Goal: Contribute content

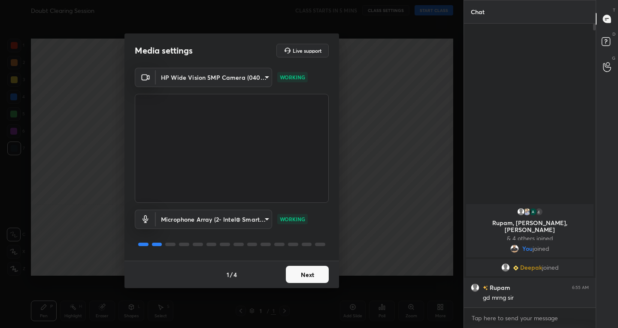
click at [306, 273] on button "Next" at bounding box center [307, 274] width 43 height 17
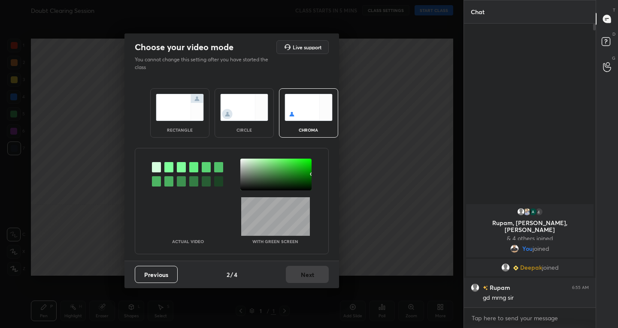
click at [191, 112] on img at bounding box center [180, 107] width 48 height 27
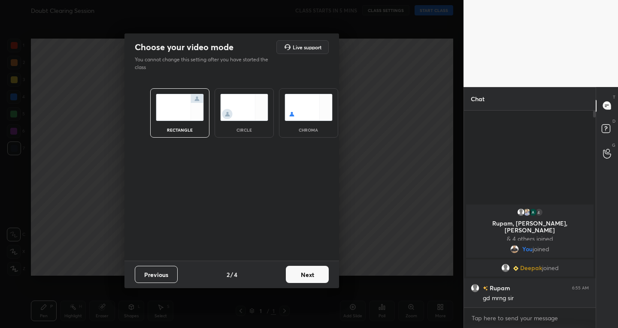
click at [316, 275] on button "Next" at bounding box center [307, 274] width 43 height 17
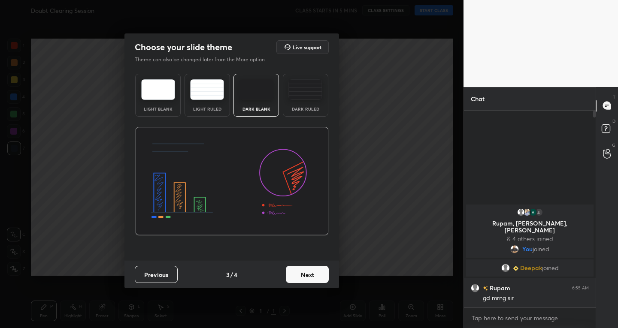
click at [159, 86] on img at bounding box center [158, 89] width 34 height 21
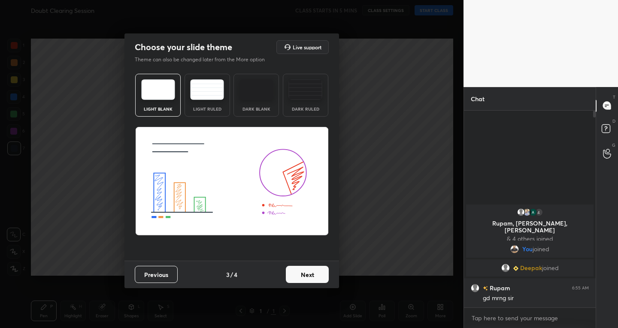
click at [298, 276] on button "Next" at bounding box center [307, 274] width 43 height 17
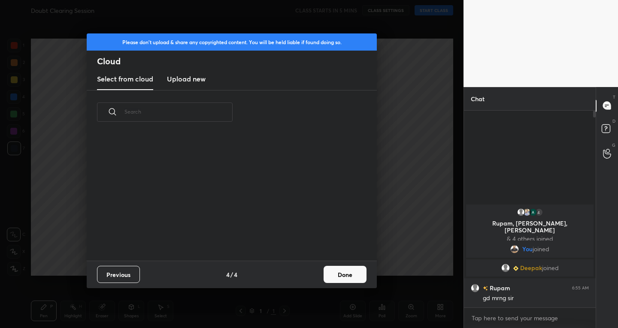
scroll to position [127, 276]
click at [195, 76] on h3 "Upload new" at bounding box center [186, 79] width 39 height 10
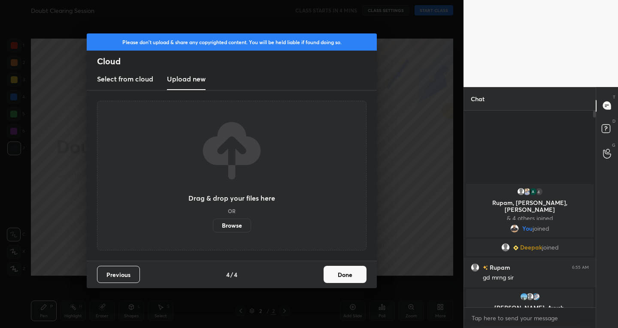
click at [219, 222] on label "Browse" at bounding box center [232, 226] width 38 height 14
click at [213, 222] on input "Browse" at bounding box center [213, 226] width 0 height 14
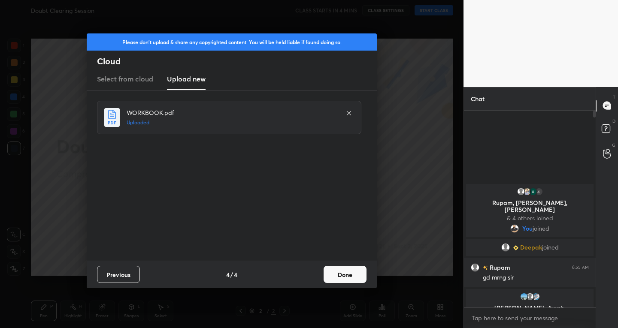
click at [339, 279] on button "Done" at bounding box center [345, 274] width 43 height 17
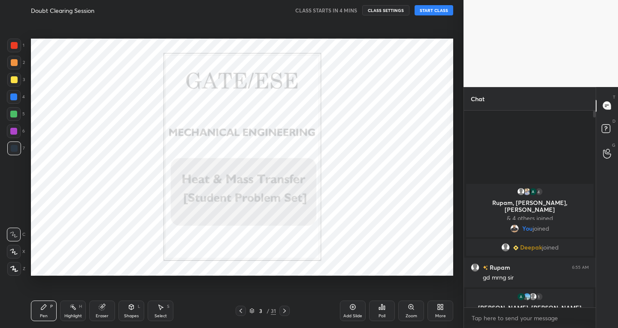
click at [286, 309] on icon at bounding box center [284, 311] width 7 height 7
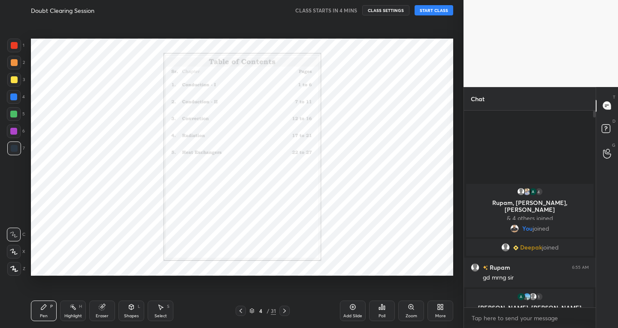
click at [286, 309] on icon at bounding box center [284, 311] width 7 height 7
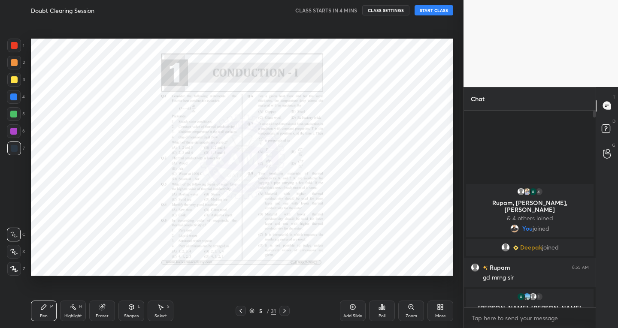
click at [286, 309] on icon at bounding box center [284, 311] width 7 height 7
click at [241, 308] on icon at bounding box center [240, 311] width 7 height 7
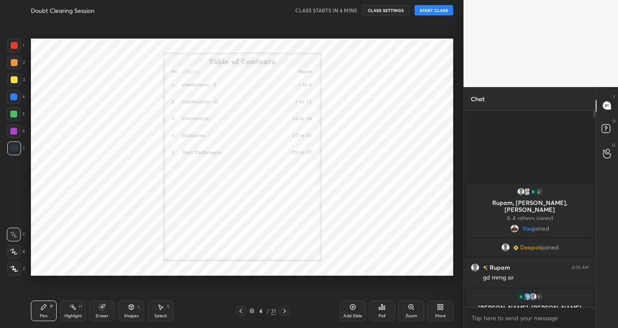
click at [241, 308] on icon at bounding box center [240, 311] width 7 height 7
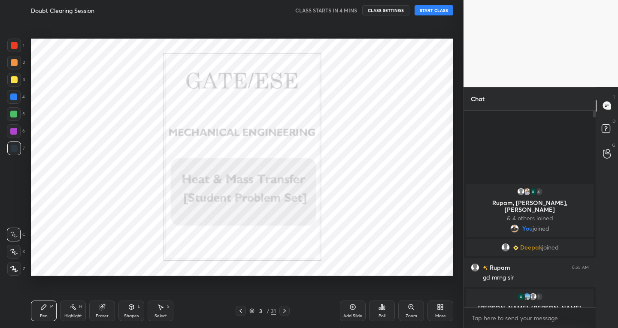
click at [241, 308] on icon at bounding box center [240, 311] width 7 height 7
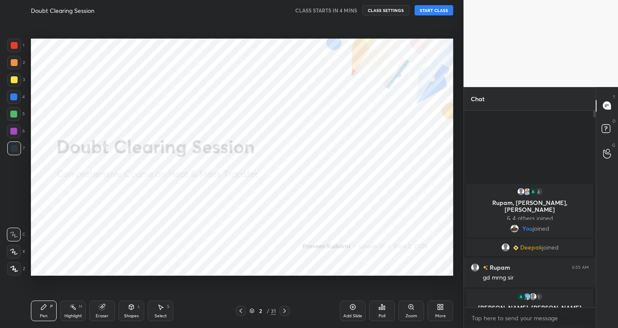
click at [346, 307] on div "Add Slide" at bounding box center [353, 311] width 26 height 21
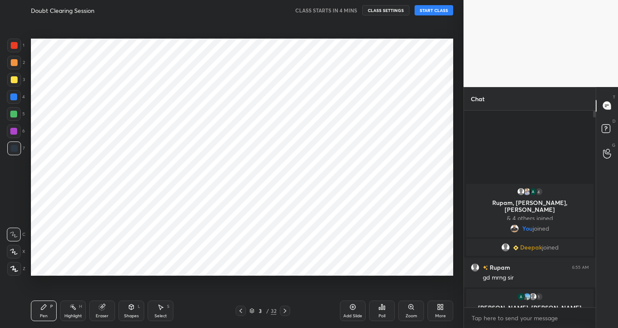
click at [431, 306] on div "More" at bounding box center [441, 311] width 26 height 21
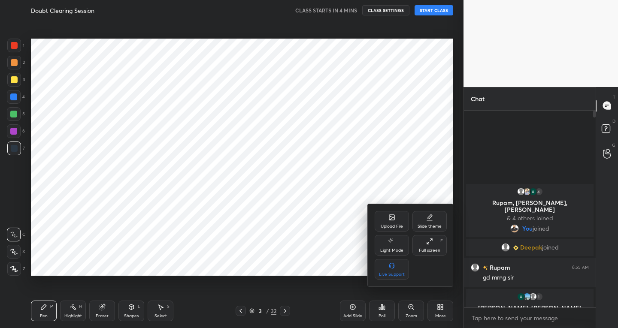
click at [428, 213] on div "Slide theme" at bounding box center [430, 221] width 34 height 21
click at [395, 270] on div "Dark Blank" at bounding box center [392, 269] width 34 height 21
click at [326, 231] on div at bounding box center [309, 164] width 618 height 328
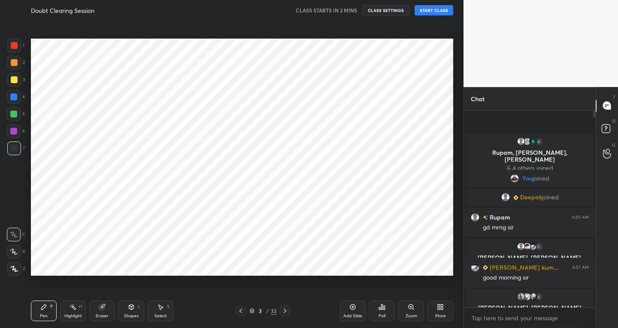
click at [437, 6] on button "START CLASS" at bounding box center [434, 10] width 39 height 10
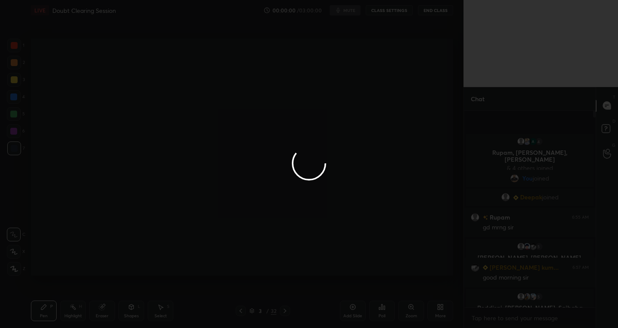
type textarea "x"
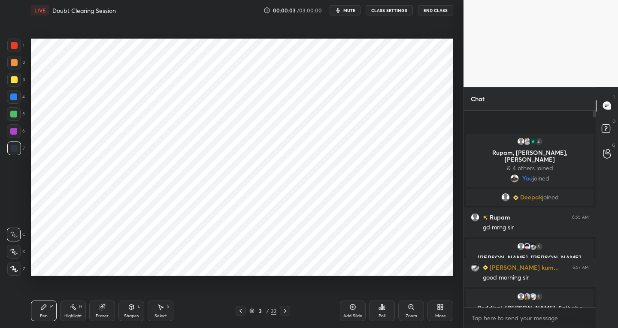
click at [437, 307] on icon at bounding box center [440, 307] width 7 height 7
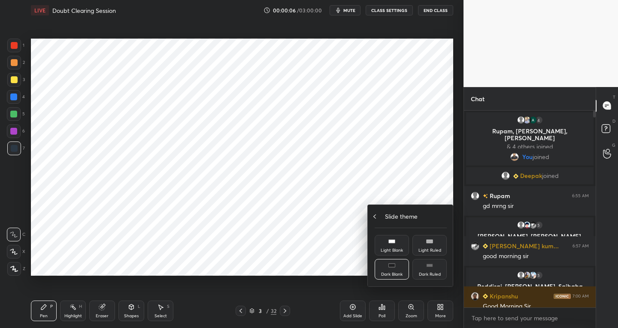
click at [375, 213] on div "Slide theme" at bounding box center [411, 216] width 72 height 9
click at [395, 222] on div "Upload File" at bounding box center [392, 221] width 34 height 21
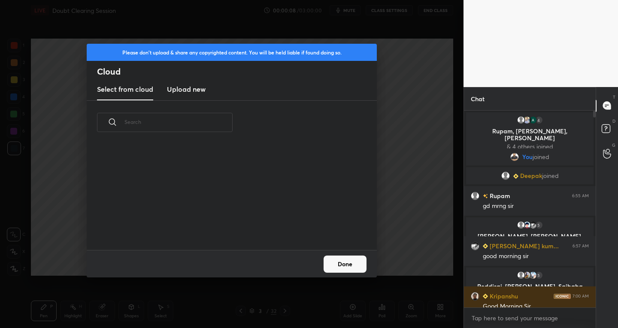
scroll to position [106, 276]
click at [195, 91] on h3 "Upload new" at bounding box center [186, 89] width 39 height 10
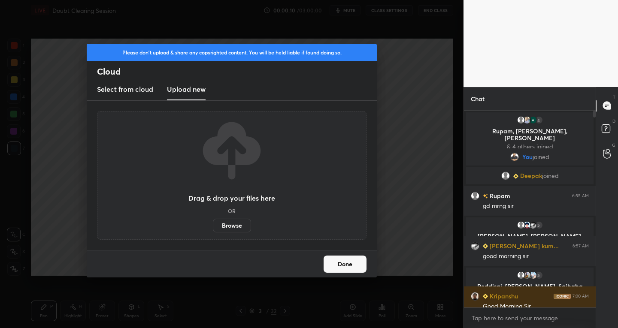
click at [225, 226] on label "Browse" at bounding box center [232, 226] width 38 height 14
click at [213, 226] on input "Browse" at bounding box center [213, 226] width 0 height 14
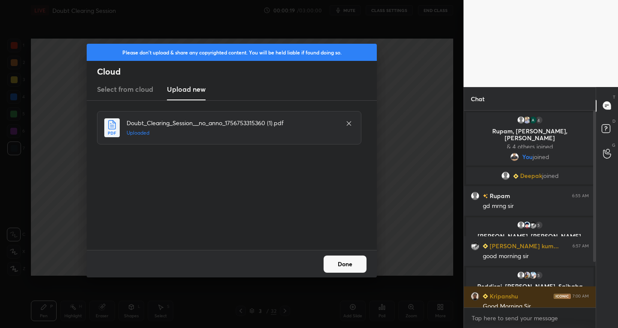
click at [351, 264] on button "Done" at bounding box center [345, 264] width 43 height 17
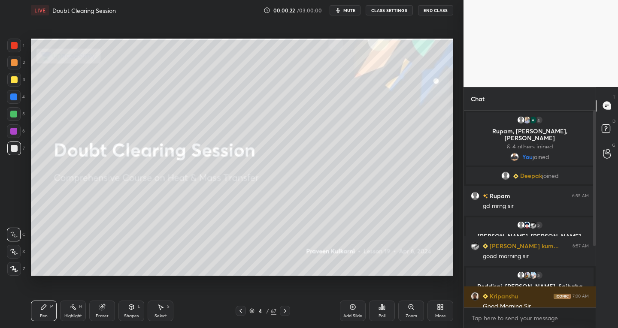
click at [284, 310] on icon at bounding box center [285, 311] width 7 height 7
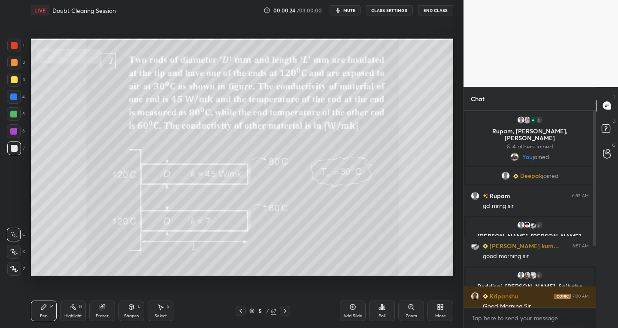
click at [239, 310] on icon at bounding box center [240, 311] width 7 height 7
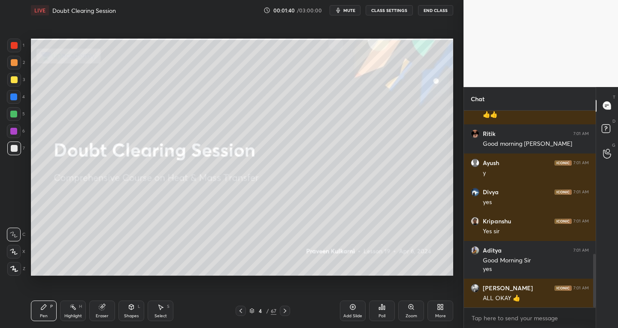
scroll to position [530, 0]
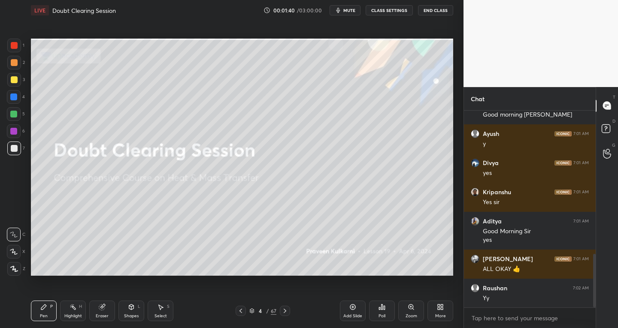
click at [18, 255] on icon at bounding box center [14, 252] width 8 height 6
click at [279, 312] on div "4 / 67" at bounding box center [263, 311] width 55 height 10
click at [287, 308] on icon at bounding box center [285, 311] width 7 height 7
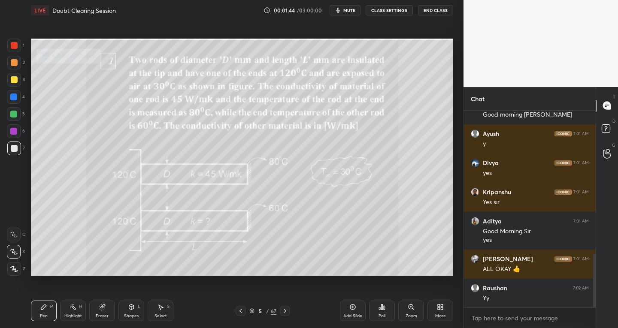
scroll to position [559, 0]
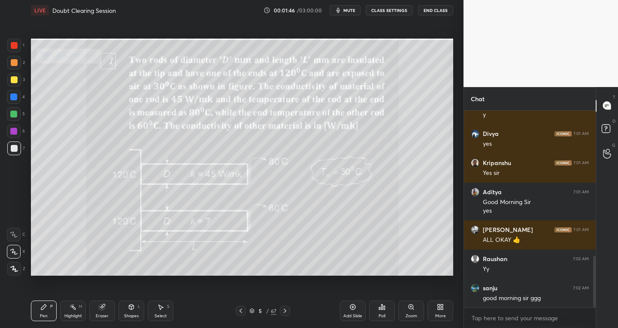
click at [355, 311] on div "Add Slide" at bounding box center [353, 311] width 26 height 21
click at [245, 312] on div at bounding box center [240, 311] width 10 height 10
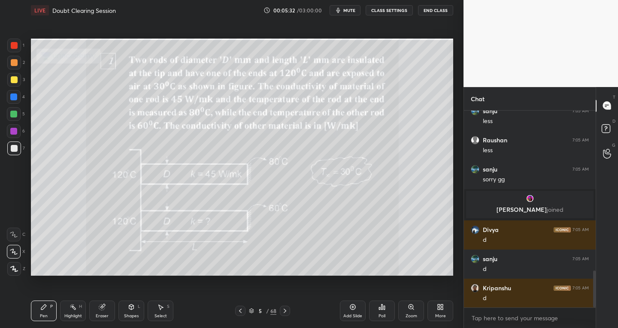
scroll to position [893, 0]
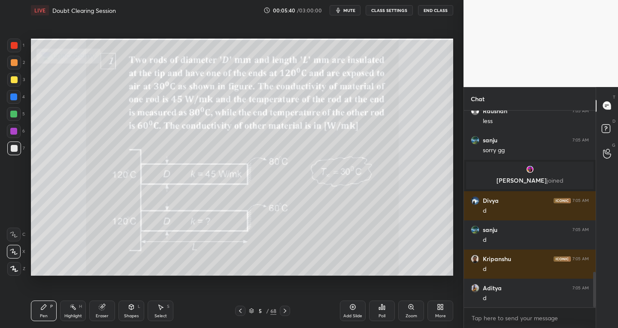
click at [168, 315] on div "Select S" at bounding box center [161, 311] width 26 height 21
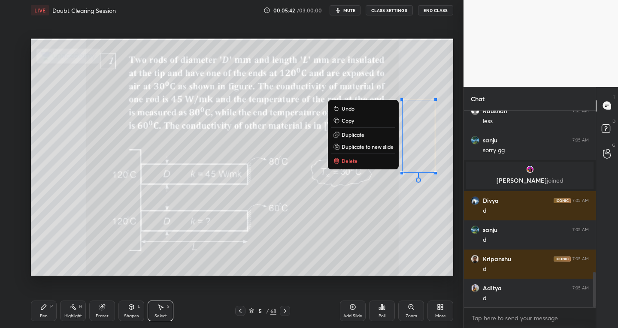
click at [346, 161] on p "Delete" at bounding box center [350, 161] width 16 height 7
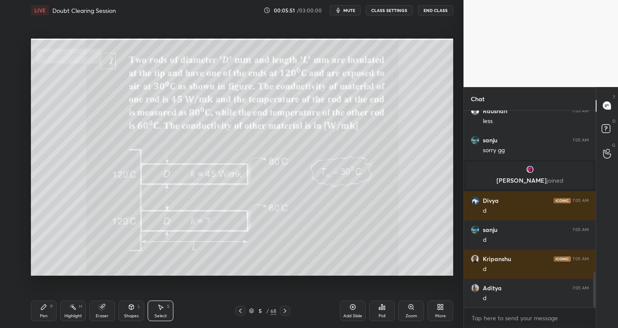
scroll to position [922, 0]
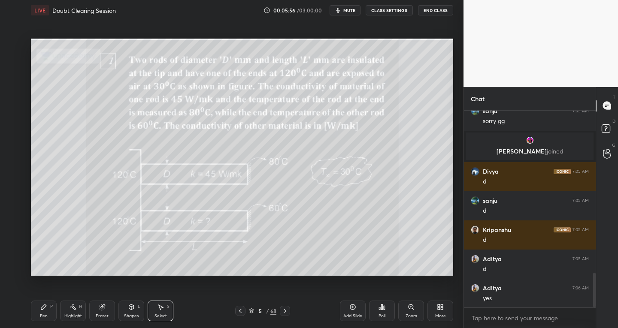
click at [347, 310] on div "Add Slide" at bounding box center [353, 311] width 26 height 21
click at [51, 306] on div "P" at bounding box center [51, 307] width 3 height 4
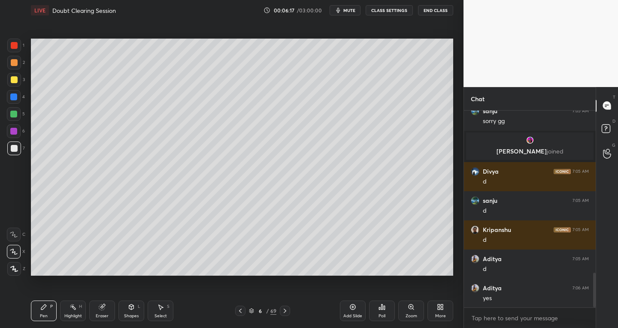
click at [157, 309] on icon at bounding box center [160, 307] width 7 height 7
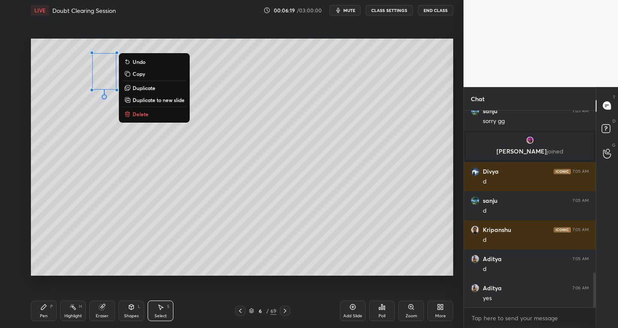
click at [138, 112] on p "Delete" at bounding box center [141, 114] width 16 height 7
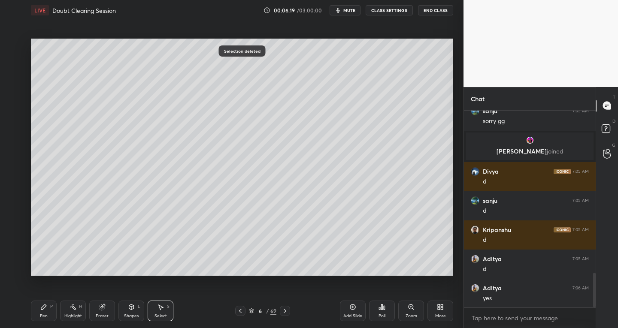
click at [44, 314] on div "Pen" at bounding box center [44, 316] width 8 height 4
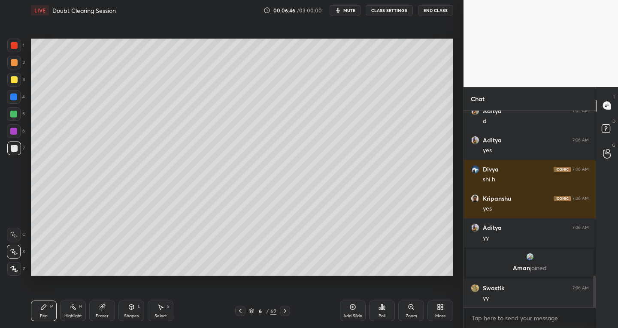
scroll to position [1021, 0]
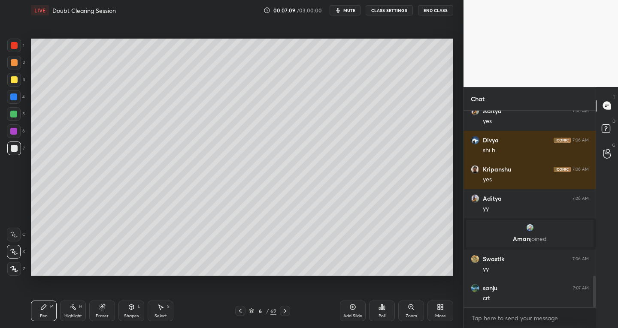
click at [246, 306] on div "Pen P Highlight H Eraser Shapes L Select S 6 / 69 Add Slide Poll Zoom More" at bounding box center [242, 311] width 422 height 34
click at [240, 307] on div at bounding box center [240, 311] width 10 height 10
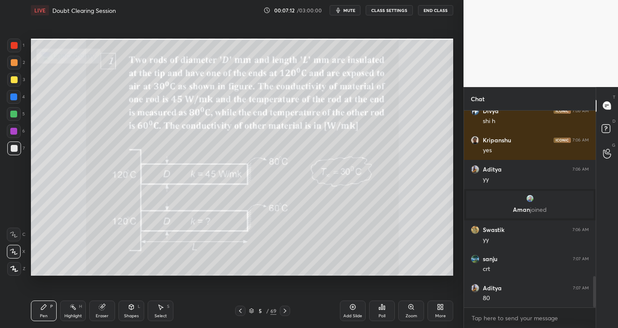
click at [288, 312] on icon at bounding box center [285, 311] width 7 height 7
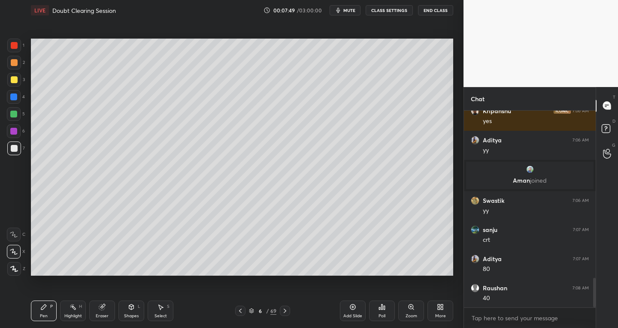
scroll to position [1109, 0]
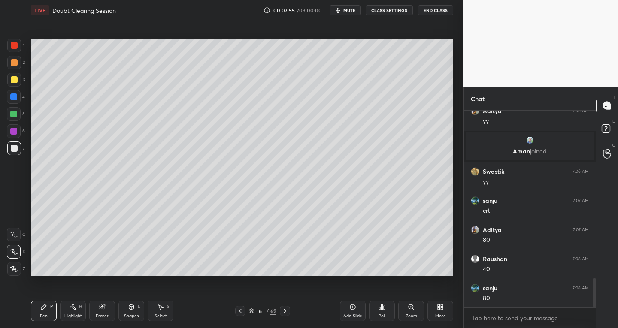
click at [242, 310] on icon at bounding box center [240, 311] width 7 height 7
click at [286, 309] on icon at bounding box center [285, 311] width 7 height 7
click at [240, 311] on icon at bounding box center [240, 311] width 7 height 7
click at [286, 313] on icon at bounding box center [285, 311] width 7 height 7
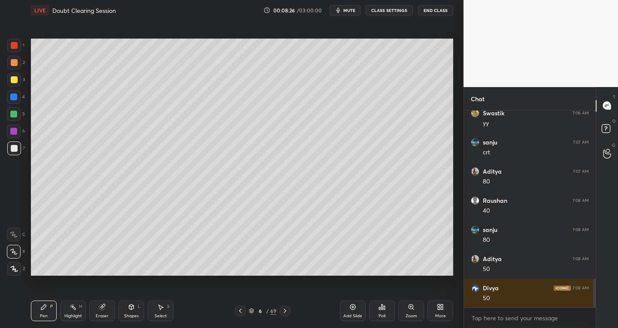
click at [99, 307] on icon at bounding box center [102, 308] width 6 height 6
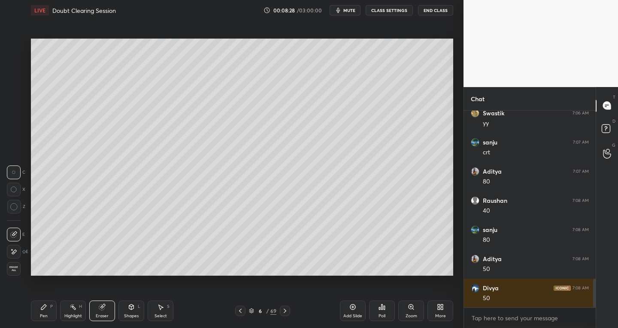
click at [43, 307] on icon at bounding box center [43, 307] width 5 height 5
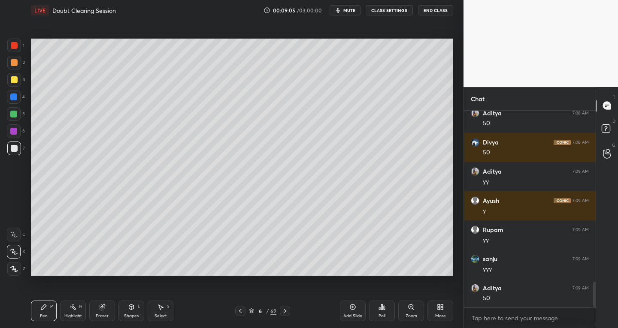
scroll to position [1342, 0]
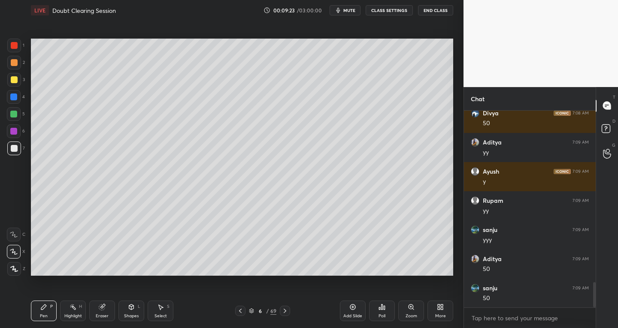
click at [102, 306] on icon at bounding box center [102, 308] width 6 height 6
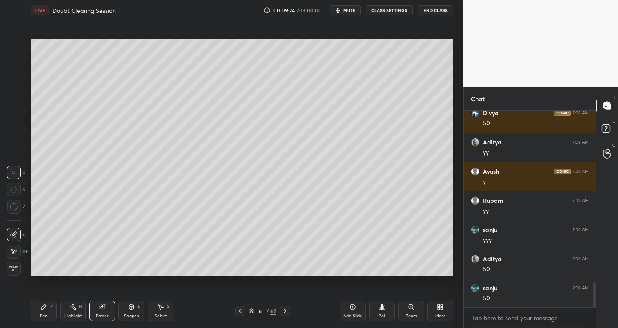
click at [51, 306] on div "P" at bounding box center [51, 307] width 3 height 4
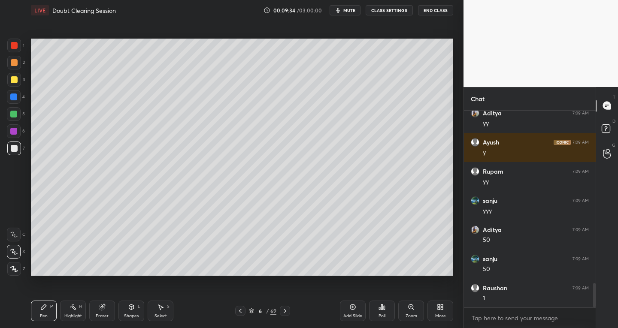
scroll to position [1400, 0]
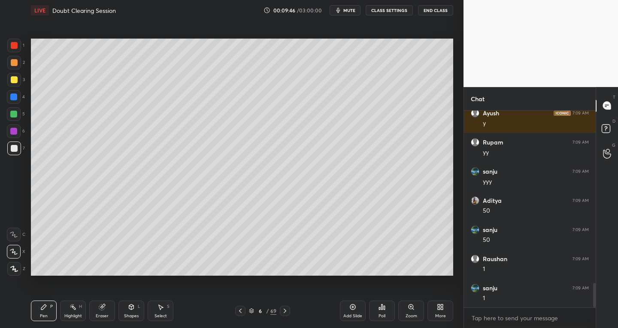
click at [353, 311] on div "Add Slide" at bounding box center [353, 311] width 26 height 21
click at [106, 310] on div "Eraser" at bounding box center [102, 311] width 26 height 21
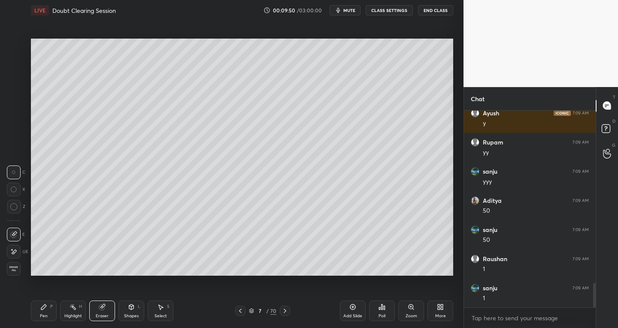
click at [50, 326] on div "Pen P Highlight H Eraser Shapes L Select S 7 / 70 Add Slide Poll Zoom More" at bounding box center [242, 311] width 422 height 34
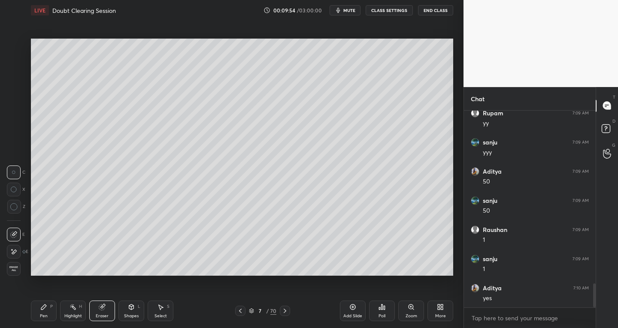
click at [55, 308] on div "Pen P" at bounding box center [44, 311] width 26 height 21
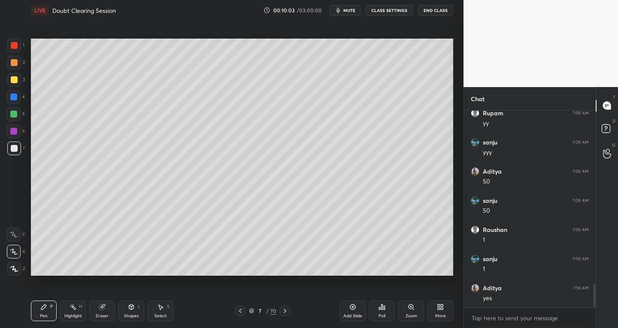
click at [102, 310] on icon at bounding box center [102, 307] width 7 height 7
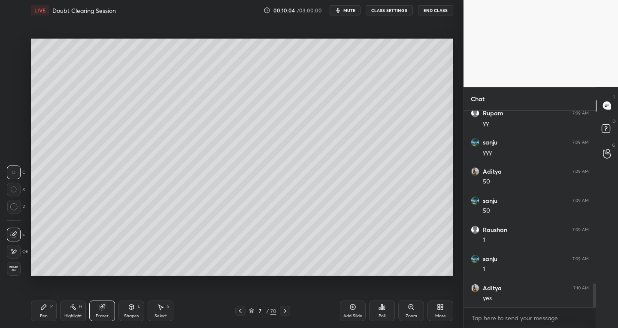
click at [50, 312] on div "Pen P" at bounding box center [44, 311] width 26 height 21
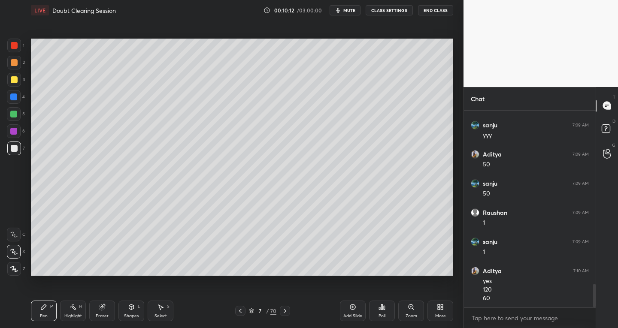
scroll to position [1476, 0]
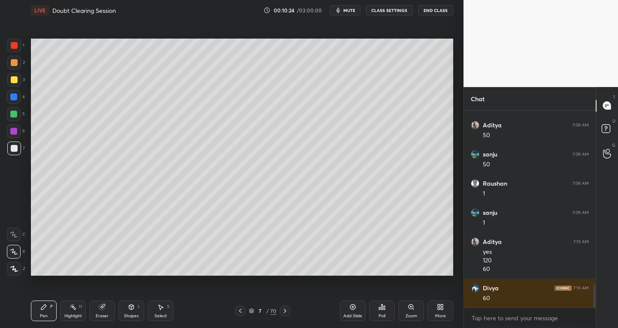
click at [109, 309] on div "Eraser" at bounding box center [102, 311] width 26 height 21
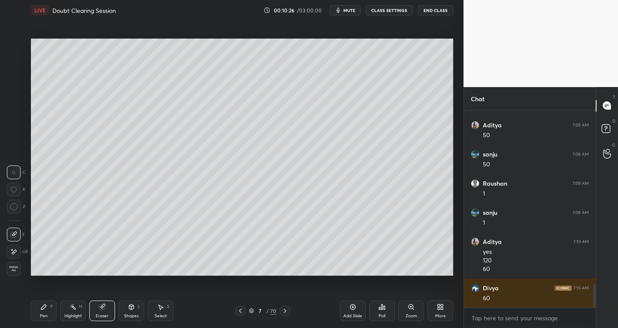
click at [57, 310] on div "Pen P Highlight H Eraser Shapes L Select S" at bounding box center [108, 311] width 155 height 21
click at [47, 311] on div "Pen P" at bounding box center [44, 311] width 26 height 21
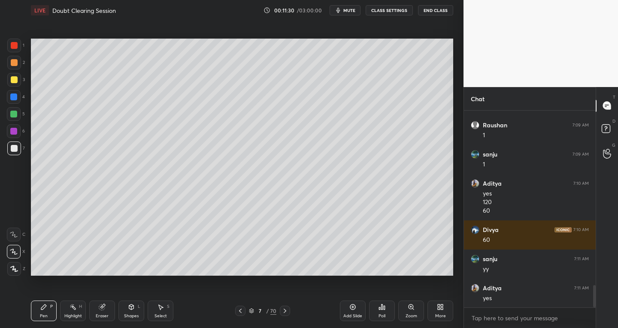
scroll to position [1543, 0]
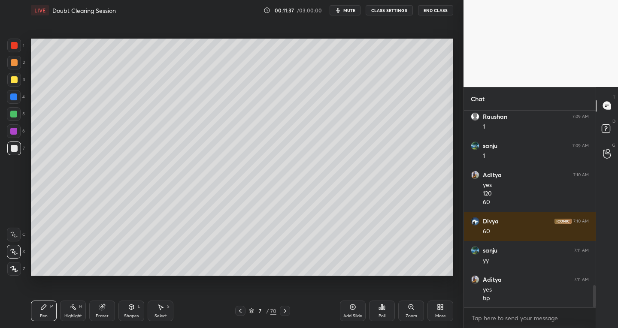
click at [103, 306] on icon at bounding box center [102, 306] width 5 height 4
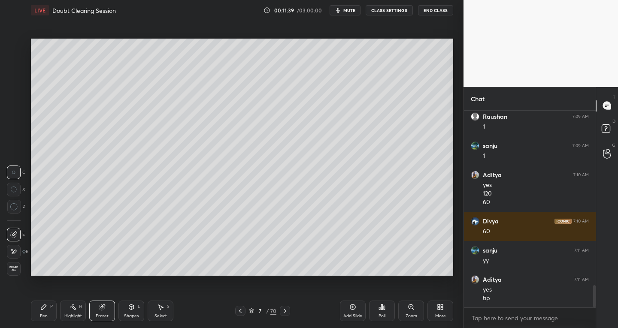
click at [47, 301] on div "Pen P Highlight H Eraser Shapes L Select S 7 / 70 Add Slide Poll Zoom More" at bounding box center [242, 311] width 422 height 34
click at [46, 309] on icon at bounding box center [43, 307] width 7 height 7
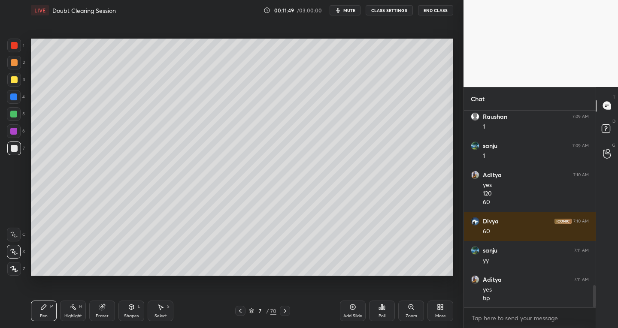
click at [243, 310] on icon at bounding box center [240, 311] width 7 height 7
click at [287, 311] on icon at bounding box center [285, 311] width 7 height 7
click at [240, 315] on div at bounding box center [240, 311] width 10 height 10
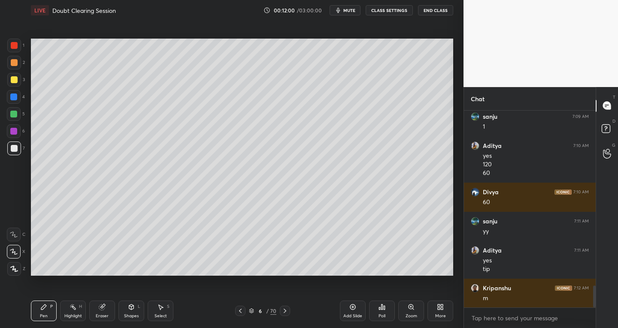
click at [241, 307] on div at bounding box center [240, 311] width 10 height 10
click at [286, 307] on div at bounding box center [285, 311] width 10 height 10
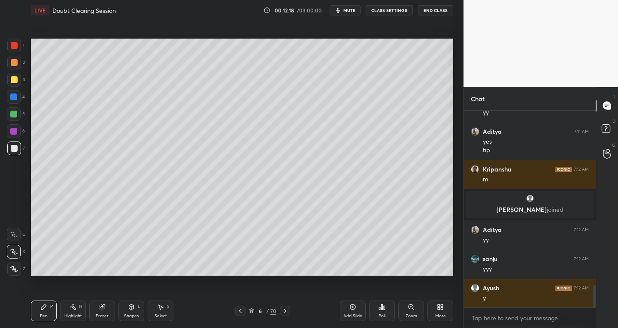
scroll to position [1548, 0]
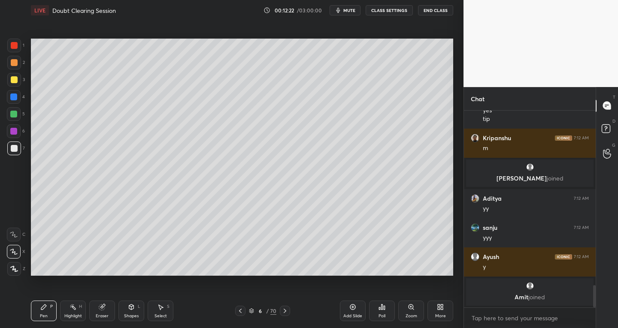
click at [243, 313] on icon at bounding box center [240, 311] width 7 height 7
click at [286, 314] on icon at bounding box center [285, 311] width 7 height 7
click at [115, 305] on div "Pen P Highlight H Eraser Shapes L Select S" at bounding box center [108, 311] width 155 height 21
click at [106, 314] on div "Eraser" at bounding box center [102, 316] width 13 height 4
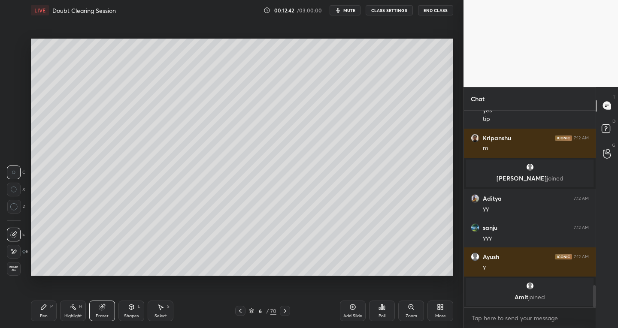
click at [49, 313] on div "Pen P" at bounding box center [44, 311] width 26 height 21
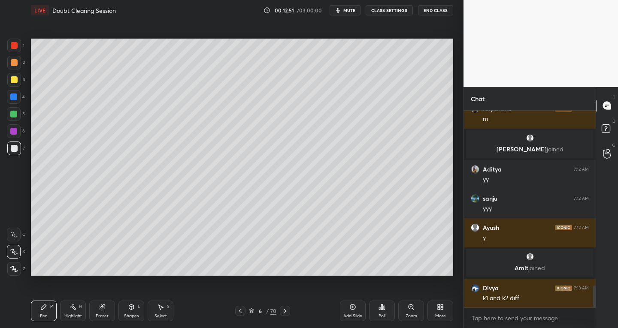
scroll to position [1583, 0]
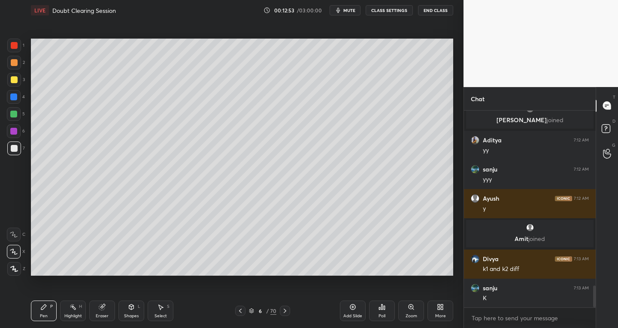
click at [109, 314] on div "Eraser" at bounding box center [102, 311] width 26 height 21
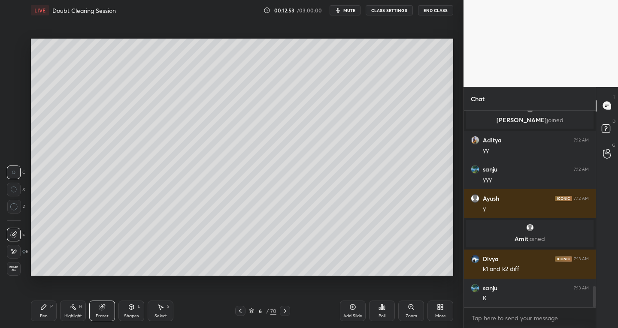
scroll to position [1613, 0]
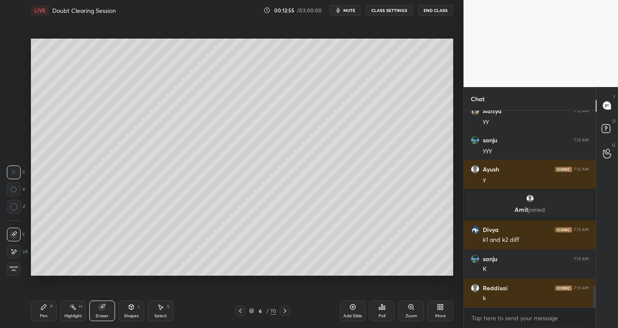
click at [50, 306] on div "P" at bounding box center [51, 307] width 3 height 4
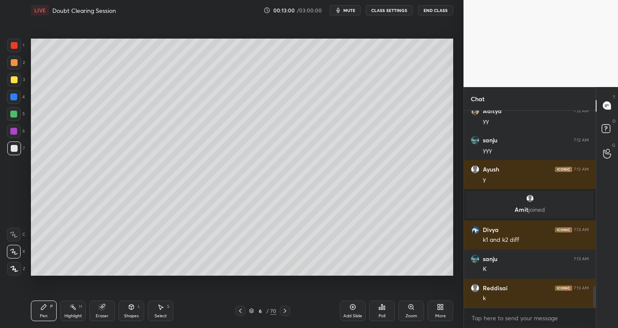
click at [102, 308] on icon at bounding box center [102, 308] width 6 height 6
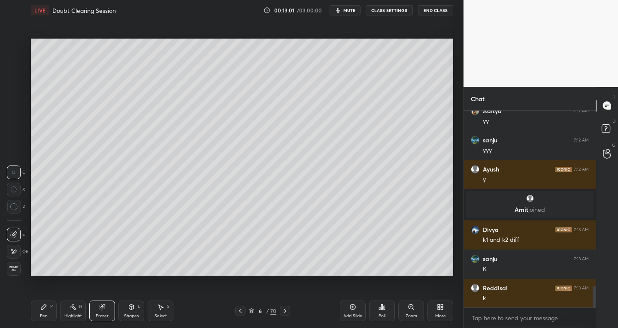
click at [43, 315] on div "Pen" at bounding box center [44, 316] width 8 height 4
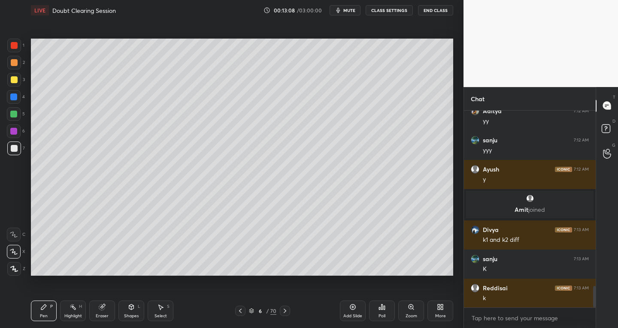
click at [101, 314] on div "Eraser" at bounding box center [102, 316] width 13 height 4
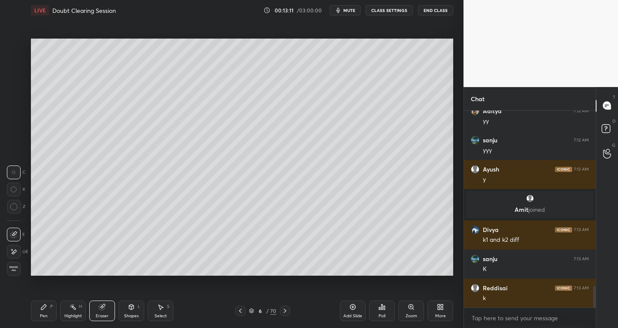
click at [53, 306] on div "Pen P" at bounding box center [44, 311] width 26 height 21
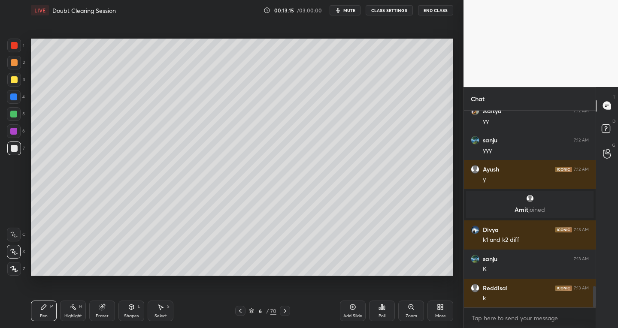
click at [281, 309] on div at bounding box center [285, 311] width 10 height 10
click at [283, 310] on icon at bounding box center [285, 311] width 7 height 7
click at [245, 313] on div at bounding box center [240, 311] width 10 height 10
click at [107, 308] on div "Eraser" at bounding box center [102, 311] width 26 height 21
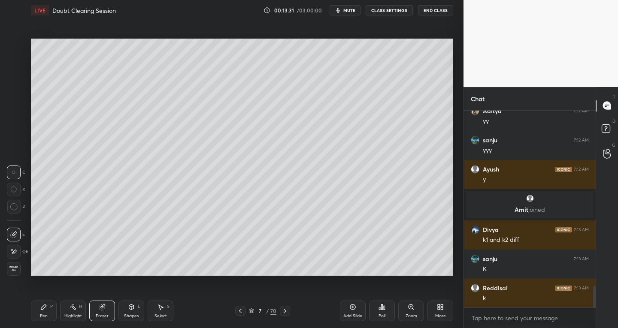
click at [49, 312] on div "Pen P" at bounding box center [44, 311] width 26 height 21
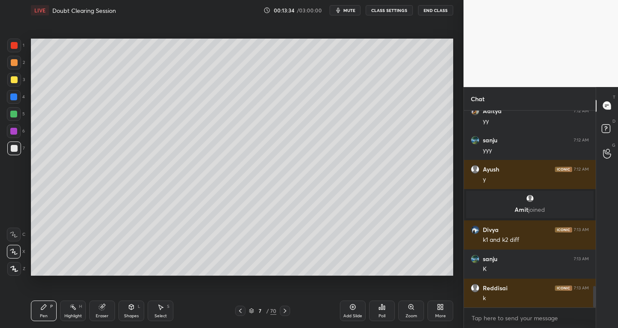
click at [103, 311] on div "Eraser" at bounding box center [102, 311] width 26 height 21
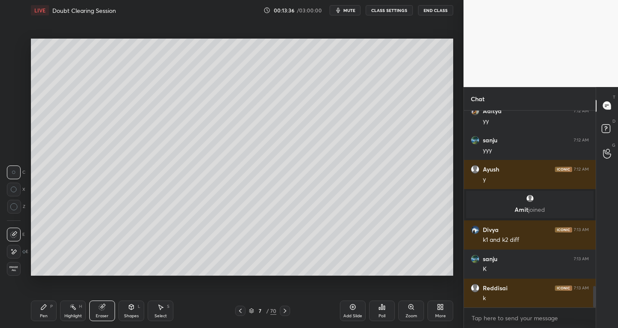
click at [48, 310] on div "Pen P" at bounding box center [44, 311] width 26 height 21
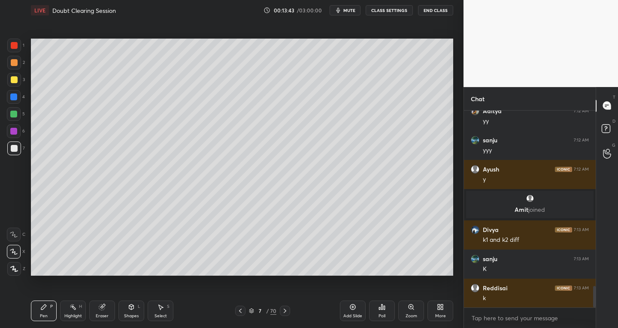
click at [241, 306] on div at bounding box center [240, 311] width 10 height 10
click at [282, 312] on icon at bounding box center [285, 311] width 7 height 7
click at [101, 308] on icon at bounding box center [102, 308] width 6 height 6
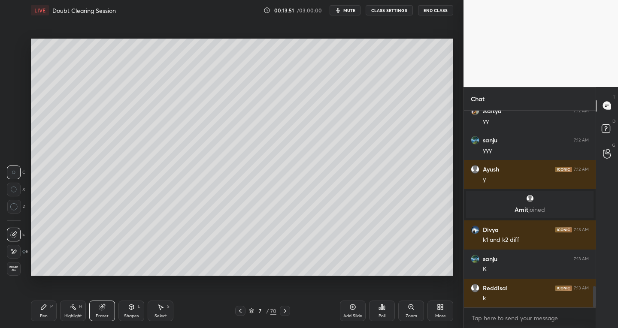
click at [15, 246] on div at bounding box center [14, 252] width 14 height 14
click at [46, 310] on icon at bounding box center [43, 307] width 7 height 7
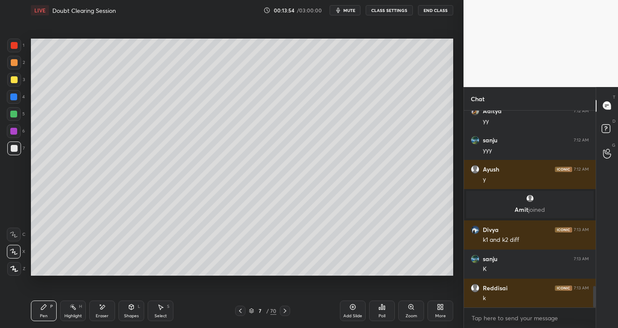
click at [97, 312] on div "Eraser" at bounding box center [102, 311] width 26 height 21
click at [47, 310] on icon at bounding box center [43, 307] width 7 height 7
click at [284, 316] on div "Pen P Highlight H Eraser Shapes L Select S 7 / 70 Add Slide Poll Zoom More" at bounding box center [242, 311] width 422 height 34
click at [286, 311] on icon at bounding box center [285, 311] width 7 height 7
click at [240, 309] on icon at bounding box center [240, 311] width 7 height 7
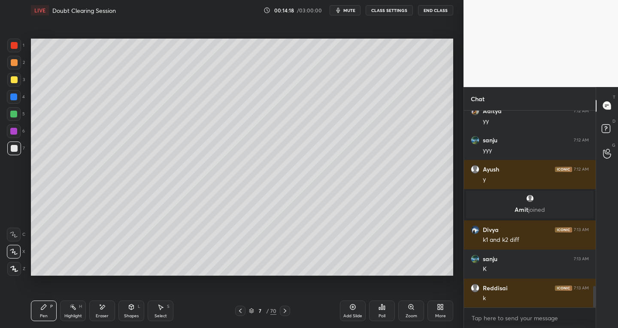
click at [242, 310] on icon at bounding box center [240, 311] width 3 height 4
click at [283, 311] on icon at bounding box center [285, 311] width 7 height 7
click at [284, 311] on icon at bounding box center [285, 311] width 7 height 7
click at [240, 311] on icon at bounding box center [240, 311] width 7 height 7
click at [286, 313] on icon at bounding box center [285, 311] width 7 height 7
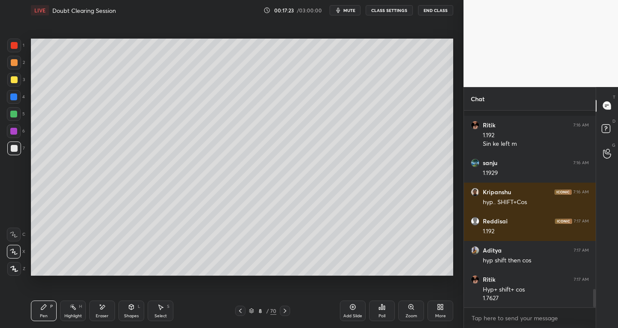
scroll to position [1922, 0]
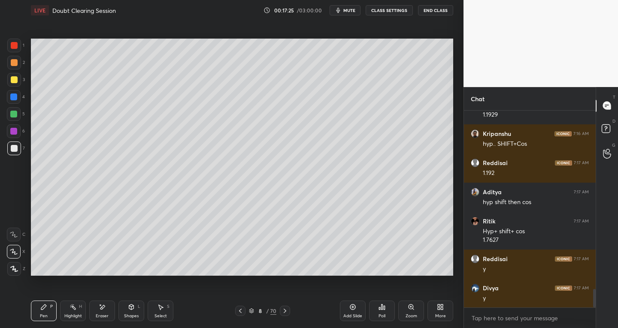
click at [167, 310] on div "Select S" at bounding box center [161, 311] width 26 height 21
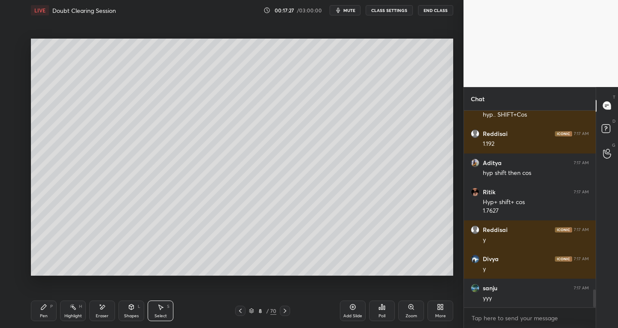
click at [49, 319] on div "Pen P" at bounding box center [44, 311] width 26 height 21
click at [167, 307] on div "S" at bounding box center [168, 307] width 3 height 4
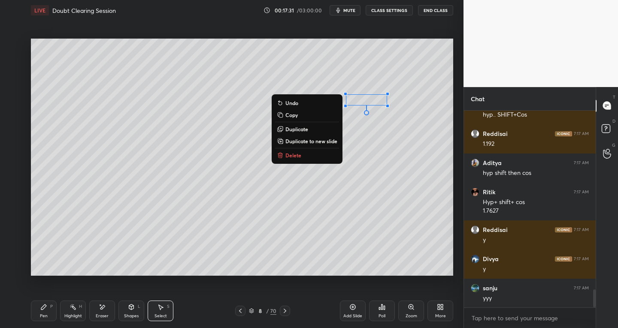
click at [46, 315] on div "Pen" at bounding box center [44, 316] width 8 height 4
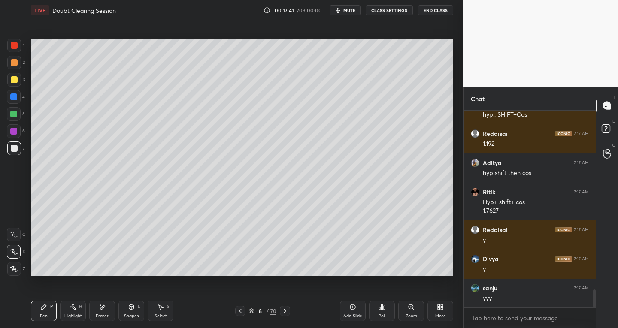
click at [168, 310] on div "Select S" at bounding box center [161, 311] width 26 height 21
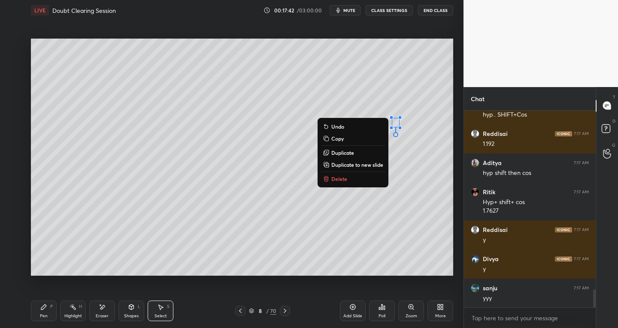
click at [417, 196] on div "0 ° Undo Copy Duplicate Duplicate to new slide Delete" at bounding box center [242, 158] width 422 height 238
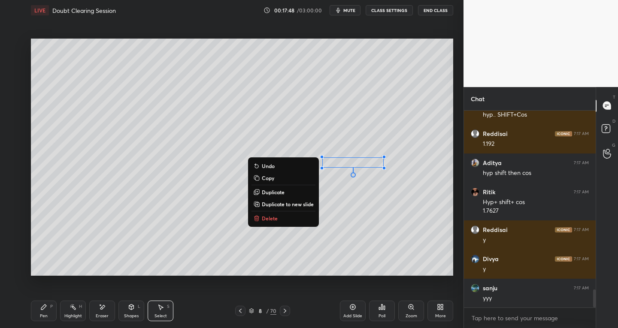
click at [185, 248] on div "0 ° Undo Copy Duplicate Duplicate to new slide Delete" at bounding box center [242, 158] width 422 height 238
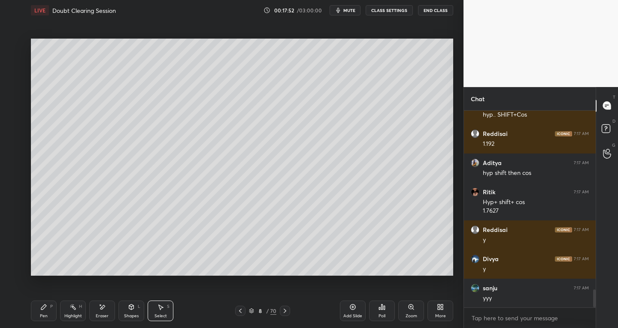
click at [33, 324] on div "Pen P Highlight H Eraser Shapes L Select S 8 / 70 Add Slide Poll Zoom More" at bounding box center [242, 311] width 422 height 34
click at [67, 316] on div "Highlight" at bounding box center [73, 316] width 18 height 4
click at [52, 313] on div "Pen P" at bounding box center [44, 311] width 26 height 21
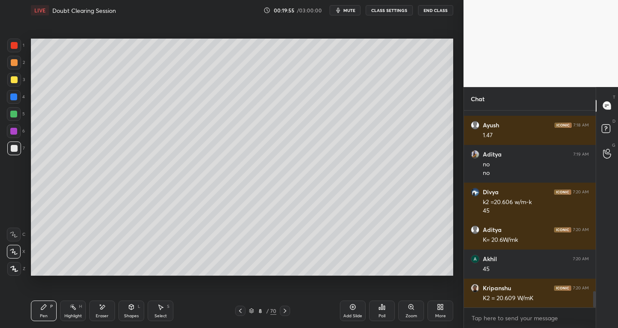
scroll to position [2202, 0]
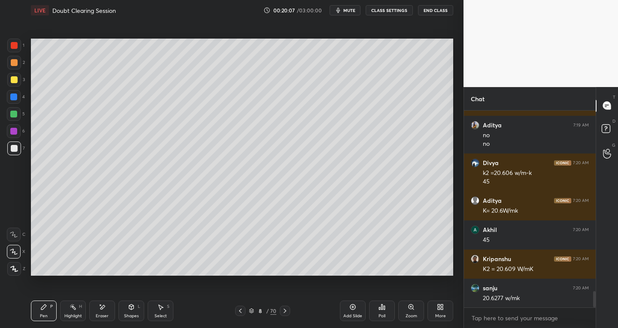
click at [454, 261] on div "Setting up your live class Poll for secs No correct answer Start poll" at bounding box center [241, 157] width 429 height 273
click at [100, 316] on div "Eraser" at bounding box center [102, 316] width 13 height 4
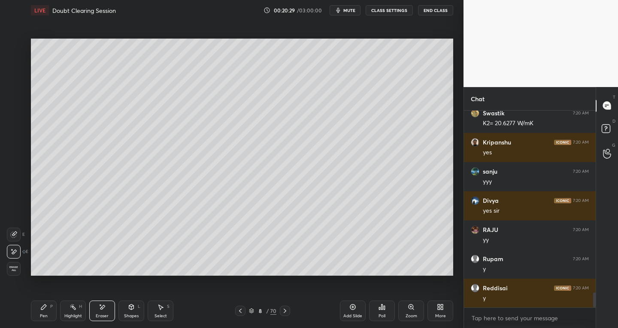
scroll to position [2451, 0]
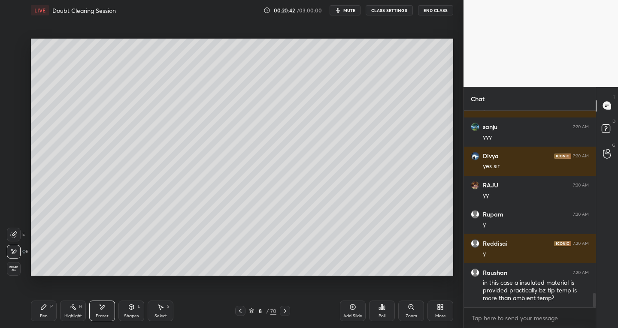
click at [350, 312] on div "Add Slide" at bounding box center [353, 311] width 26 height 21
click at [46, 310] on icon at bounding box center [43, 307] width 7 height 7
click at [39, 306] on div "Pen P" at bounding box center [44, 311] width 26 height 21
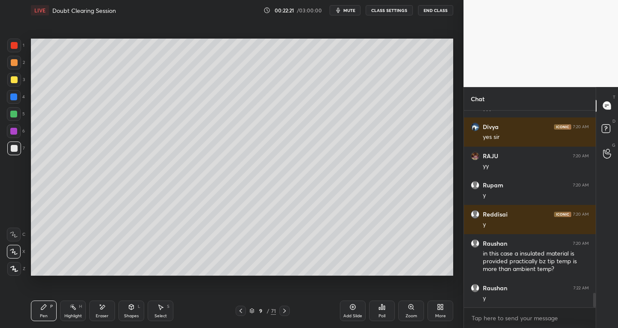
click at [164, 309] on div "Select S" at bounding box center [161, 311] width 26 height 21
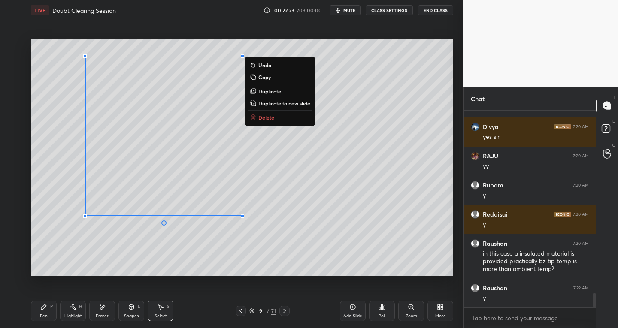
click at [264, 117] on p "Delete" at bounding box center [266, 117] width 16 height 7
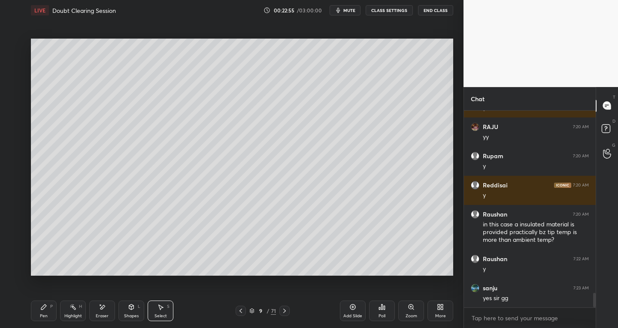
scroll to position [2539, 0]
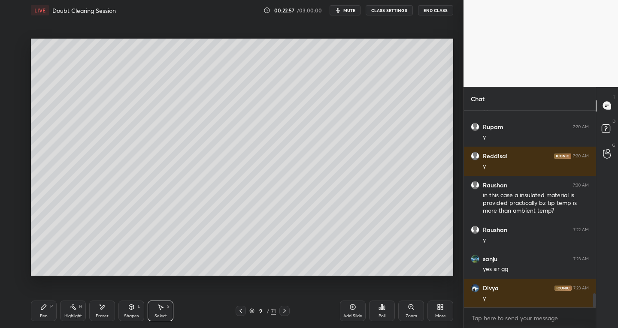
click at [280, 311] on div at bounding box center [284, 311] width 10 height 10
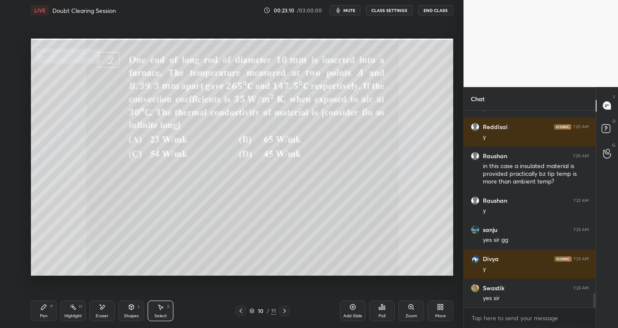
click at [47, 309] on div "Pen P" at bounding box center [44, 311] width 26 height 21
click at [16, 50] on div at bounding box center [14, 46] width 14 height 14
click at [9, 154] on div at bounding box center [14, 149] width 14 height 14
click at [12, 80] on div at bounding box center [14, 79] width 7 height 7
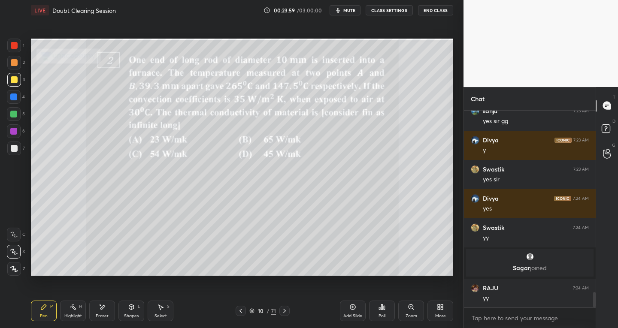
scroll to position [2379, 0]
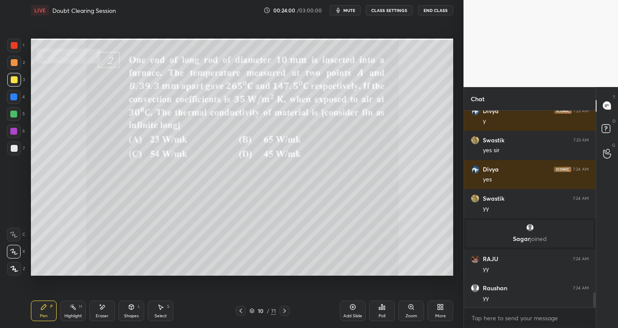
click at [100, 312] on div "Eraser" at bounding box center [102, 311] width 26 height 21
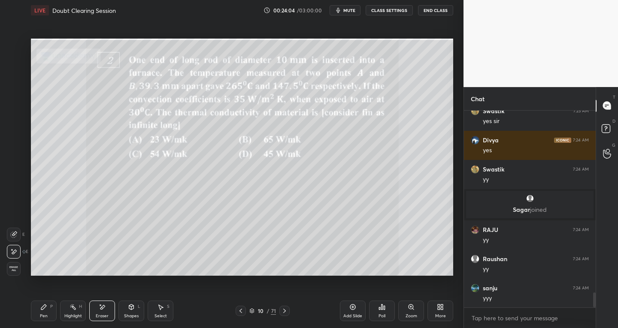
click at [33, 310] on div "Pen P" at bounding box center [44, 311] width 26 height 21
click at [18, 149] on div at bounding box center [14, 149] width 14 height 14
click at [133, 314] on div "Shapes" at bounding box center [131, 316] width 15 height 4
click at [55, 309] on div "Pen P" at bounding box center [44, 311] width 26 height 21
click at [100, 312] on div "Eraser" at bounding box center [102, 311] width 26 height 21
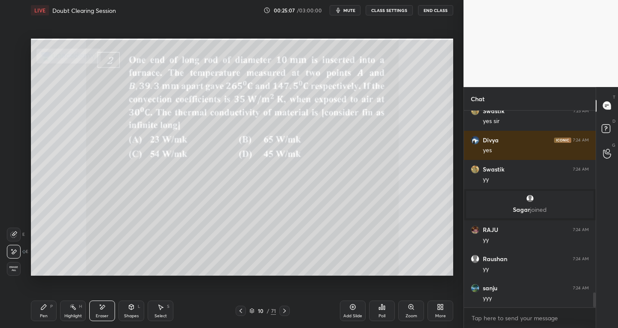
click at [48, 315] on div "Pen P" at bounding box center [44, 311] width 26 height 21
click at [43, 309] on icon at bounding box center [43, 307] width 5 height 5
click at [12, 151] on div at bounding box center [14, 148] width 7 height 7
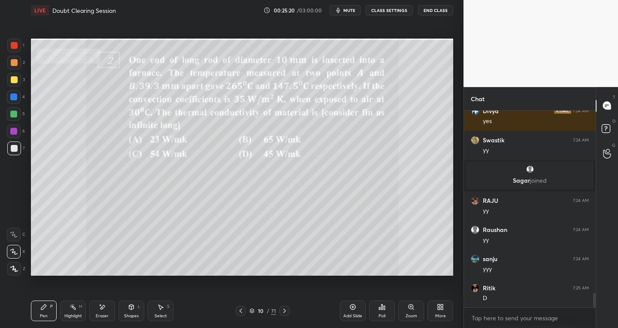
click at [131, 312] on div "Shapes L" at bounding box center [131, 311] width 26 height 21
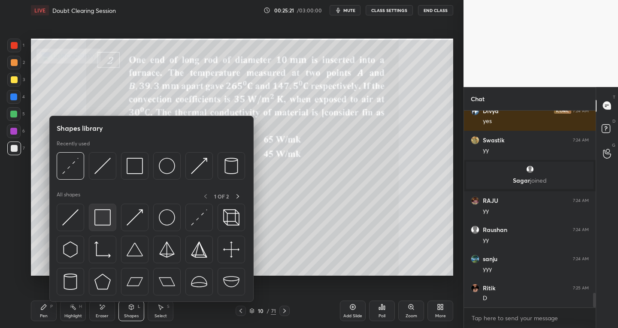
click at [103, 216] on img at bounding box center [102, 218] width 16 height 16
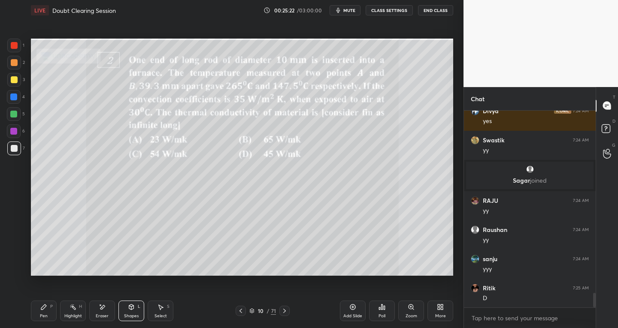
click at [104, 310] on icon at bounding box center [102, 307] width 7 height 7
click at [128, 310] on div "Shapes L" at bounding box center [131, 311] width 26 height 21
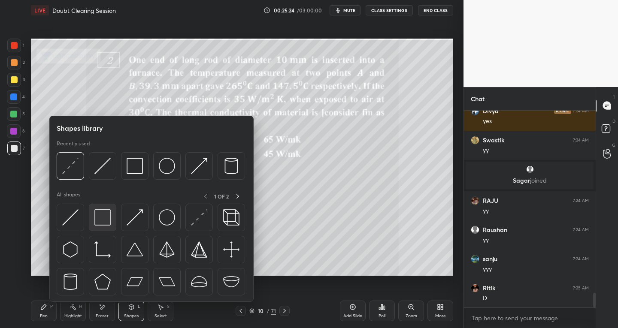
click at [100, 217] on img at bounding box center [102, 218] width 16 height 16
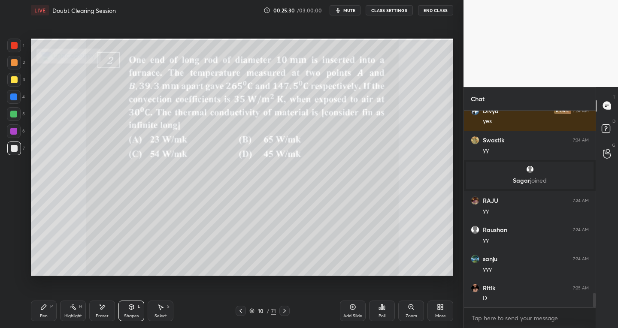
click at [47, 307] on div "Pen P" at bounding box center [44, 311] width 26 height 21
click at [137, 313] on div "Shapes L" at bounding box center [131, 311] width 26 height 21
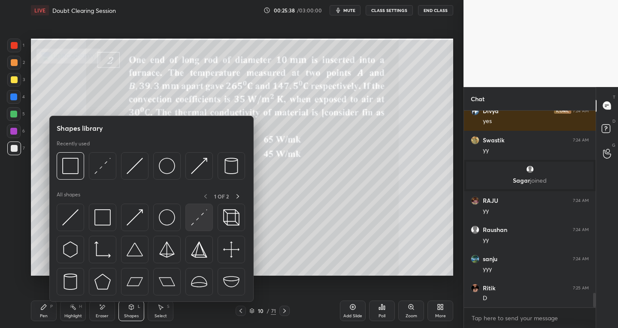
click at [190, 222] on div at bounding box center [198, 217] width 27 height 27
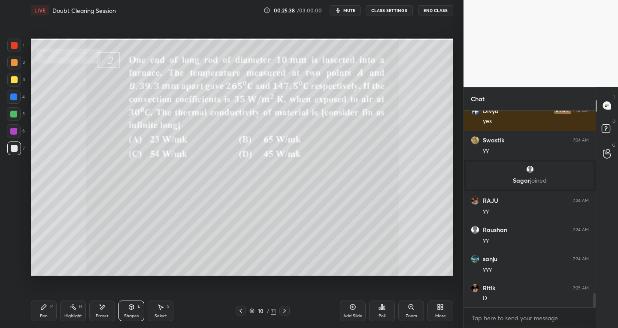
click at [11, 81] on div at bounding box center [14, 79] width 7 height 7
click at [128, 318] on div "Shapes" at bounding box center [131, 316] width 15 height 4
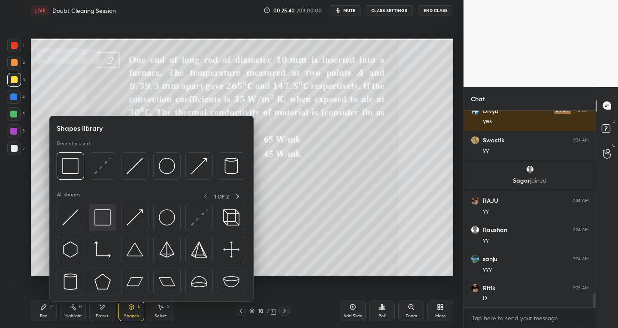
click at [105, 225] on img at bounding box center [102, 218] width 16 height 16
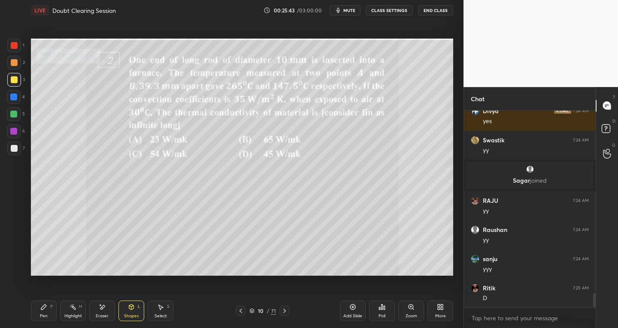
click at [49, 310] on div "Pen P" at bounding box center [44, 311] width 26 height 21
click at [106, 313] on div "Eraser" at bounding box center [102, 311] width 26 height 21
click at [15, 232] on icon at bounding box center [14, 234] width 5 height 4
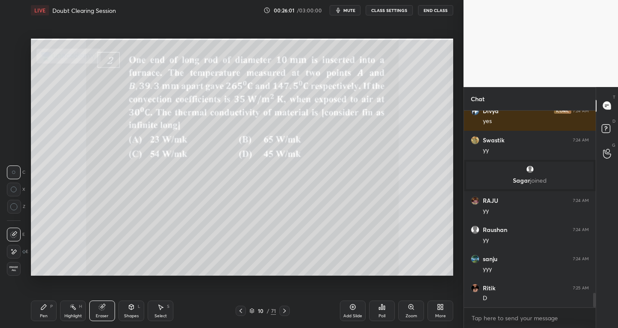
click at [55, 308] on div "Pen P" at bounding box center [44, 311] width 26 height 21
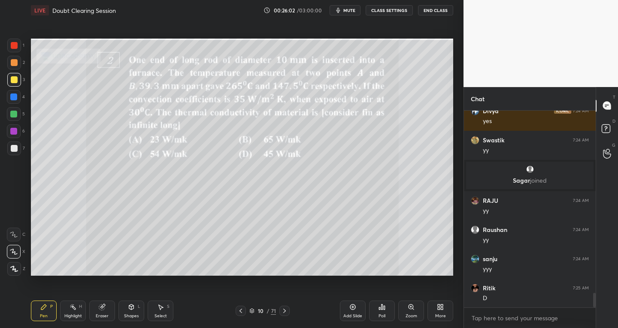
click at [14, 149] on div at bounding box center [14, 148] width 7 height 7
click at [132, 310] on icon at bounding box center [131, 307] width 7 height 7
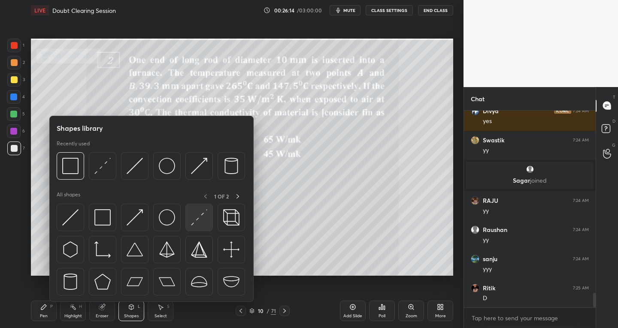
click at [194, 222] on img at bounding box center [199, 218] width 16 height 16
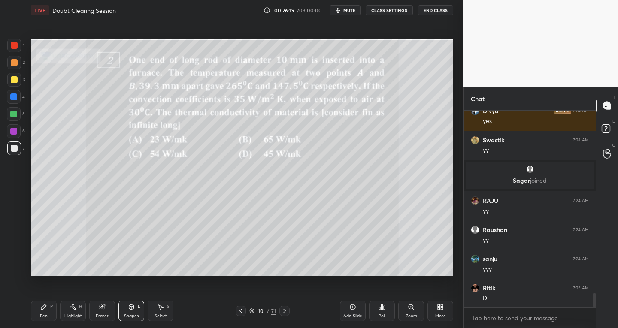
click at [46, 315] on div "Pen" at bounding box center [44, 316] width 8 height 4
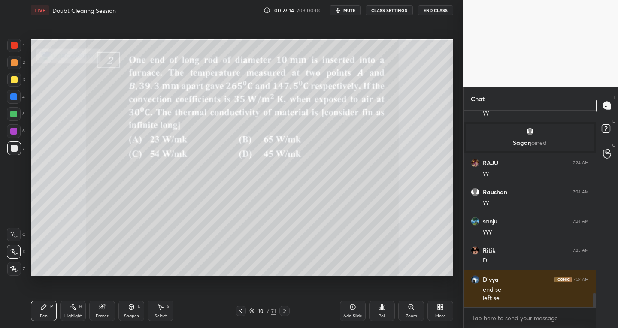
scroll to position [2504, 0]
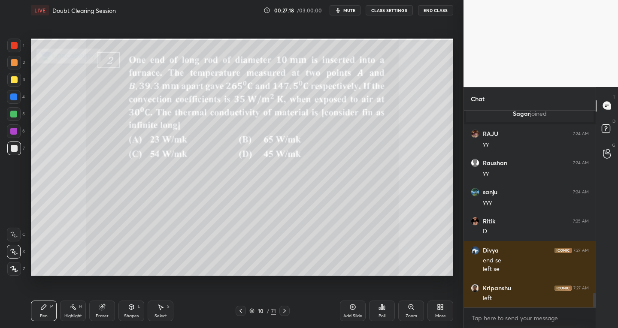
click at [162, 311] on div "Select S" at bounding box center [161, 311] width 26 height 21
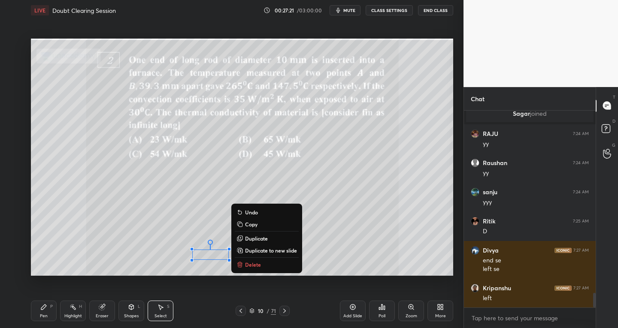
click at [53, 314] on div "Pen P" at bounding box center [44, 311] width 26 height 21
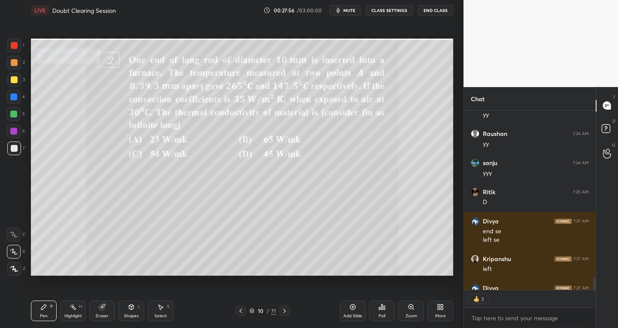
scroll to position [2534, 0]
click at [13, 152] on div at bounding box center [14, 149] width 14 height 14
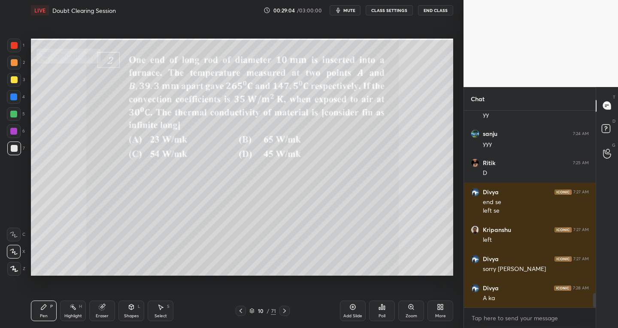
click at [164, 310] on div "Select S" at bounding box center [161, 311] width 26 height 21
click at [51, 313] on div "Pen P" at bounding box center [44, 311] width 26 height 21
click at [167, 314] on div "Select S" at bounding box center [161, 311] width 26 height 21
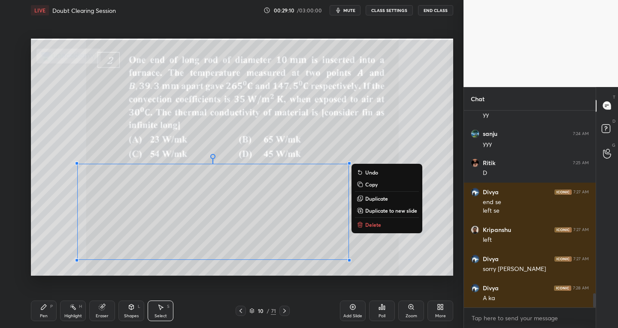
click at [379, 207] on button "Duplicate to new slide" at bounding box center [387, 211] width 64 height 10
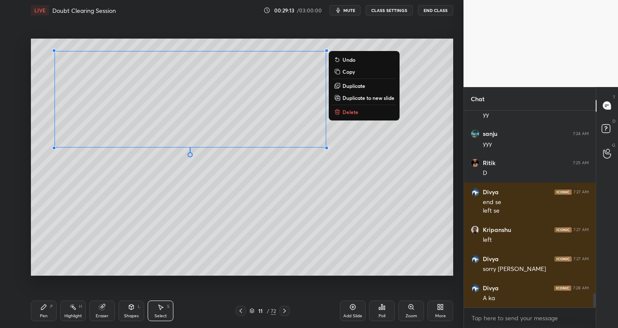
click at [44, 323] on div "Pen P Highlight H Eraser Shapes L Select S 11 / 72 Add Slide Poll Zoom More" at bounding box center [242, 311] width 422 height 34
click at [52, 302] on div "Pen P" at bounding box center [44, 311] width 26 height 21
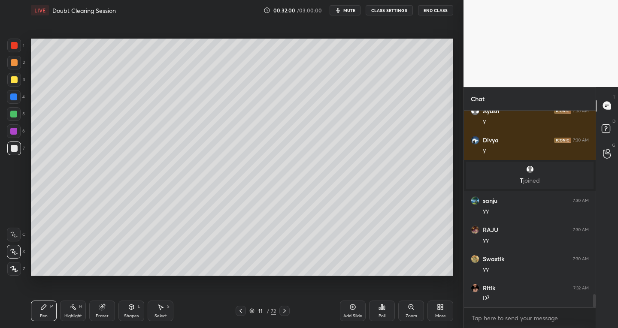
scroll to position [2798, 0]
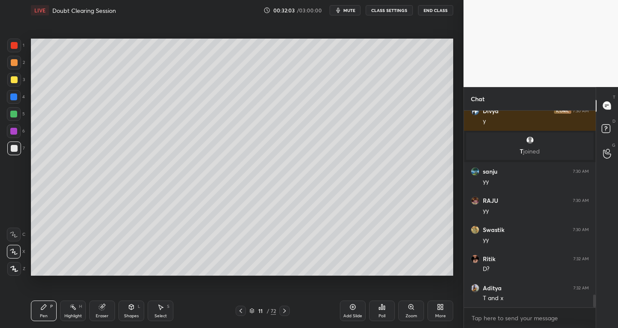
click at [109, 316] on div "Eraser" at bounding box center [102, 311] width 26 height 21
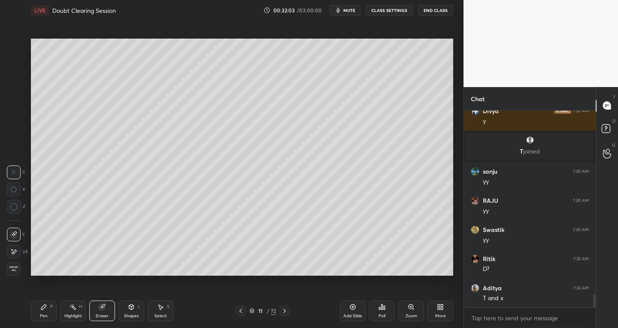
scroll to position [2828, 0]
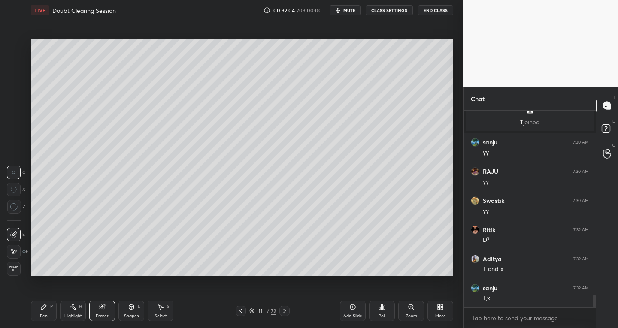
click at [17, 253] on icon at bounding box center [13, 252] width 7 height 7
click at [43, 308] on icon at bounding box center [43, 307] width 5 height 5
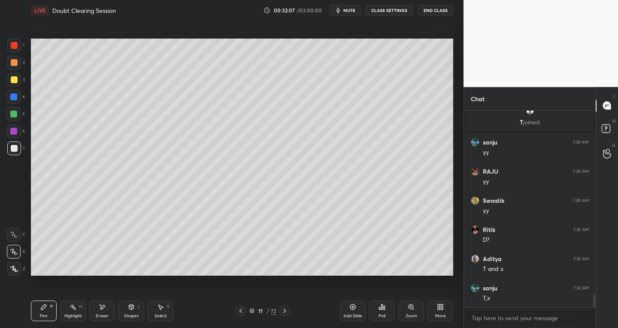
click at [161, 314] on div "Select" at bounding box center [161, 316] width 12 height 4
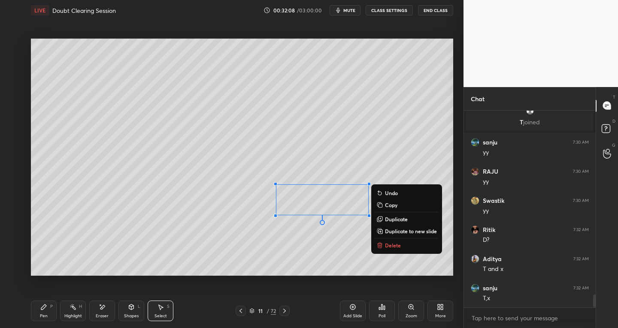
click at [394, 218] on p "Duplicate" at bounding box center [396, 219] width 23 height 7
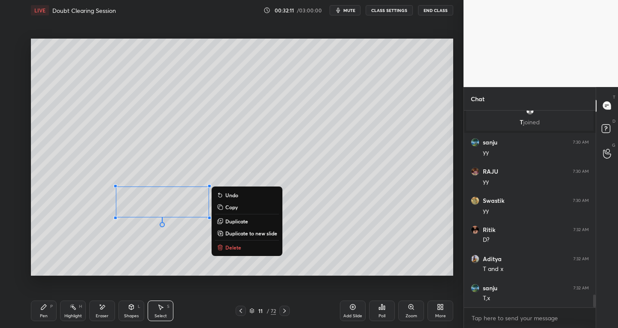
click at [40, 315] on div "Pen" at bounding box center [44, 316] width 8 height 4
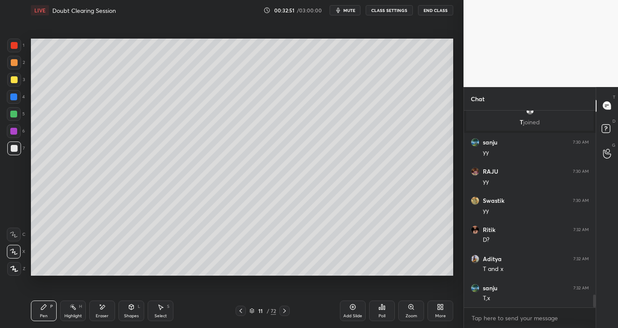
click at [132, 312] on div "Shapes L" at bounding box center [131, 311] width 26 height 21
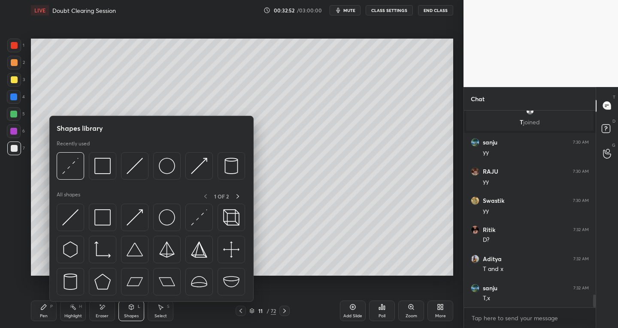
click at [99, 219] on img at bounding box center [102, 218] width 16 height 16
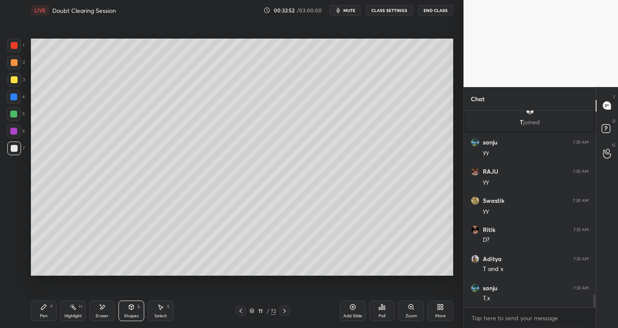
click at [15, 48] on div at bounding box center [14, 45] width 7 height 7
click at [41, 307] on icon at bounding box center [43, 307] width 7 height 7
click at [16, 152] on div at bounding box center [14, 148] width 7 height 7
click at [166, 308] on div "Select S" at bounding box center [161, 311] width 26 height 21
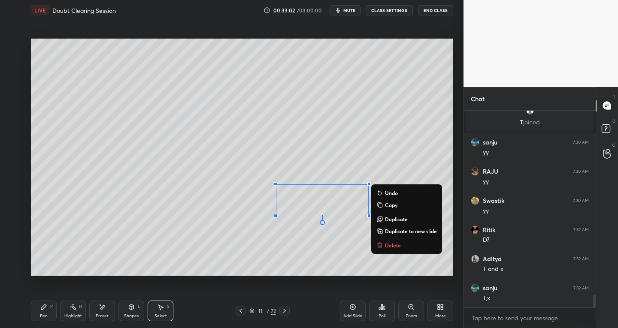
click at [401, 228] on p "Duplicate to new slide" at bounding box center [411, 231] width 52 height 7
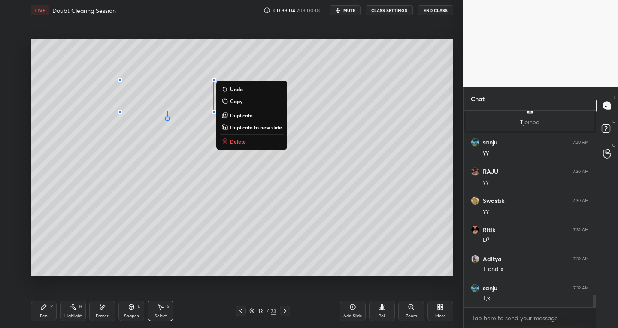
click at [44, 309] on icon at bounding box center [43, 307] width 7 height 7
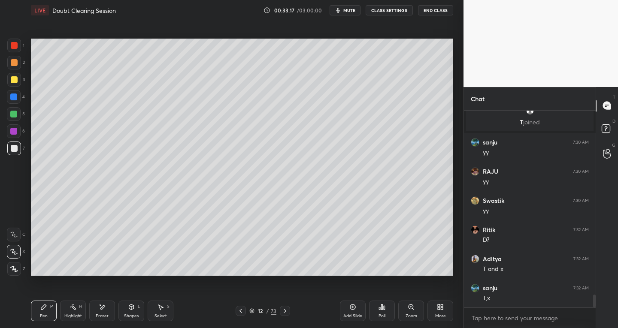
click at [242, 308] on icon at bounding box center [240, 311] width 7 height 7
click at [283, 310] on icon at bounding box center [285, 311] width 7 height 7
click at [236, 310] on div at bounding box center [241, 311] width 10 height 10
click at [281, 310] on div at bounding box center [285, 311] width 10 height 10
click at [105, 310] on icon at bounding box center [102, 307] width 7 height 7
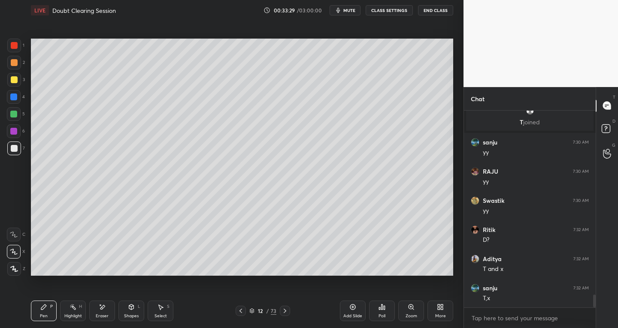
scroll to position [2857, 0]
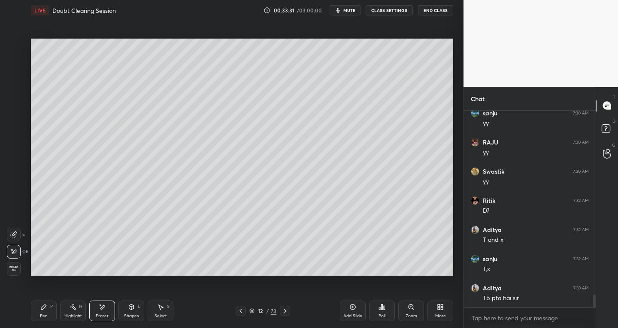
click at [38, 302] on div "Pen P" at bounding box center [44, 311] width 26 height 21
click at [16, 65] on div at bounding box center [14, 62] width 7 height 7
click at [16, 44] on div at bounding box center [14, 45] width 7 height 7
click at [128, 309] on div "Shapes L" at bounding box center [131, 311] width 26 height 21
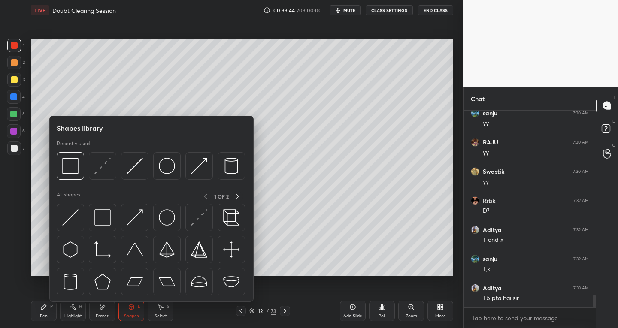
click at [108, 219] on img at bounding box center [102, 218] width 16 height 16
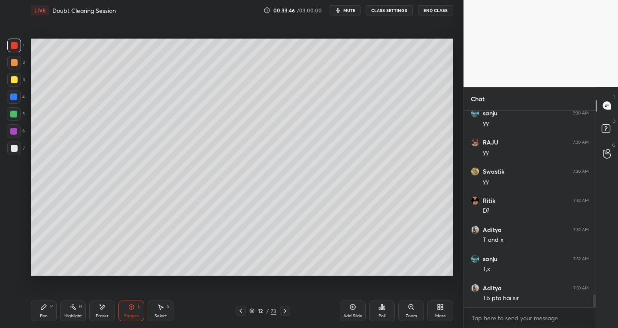
click at [15, 149] on div at bounding box center [14, 148] width 7 height 7
click at [50, 315] on div "Pen P" at bounding box center [44, 311] width 26 height 21
click at [242, 311] on icon at bounding box center [240, 311] width 7 height 7
click at [50, 313] on div "Pen P" at bounding box center [44, 311] width 26 height 21
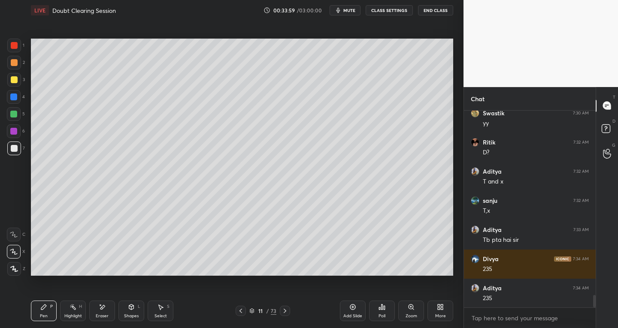
scroll to position [2944, 0]
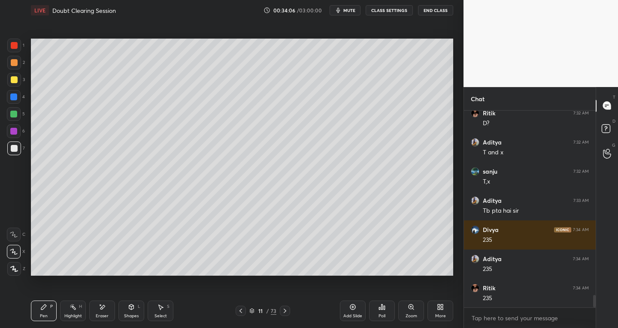
click at [109, 313] on div "Eraser" at bounding box center [102, 311] width 26 height 21
click at [45, 314] on div "Pen" at bounding box center [44, 316] width 8 height 4
click at [286, 312] on icon at bounding box center [285, 311] width 7 height 7
click at [235, 312] on div "12 / 73" at bounding box center [262, 311] width 155 height 10
click at [244, 307] on div at bounding box center [241, 311] width 10 height 10
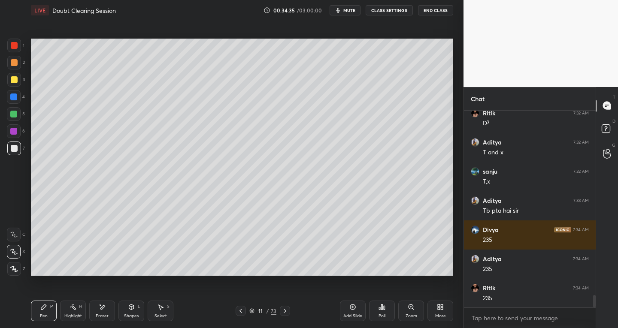
click at [164, 312] on div "Select S" at bounding box center [161, 311] width 26 height 21
click at [46, 314] on div "Pen" at bounding box center [44, 316] width 8 height 4
click at [126, 311] on div "Shapes L" at bounding box center [131, 311] width 26 height 21
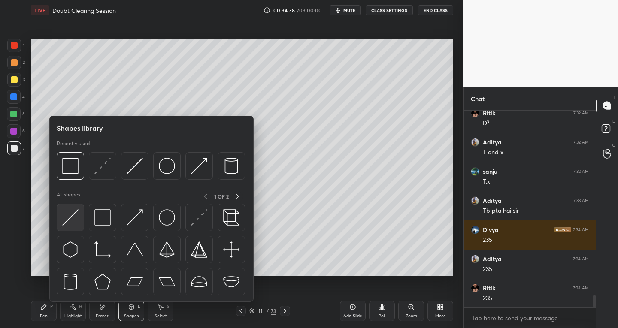
click at [89, 221] on div at bounding box center [102, 217] width 27 height 27
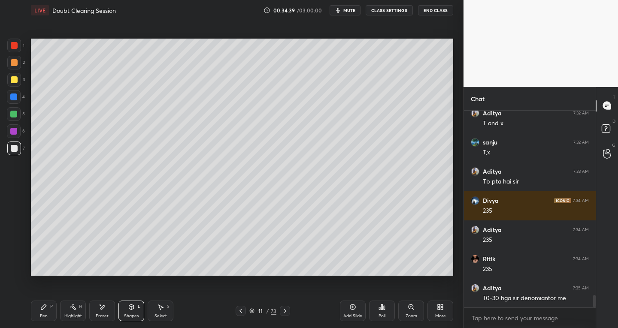
click at [13, 46] on div at bounding box center [14, 45] width 7 height 7
click at [159, 310] on icon at bounding box center [160, 307] width 7 height 7
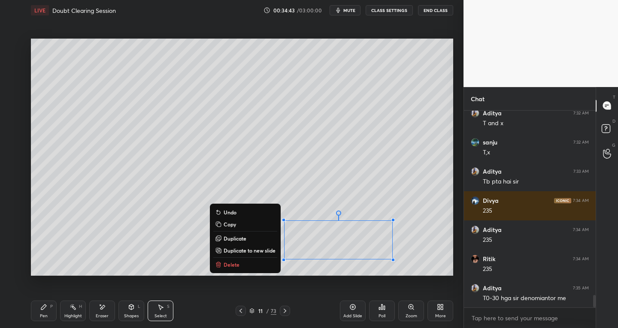
click at [230, 223] on p "Copy" at bounding box center [230, 224] width 12 height 7
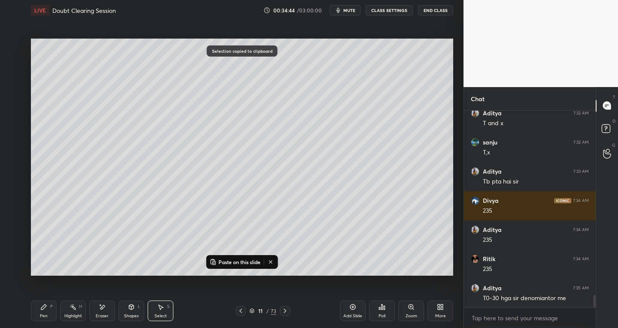
click at [285, 310] on icon at bounding box center [285, 311] width 7 height 7
click at [223, 261] on p "Paste on this slide" at bounding box center [240, 262] width 42 height 7
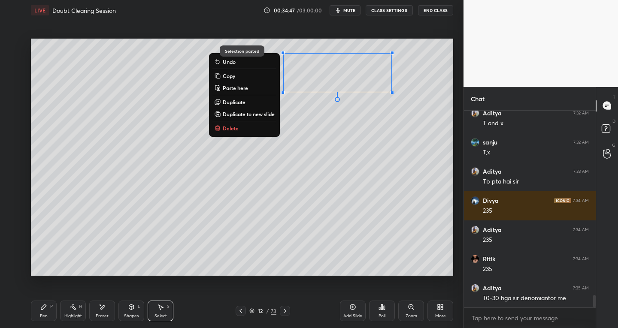
click at [46, 316] on div "Pen" at bounding box center [44, 316] width 8 height 4
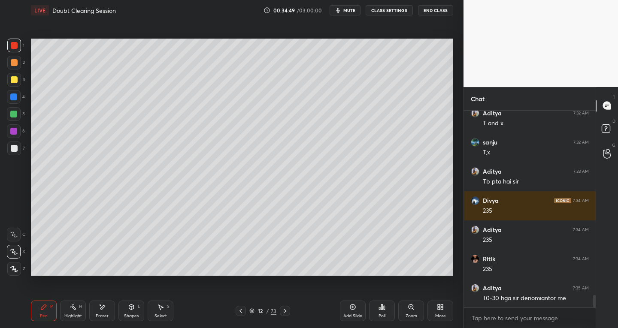
click at [15, 152] on div at bounding box center [14, 149] width 14 height 14
click at [137, 311] on div "Shapes L" at bounding box center [131, 311] width 26 height 21
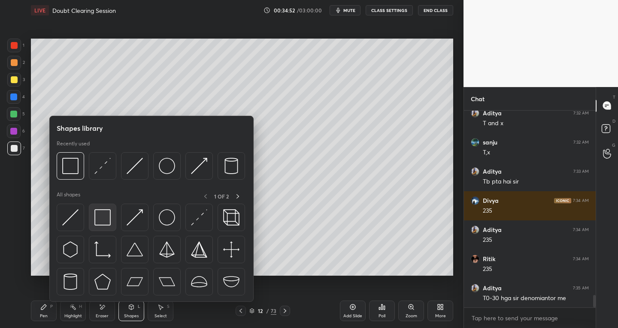
click at [96, 221] on img at bounding box center [102, 218] width 16 height 16
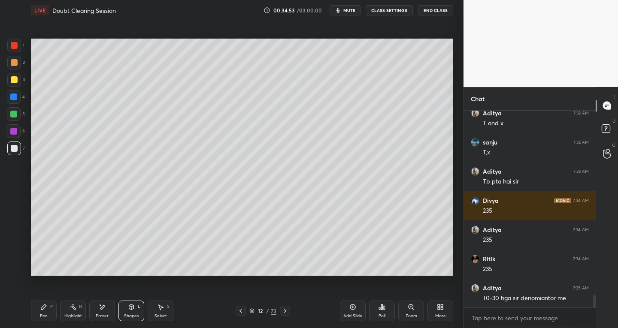
click at [13, 49] on div at bounding box center [14, 45] width 7 height 7
click at [43, 310] on icon at bounding box center [43, 307] width 7 height 7
click at [13, 151] on div at bounding box center [14, 148] width 7 height 7
click at [241, 311] on icon at bounding box center [240, 311] width 7 height 7
click at [97, 319] on div "Eraser" at bounding box center [102, 311] width 26 height 21
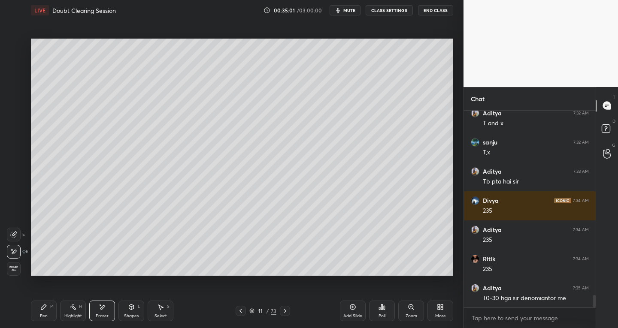
click at [283, 310] on icon at bounding box center [285, 311] width 7 height 7
click at [31, 320] on div "Pen P" at bounding box center [44, 311] width 26 height 21
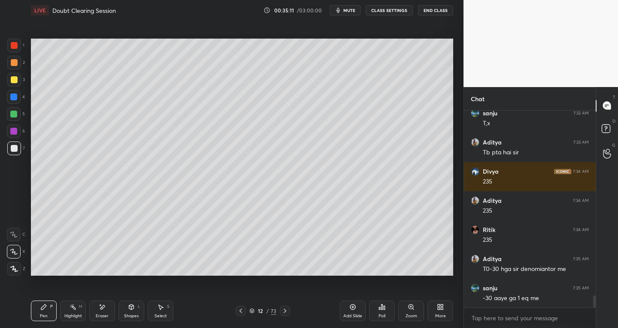
click at [240, 312] on icon at bounding box center [240, 311] width 7 height 7
click at [109, 314] on div "Eraser" at bounding box center [102, 311] width 26 height 21
click at [49, 314] on div "Pen P" at bounding box center [44, 311] width 26 height 21
click at [286, 311] on icon at bounding box center [285, 311] width 7 height 7
click at [109, 311] on div "Eraser" at bounding box center [102, 311] width 26 height 21
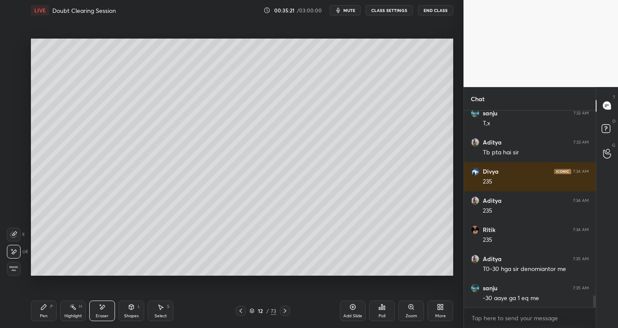
click at [49, 304] on div "Pen P" at bounding box center [44, 311] width 26 height 21
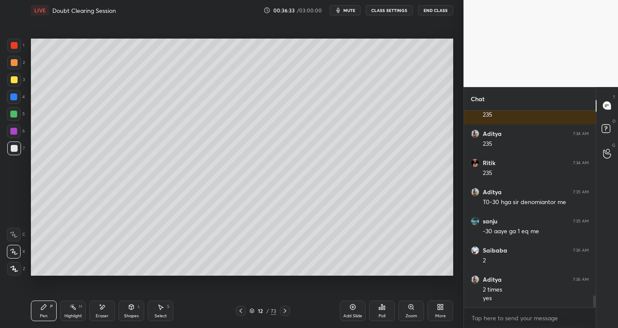
scroll to position [3099, 0]
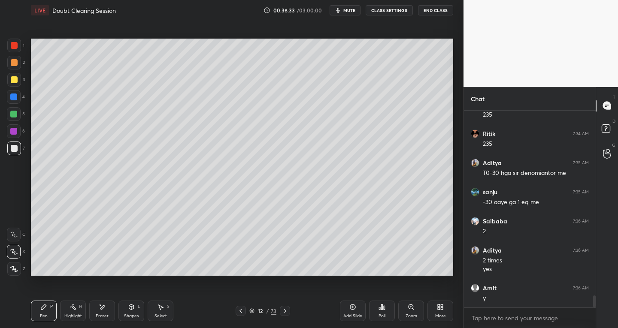
click at [238, 310] on icon at bounding box center [240, 311] width 7 height 7
click at [71, 309] on icon at bounding box center [73, 307] width 7 height 7
click at [14, 130] on div at bounding box center [13, 131] width 7 height 7
click at [20, 245] on div "H" at bounding box center [18, 252] width 23 height 14
click at [288, 309] on icon at bounding box center [285, 311] width 7 height 7
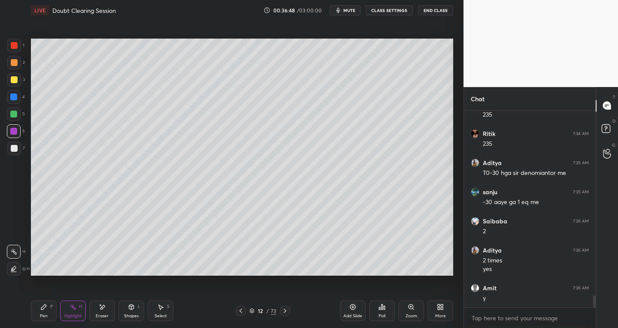
click at [13, 153] on div at bounding box center [14, 149] width 14 height 14
click at [162, 313] on div "Select S" at bounding box center [161, 311] width 26 height 21
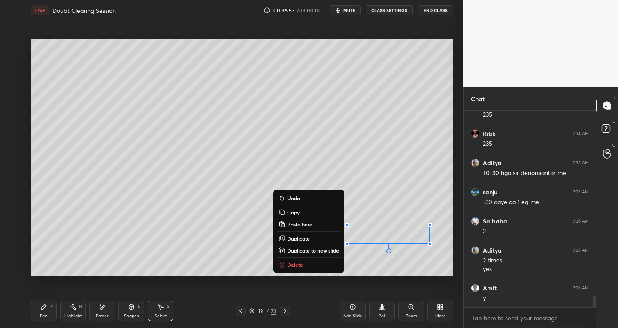
click at [321, 250] on p "Duplicate to new slide" at bounding box center [313, 250] width 52 height 7
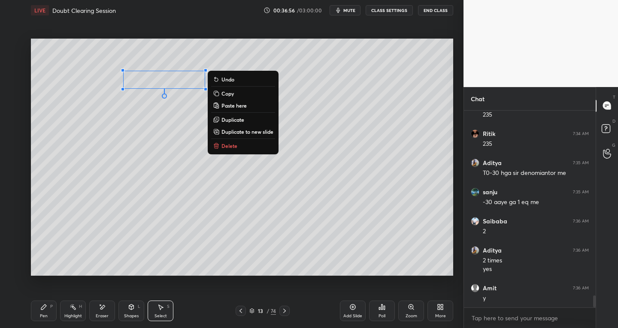
click at [46, 308] on icon at bounding box center [43, 307] width 7 height 7
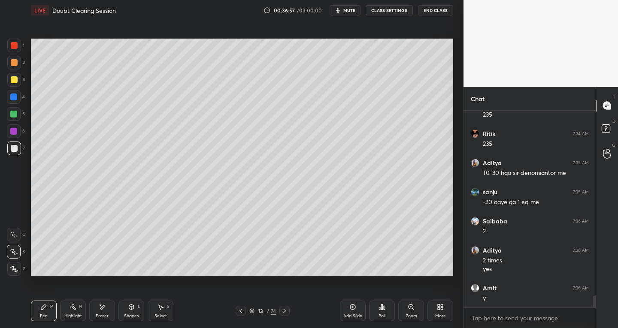
click at [43, 306] on icon at bounding box center [43, 307] width 7 height 7
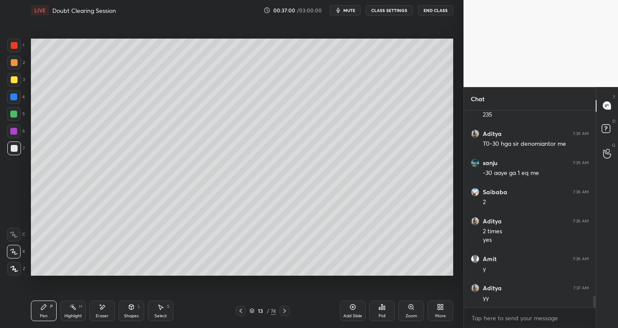
scroll to position [3157, 0]
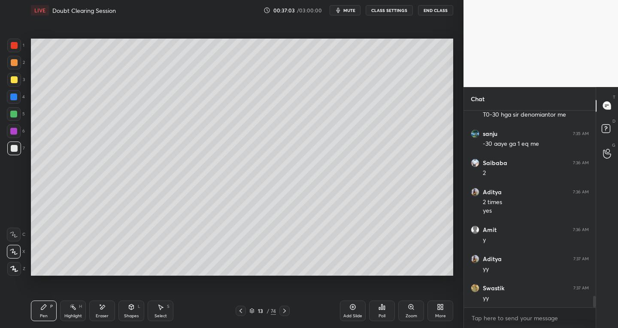
click at [242, 312] on icon at bounding box center [240, 311] width 7 height 7
click at [243, 311] on icon at bounding box center [240, 311] width 7 height 7
click at [285, 312] on icon at bounding box center [284, 311] width 3 height 4
click at [287, 311] on icon at bounding box center [284, 311] width 7 height 7
click at [104, 307] on icon at bounding box center [102, 307] width 5 height 4
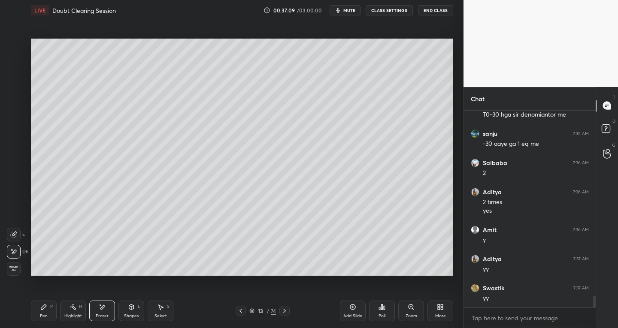
click at [51, 310] on div "Pen P" at bounding box center [44, 311] width 26 height 21
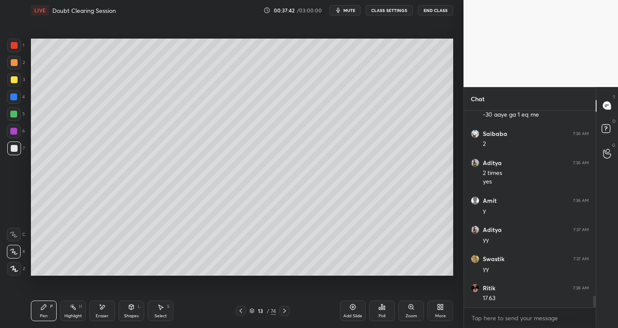
click at [241, 309] on icon at bounding box center [240, 311] width 7 height 7
click at [243, 310] on icon at bounding box center [240, 311] width 7 height 7
click at [246, 308] on div "11 / 74" at bounding box center [263, 311] width 54 height 10
click at [242, 310] on icon at bounding box center [240, 311] width 7 height 7
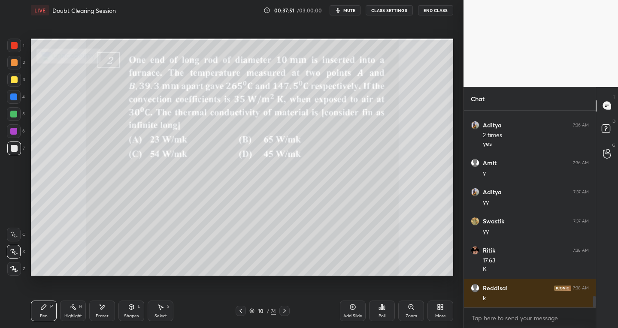
scroll to position [3253, 0]
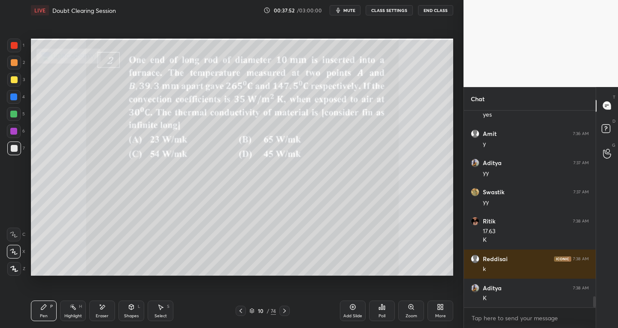
click at [285, 311] on icon at bounding box center [284, 311] width 7 height 7
click at [283, 311] on icon at bounding box center [284, 311] width 7 height 7
click at [286, 312] on icon at bounding box center [284, 311] width 7 height 7
click at [111, 312] on div "Eraser" at bounding box center [102, 311] width 26 height 21
click at [57, 314] on div "Pen P Highlight H Eraser Shapes L Select S" at bounding box center [108, 311] width 155 height 21
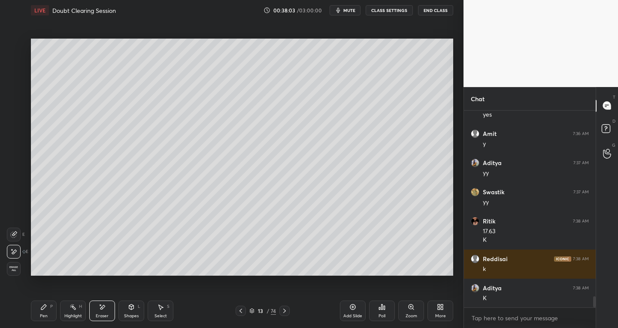
click at [49, 310] on div "Pen P" at bounding box center [44, 311] width 26 height 21
click at [18, 83] on div at bounding box center [14, 80] width 14 height 14
click at [13, 48] on div at bounding box center [14, 45] width 7 height 7
click at [14, 149] on div at bounding box center [14, 148] width 7 height 7
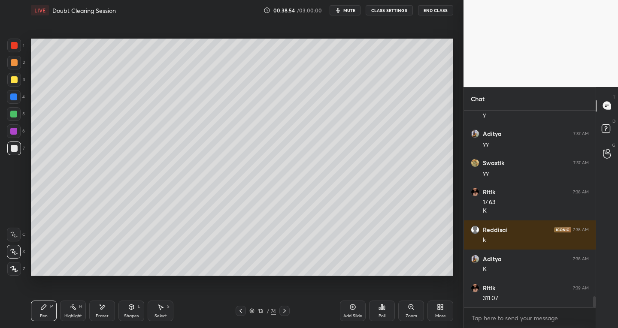
scroll to position [3312, 0]
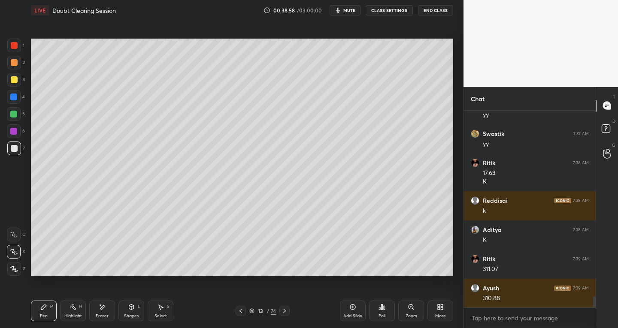
click at [163, 309] on icon at bounding box center [160, 307] width 7 height 7
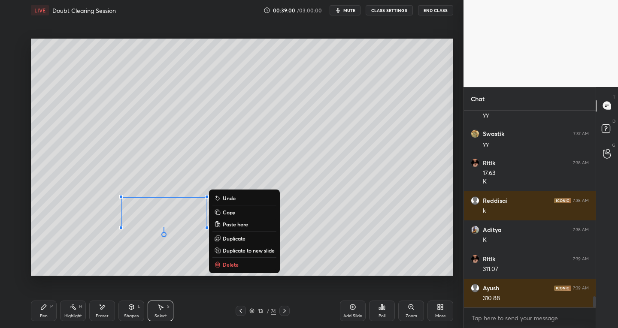
scroll to position [3343, 0]
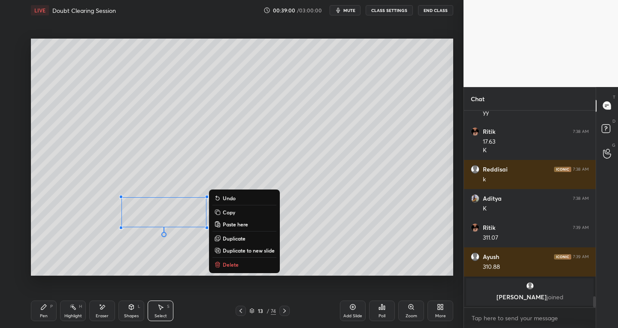
click at [44, 314] on div "Pen" at bounding box center [44, 316] width 8 height 4
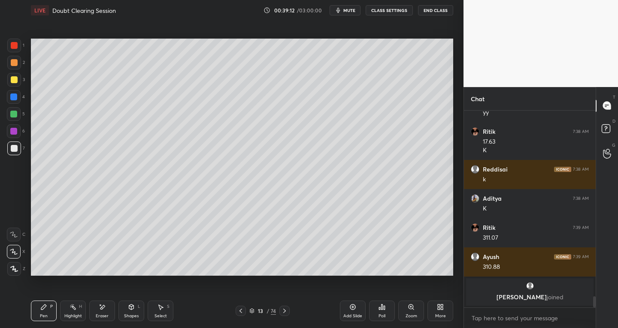
click at [241, 310] on icon at bounding box center [240, 311] width 7 height 7
click at [240, 312] on icon at bounding box center [241, 311] width 3 height 4
click at [282, 312] on icon at bounding box center [284, 311] width 7 height 7
click at [282, 311] on icon at bounding box center [284, 311] width 7 height 7
click at [242, 311] on icon at bounding box center [240, 311] width 7 height 7
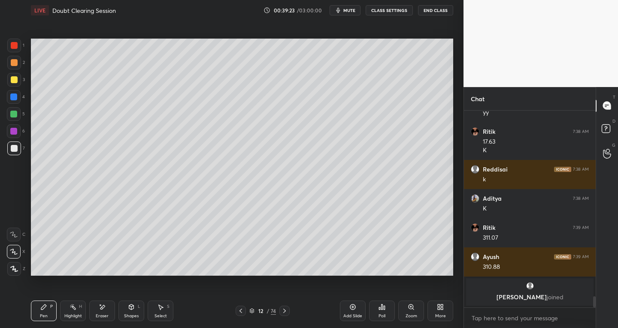
click at [243, 311] on icon at bounding box center [240, 311] width 7 height 7
click at [244, 310] on div at bounding box center [241, 311] width 10 height 10
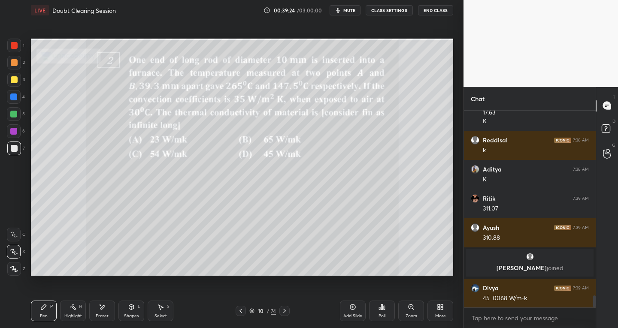
scroll to position [3089, 0]
click at [285, 312] on icon at bounding box center [284, 311] width 7 height 7
click at [285, 313] on icon at bounding box center [284, 311] width 7 height 7
click at [285, 311] on icon at bounding box center [284, 311] width 7 height 7
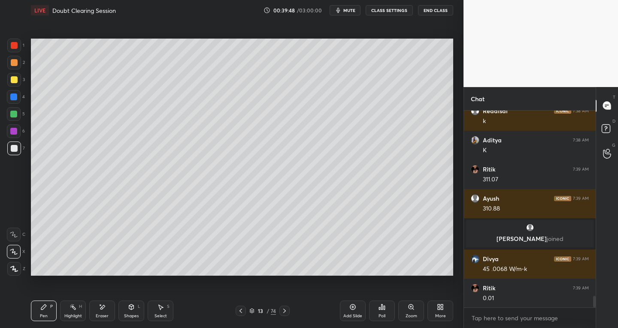
scroll to position [3147, 0]
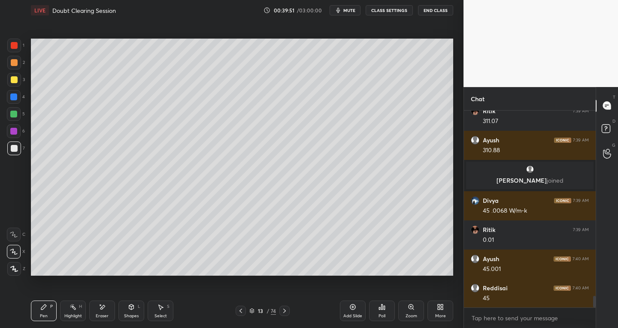
click at [14, 49] on div at bounding box center [14, 46] width 14 height 14
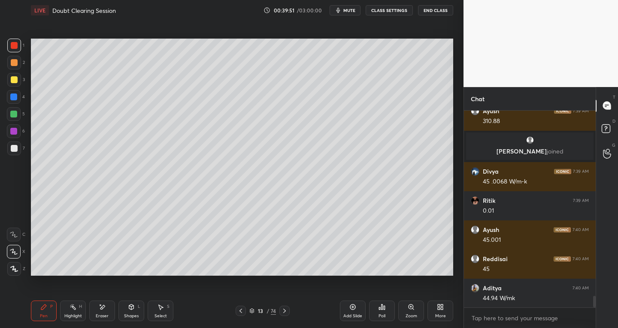
click at [133, 310] on icon at bounding box center [131, 307] width 7 height 7
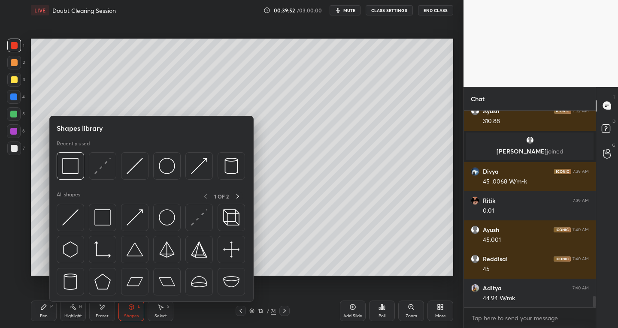
click at [108, 217] on img at bounding box center [102, 218] width 16 height 16
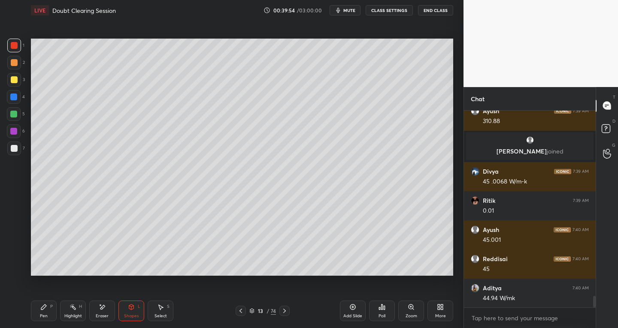
scroll to position [3235, 0]
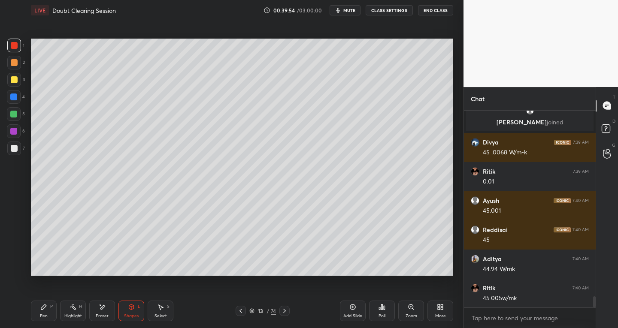
click at [41, 307] on icon at bounding box center [43, 307] width 7 height 7
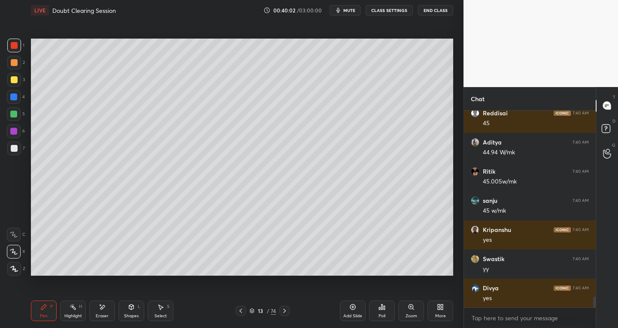
scroll to position [3381, 0]
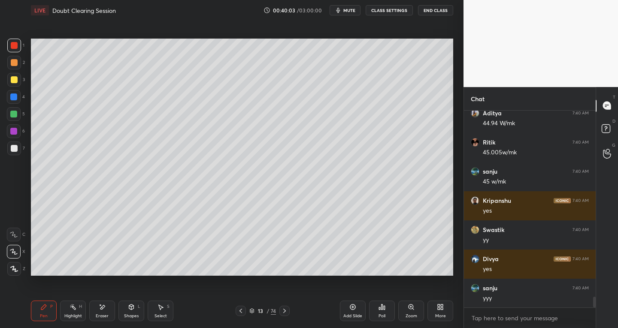
click at [241, 311] on icon at bounding box center [240, 311] width 7 height 7
click at [11, 146] on div at bounding box center [14, 148] width 7 height 7
click at [241, 313] on icon at bounding box center [240, 311] width 7 height 7
click at [242, 312] on icon at bounding box center [240, 311] width 7 height 7
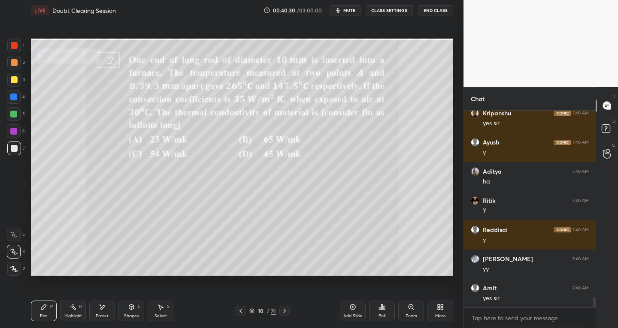
scroll to position [3615, 0]
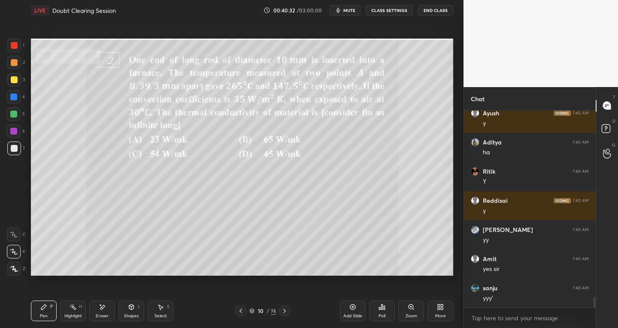
click at [283, 310] on icon at bounding box center [284, 311] width 7 height 7
click at [286, 311] on icon at bounding box center [284, 311] width 3 height 4
click at [286, 310] on icon at bounding box center [284, 311] width 7 height 7
click at [286, 311] on icon at bounding box center [284, 311] width 7 height 7
click at [131, 314] on div "Shapes" at bounding box center [131, 316] width 15 height 4
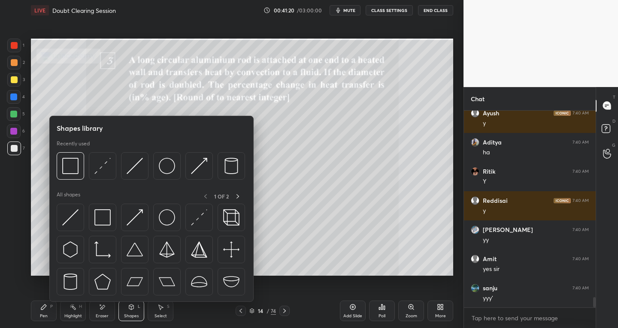
click at [70, 219] on img at bounding box center [70, 218] width 16 height 16
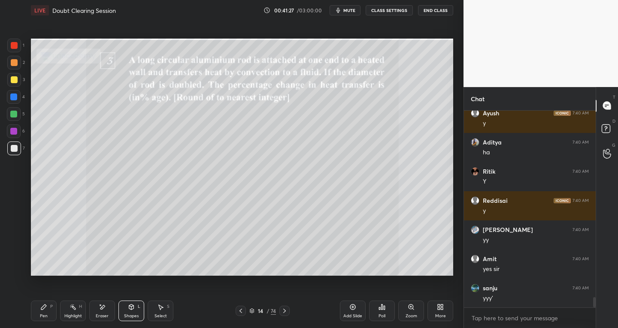
click at [98, 312] on div "Eraser" at bounding box center [102, 311] width 26 height 21
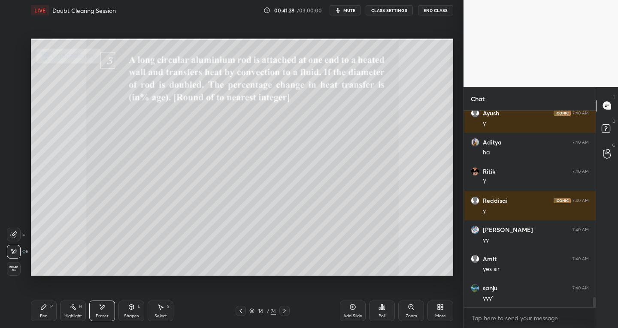
click at [131, 310] on icon at bounding box center [131, 307] width 7 height 7
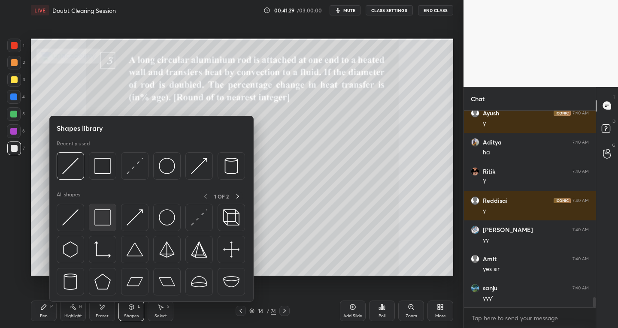
click at [100, 232] on div at bounding box center [152, 252] width 190 height 97
click at [102, 220] on img at bounding box center [102, 218] width 16 height 16
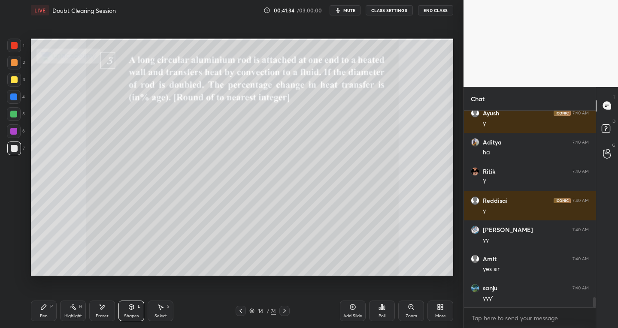
click at [164, 310] on icon at bounding box center [160, 307] width 7 height 7
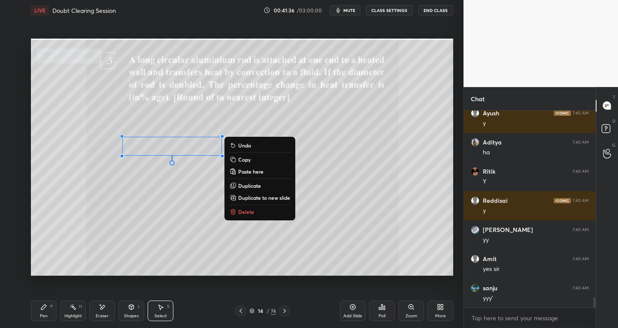
click at [244, 183] on p "Duplicate" at bounding box center [249, 185] width 23 height 7
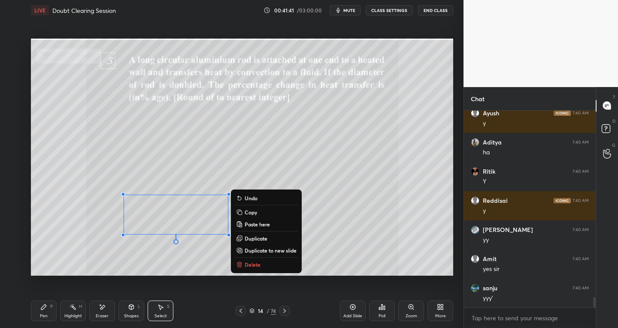
click at [61, 263] on div "0 ° Undo Copy Paste here Duplicate Duplicate to new slide Delete" at bounding box center [242, 158] width 422 height 238
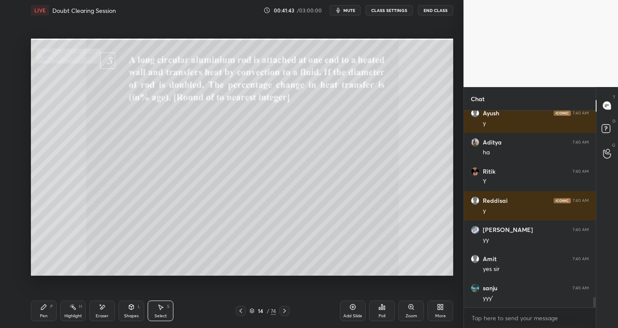
click at [100, 310] on icon at bounding box center [102, 307] width 7 height 7
click at [14, 230] on div at bounding box center [14, 235] width 14 height 14
click at [170, 308] on div "Select S" at bounding box center [161, 311] width 26 height 21
click at [267, 244] on div "0 ° Undo Copy Paste here Duplicate Duplicate to new slide Delete" at bounding box center [242, 158] width 422 height 238
click at [128, 312] on div "Shapes L" at bounding box center [131, 311] width 26 height 21
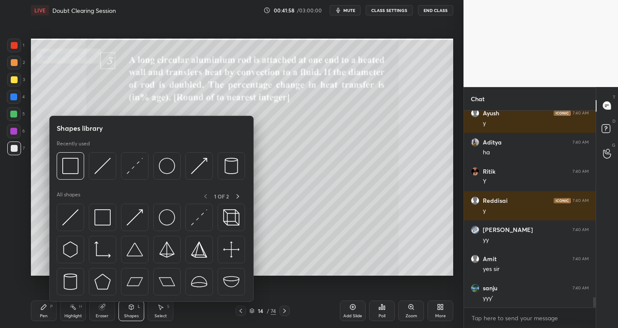
click at [191, 222] on img at bounding box center [199, 218] width 16 height 16
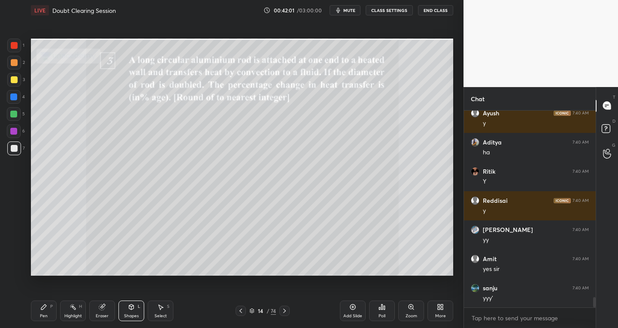
click at [126, 310] on div "Shapes L" at bounding box center [131, 311] width 26 height 21
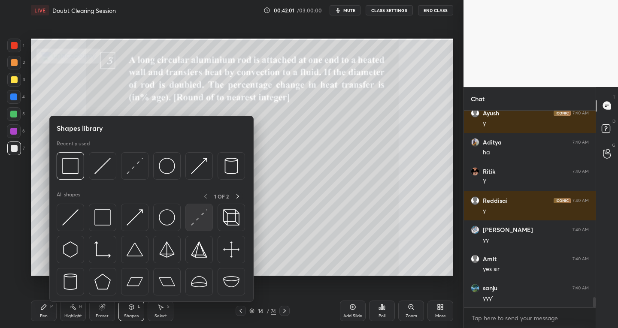
click at [196, 219] on img at bounding box center [199, 218] width 16 height 16
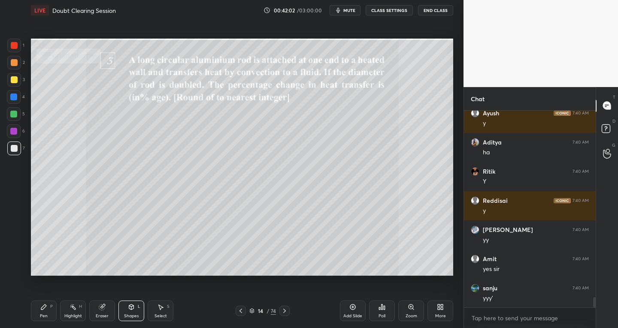
click at [13, 80] on div at bounding box center [14, 79] width 7 height 7
click at [132, 314] on div "Shapes" at bounding box center [131, 316] width 15 height 4
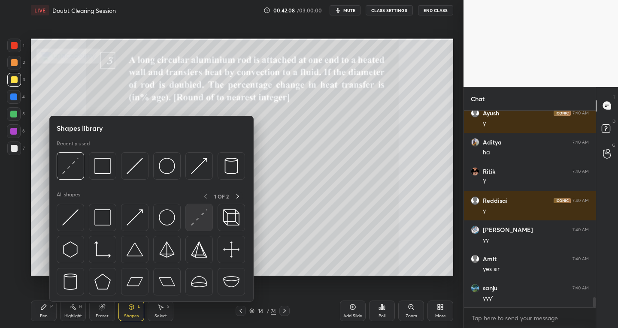
click at [193, 224] on img at bounding box center [199, 218] width 16 height 16
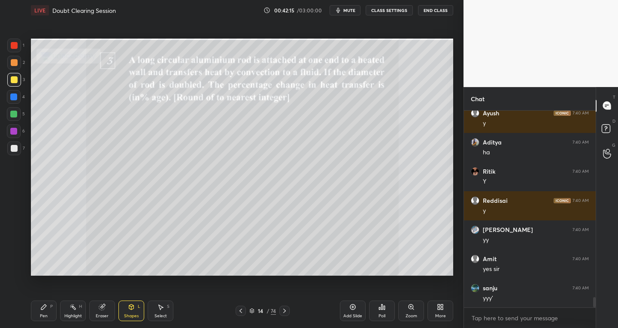
click at [104, 310] on icon at bounding box center [102, 307] width 7 height 7
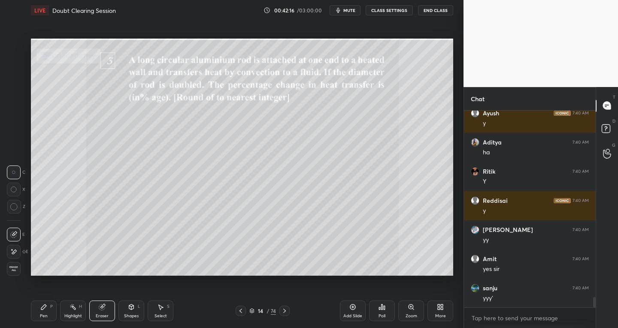
click at [19, 234] on div at bounding box center [14, 235] width 14 height 14
click at [135, 312] on div "Shapes L" at bounding box center [131, 311] width 26 height 21
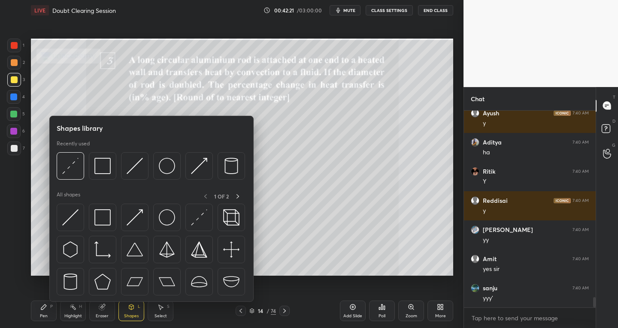
click at [67, 216] on img at bounding box center [70, 218] width 16 height 16
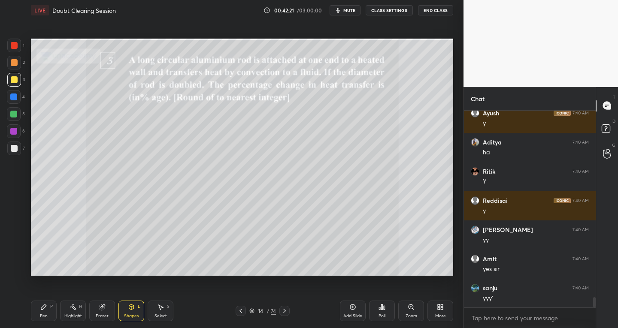
click at [12, 147] on div at bounding box center [14, 148] width 7 height 7
click at [48, 313] on div "Pen P" at bounding box center [44, 311] width 26 height 21
click at [16, 271] on icon at bounding box center [14, 269] width 7 height 5
click at [129, 306] on icon at bounding box center [131, 306] width 5 height 1
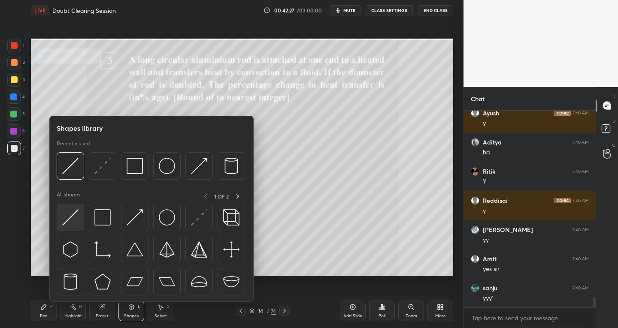
click at [65, 224] on img at bounding box center [70, 218] width 16 height 16
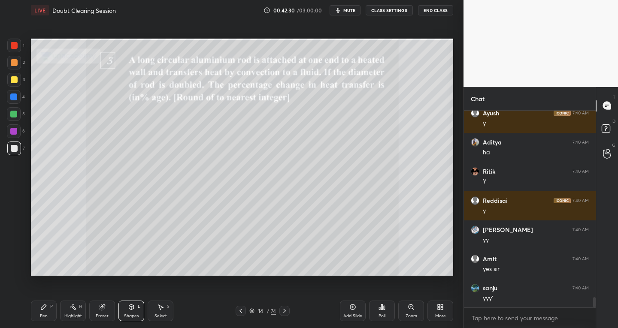
click at [102, 316] on div "Eraser" at bounding box center [102, 316] width 13 height 4
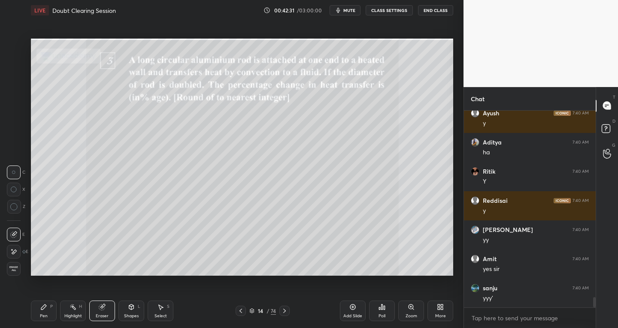
click at [12, 252] on icon at bounding box center [14, 252] width 5 height 4
click at [101, 313] on div "Eraser" at bounding box center [102, 311] width 26 height 21
click at [14, 235] on icon at bounding box center [13, 234] width 7 height 7
click at [100, 314] on div "Eraser" at bounding box center [102, 316] width 13 height 4
click at [90, 309] on div "Eraser" at bounding box center [102, 311] width 26 height 21
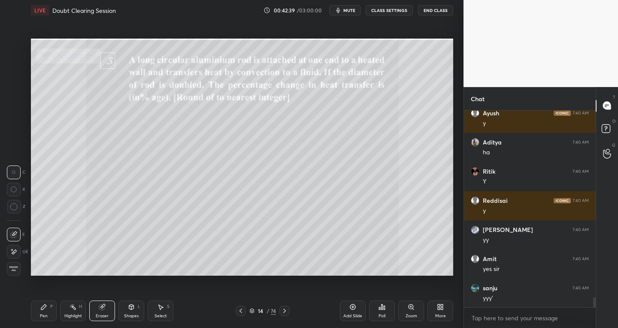
click at [14, 253] on icon at bounding box center [13, 252] width 7 height 7
click at [131, 311] on div "Shapes L" at bounding box center [131, 311] width 26 height 21
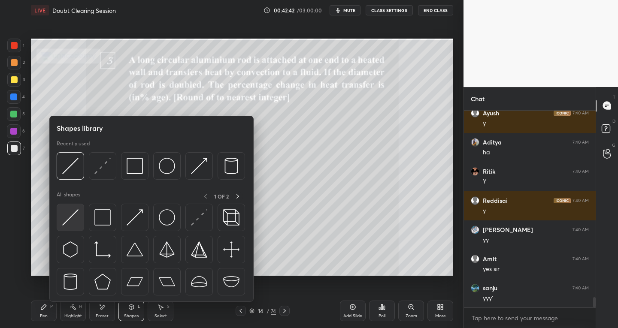
click at [63, 219] on img at bounding box center [70, 218] width 16 height 16
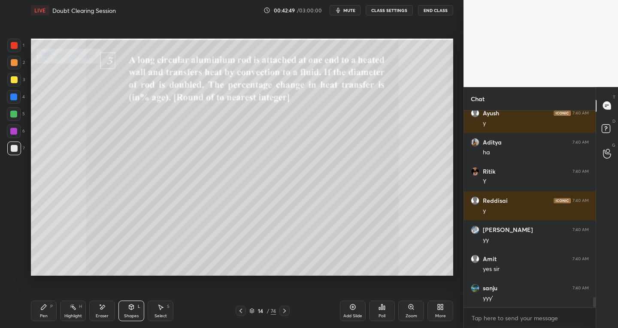
click at [39, 313] on div "Pen P" at bounding box center [44, 311] width 26 height 21
click at [13, 248] on div at bounding box center [14, 252] width 14 height 14
click at [13, 233] on icon at bounding box center [13, 234] width 7 height 5
click at [12, 253] on icon at bounding box center [13, 251] width 7 height 5
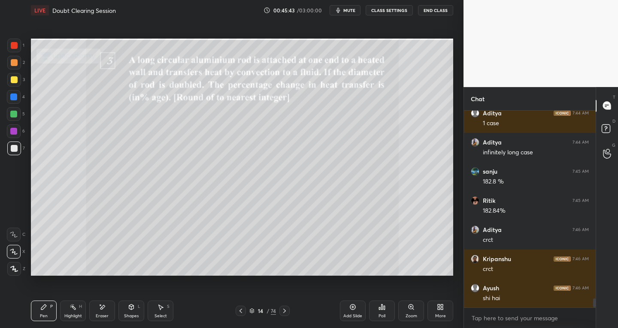
scroll to position [4140, 0]
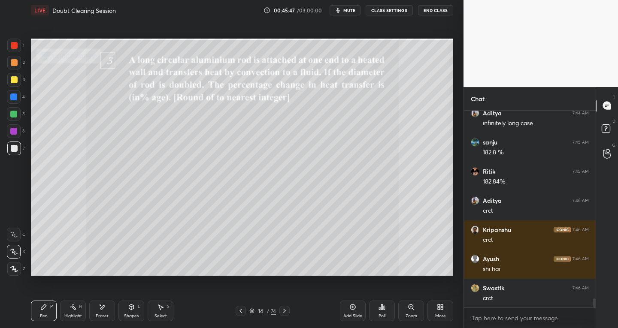
click at [133, 316] on div "Shapes" at bounding box center [131, 316] width 15 height 4
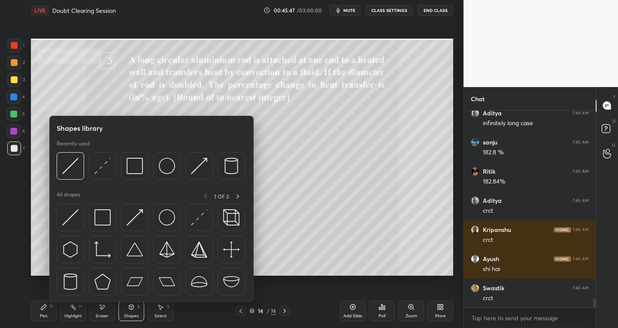
click at [170, 221] on img at bounding box center [167, 218] width 16 height 16
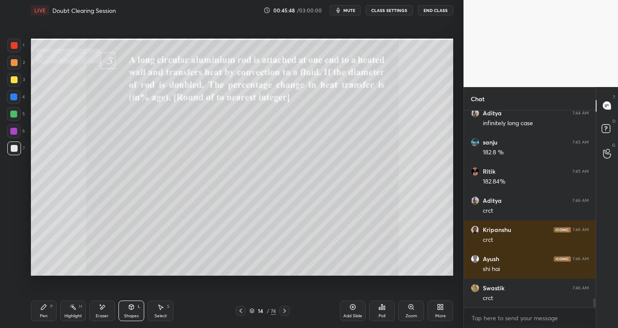
click at [42, 313] on div "Pen P" at bounding box center [44, 311] width 26 height 21
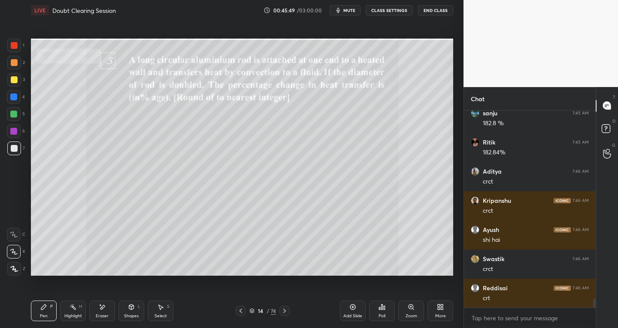
click at [19, 254] on div at bounding box center [14, 252] width 14 height 14
click at [12, 150] on div at bounding box center [14, 148] width 7 height 7
click at [133, 314] on div "Shapes" at bounding box center [131, 316] width 15 height 4
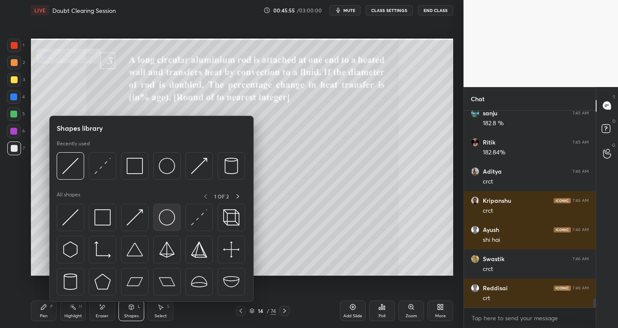
click at [167, 221] on img at bounding box center [167, 218] width 16 height 16
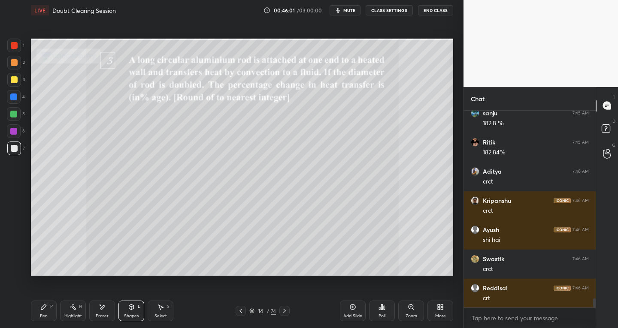
click at [41, 310] on icon at bounding box center [43, 307] width 7 height 7
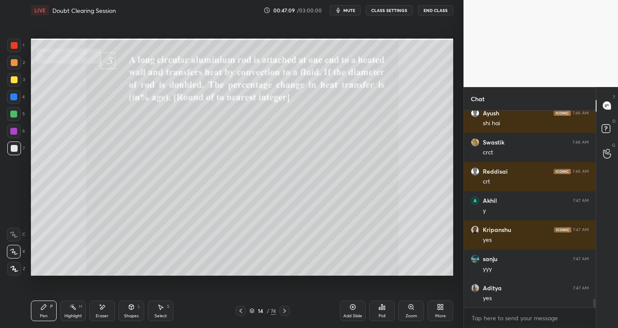
scroll to position [4315, 0]
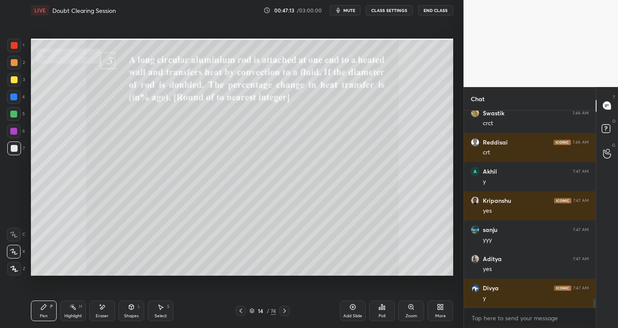
click at [168, 316] on div "Select S" at bounding box center [161, 311] width 26 height 21
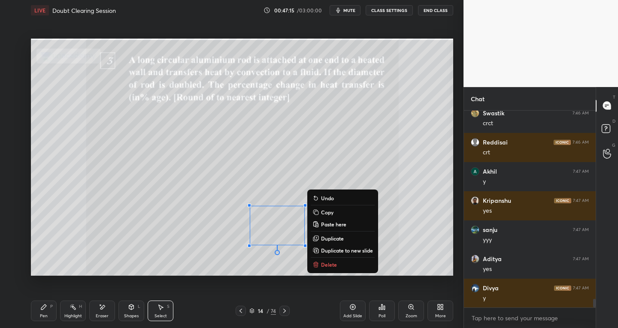
click at [43, 312] on div "Pen P" at bounding box center [44, 311] width 26 height 21
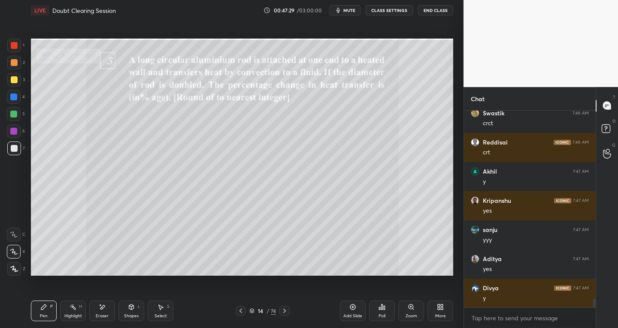
click at [101, 316] on div "Eraser" at bounding box center [102, 316] width 13 height 4
click at [52, 320] on div "Pen P" at bounding box center [44, 311] width 26 height 21
click at [164, 315] on div "Select" at bounding box center [161, 316] width 12 height 4
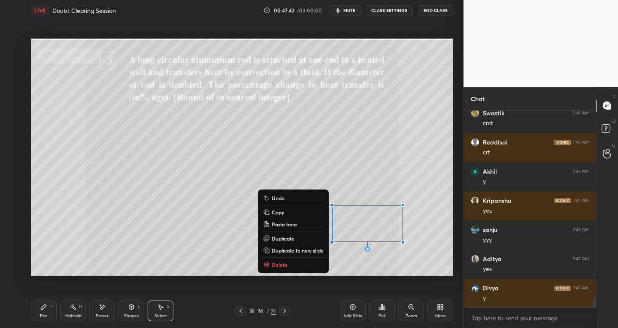
click at [307, 251] on p "Duplicate to new slide" at bounding box center [298, 250] width 52 height 7
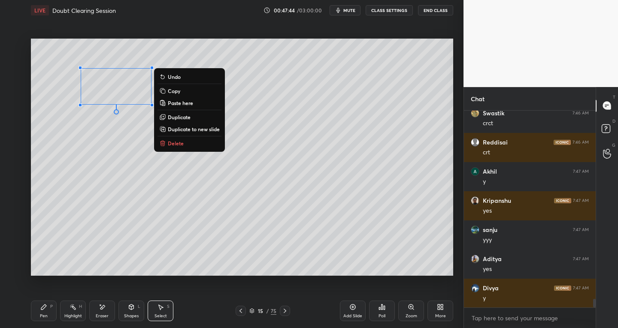
click at [47, 304] on icon at bounding box center [43, 307] width 7 height 7
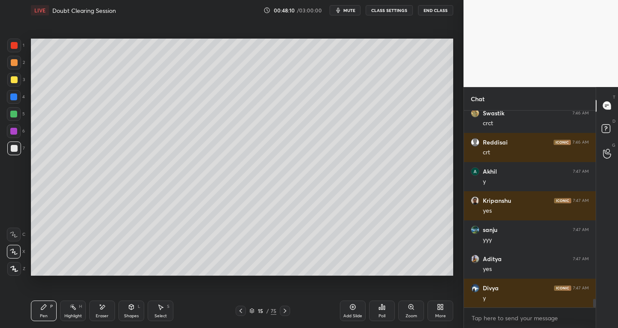
scroll to position [4344, 0]
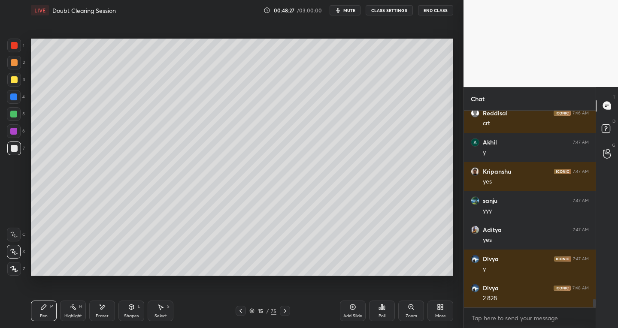
click at [103, 306] on icon at bounding box center [102, 307] width 5 height 4
click at [44, 312] on div "Pen P" at bounding box center [44, 311] width 26 height 21
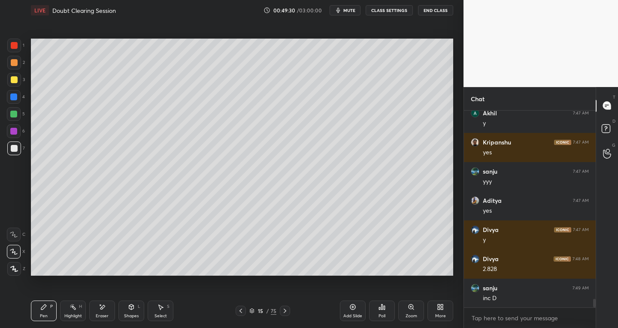
scroll to position [4403, 0]
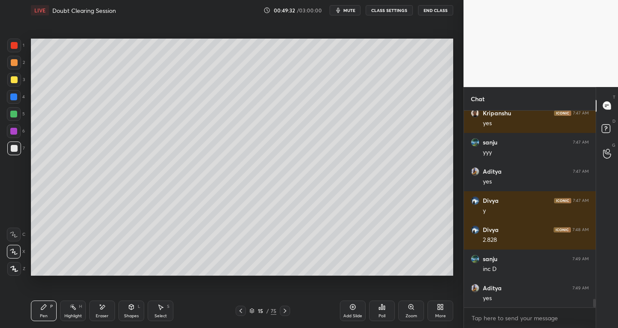
click at [283, 311] on icon at bounding box center [285, 311] width 7 height 7
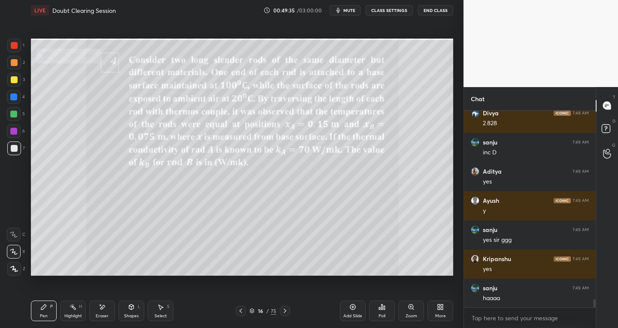
scroll to position [4549, 0]
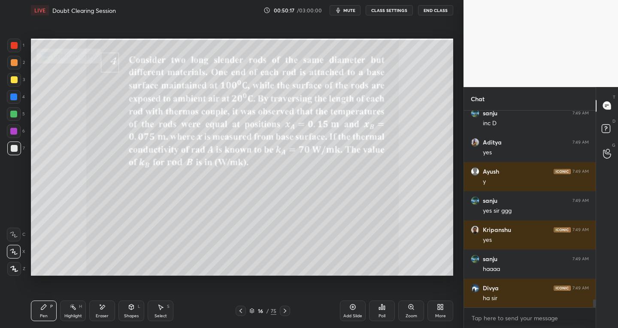
click at [13, 46] on div at bounding box center [14, 45] width 7 height 7
click at [19, 145] on div at bounding box center [14, 149] width 14 height 14
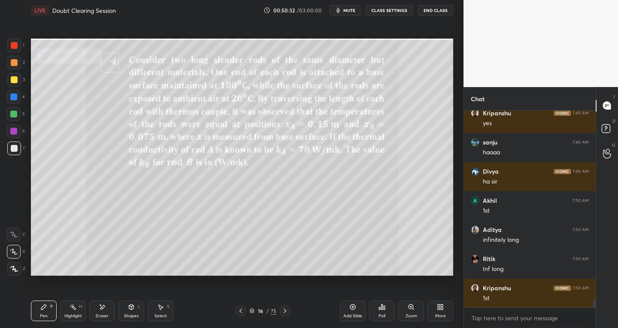
scroll to position [4695, 0]
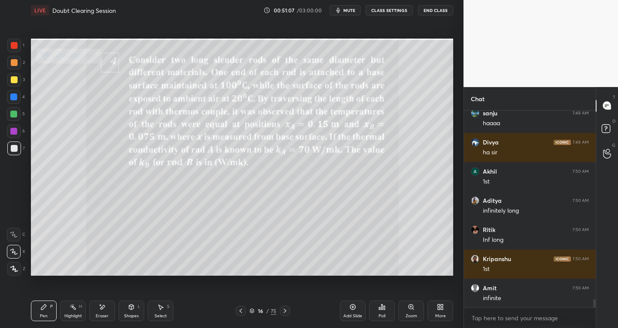
click at [18, 257] on div at bounding box center [14, 252] width 14 height 14
click at [8, 152] on div at bounding box center [14, 149] width 14 height 14
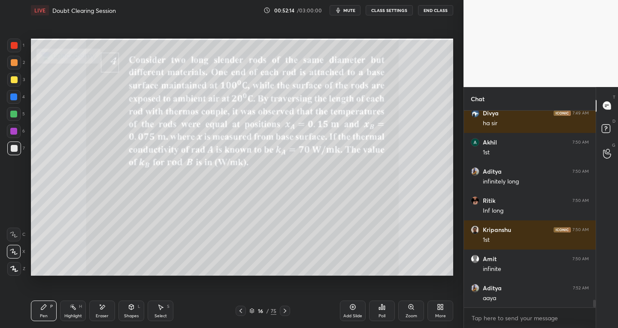
scroll to position [4753, 0]
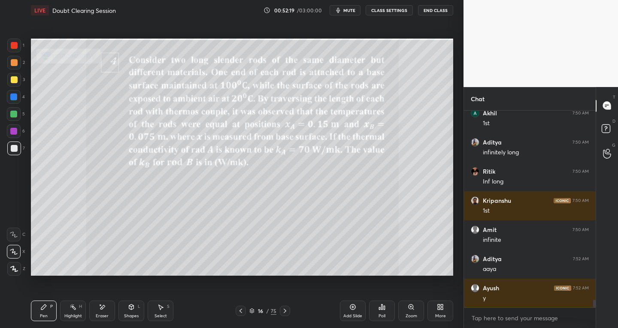
click at [282, 312] on icon at bounding box center [285, 311] width 7 height 7
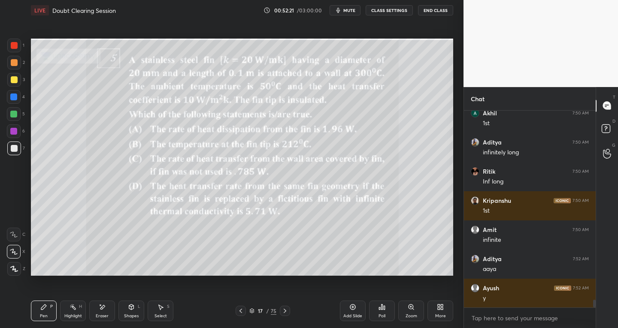
click at [240, 311] on icon at bounding box center [240, 311] width 7 height 7
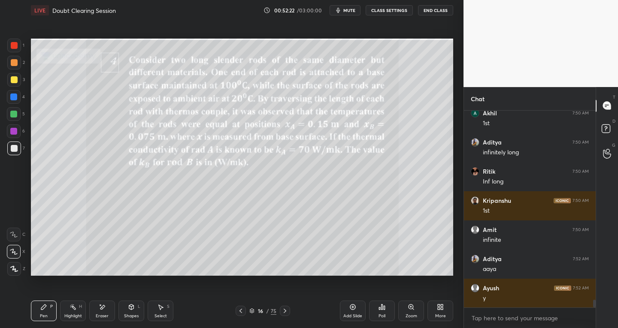
click at [346, 312] on div "Add Slide" at bounding box center [353, 311] width 26 height 21
click at [137, 310] on div "Shapes L" at bounding box center [131, 311] width 26 height 21
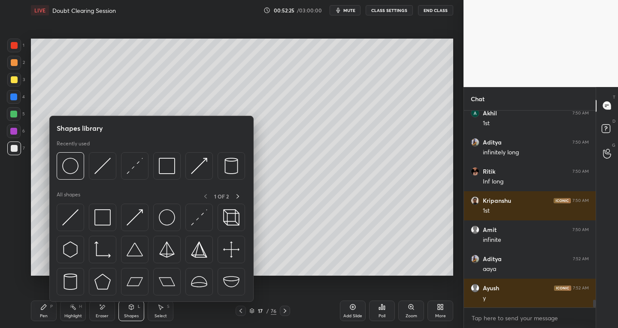
click at [239, 313] on icon at bounding box center [240, 311] width 7 height 7
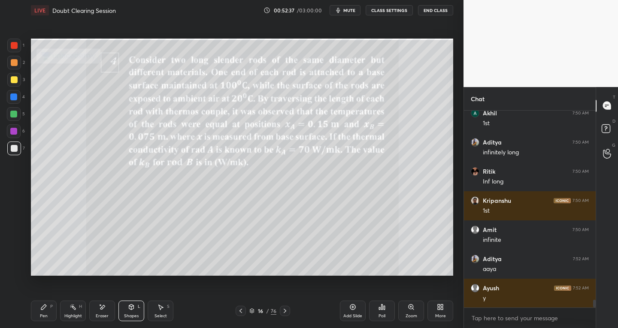
click at [43, 310] on icon at bounding box center [43, 307] width 7 height 7
click at [282, 313] on icon at bounding box center [285, 311] width 7 height 7
click at [135, 312] on div "Shapes L" at bounding box center [131, 311] width 26 height 21
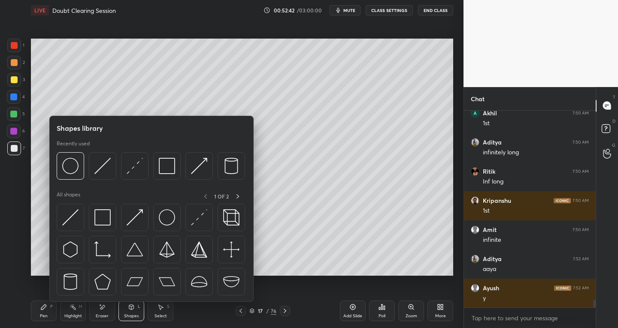
click at [73, 216] on img at bounding box center [70, 218] width 16 height 16
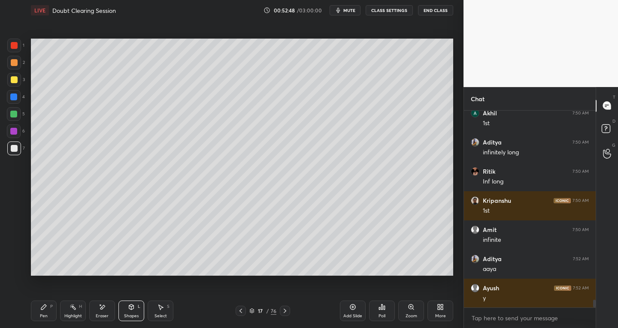
click at [126, 305] on div "Shapes L" at bounding box center [131, 311] width 26 height 21
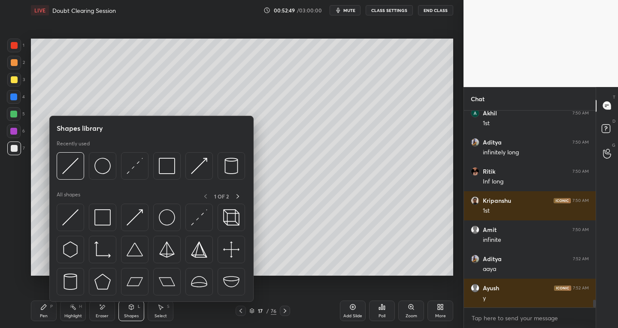
click at [194, 220] on img at bounding box center [199, 218] width 16 height 16
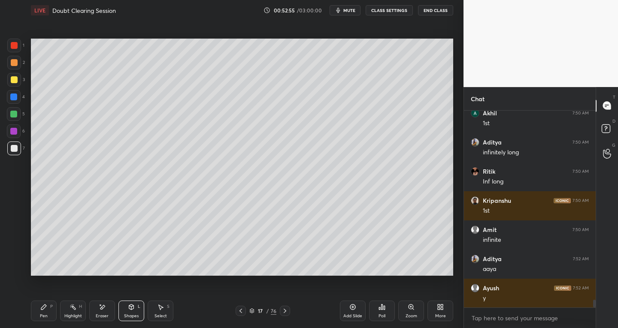
click at [130, 310] on icon at bounding box center [131, 307] width 7 height 7
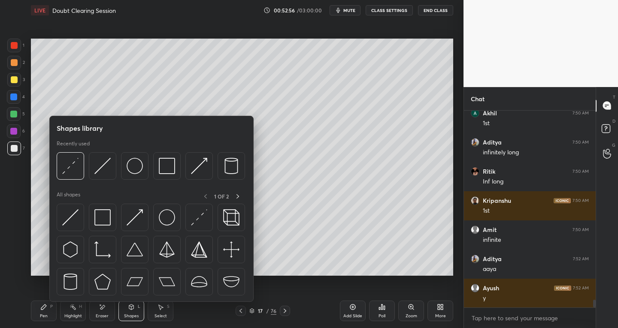
click at [67, 220] on img at bounding box center [70, 218] width 16 height 16
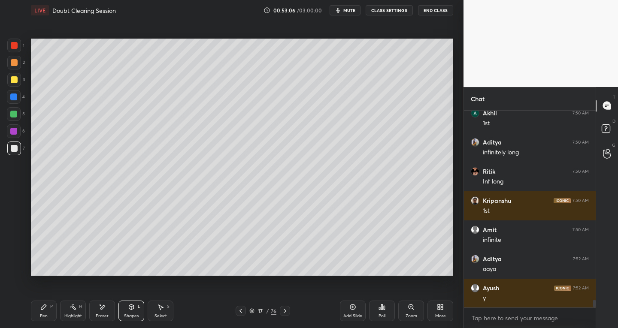
click at [101, 316] on div "Eraser" at bounding box center [102, 316] width 13 height 4
click at [131, 315] on div "Shapes" at bounding box center [131, 316] width 15 height 4
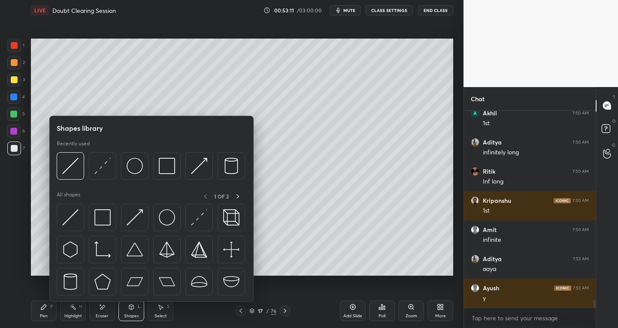
click at [108, 222] on img at bounding box center [102, 218] width 16 height 16
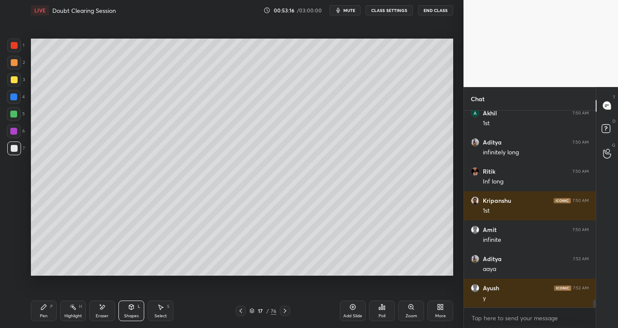
click at [162, 307] on icon at bounding box center [161, 307] width 5 height 5
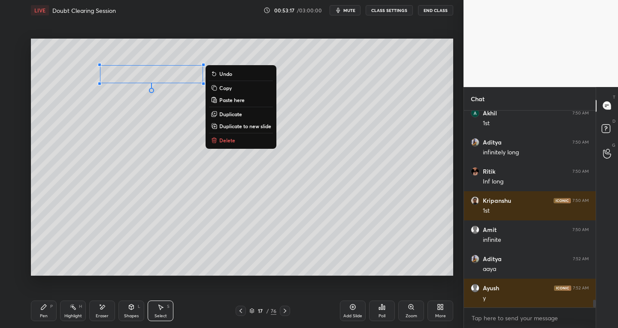
click at [227, 111] on p "Duplicate" at bounding box center [230, 114] width 23 height 7
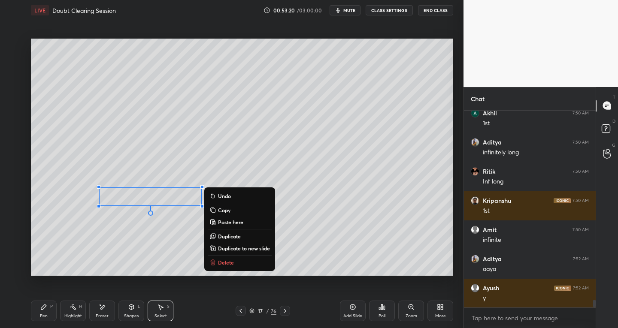
click at [157, 266] on div "0 ° Undo Copy Paste here Duplicate Duplicate to new slide Delete" at bounding box center [242, 158] width 422 height 238
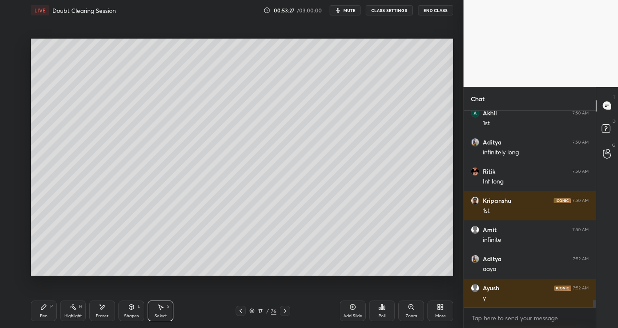
scroll to position [4782, 0]
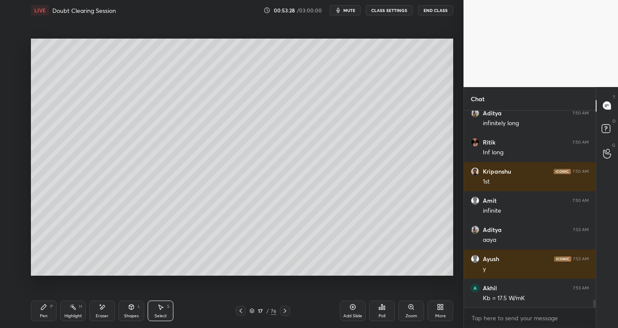
click at [45, 319] on div "Pen P" at bounding box center [44, 311] width 26 height 21
click at [240, 312] on icon at bounding box center [240, 311] width 7 height 7
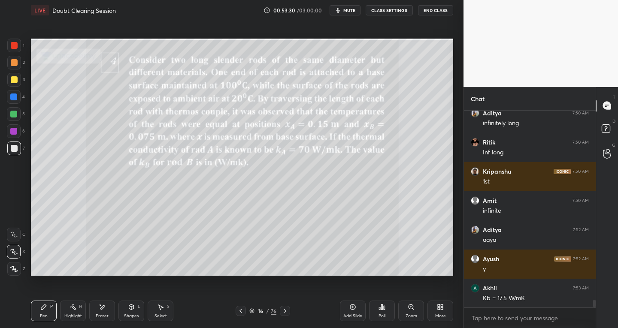
click at [284, 312] on icon at bounding box center [285, 311] width 7 height 7
click at [243, 312] on icon at bounding box center [240, 311] width 7 height 7
click at [285, 311] on icon at bounding box center [285, 311] width 7 height 7
click at [242, 312] on icon at bounding box center [240, 311] width 7 height 7
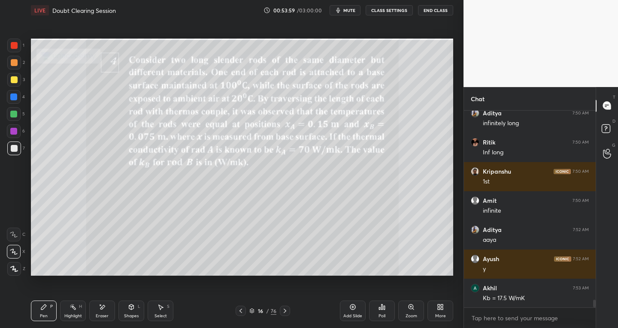
click at [283, 312] on icon at bounding box center [285, 311] width 7 height 7
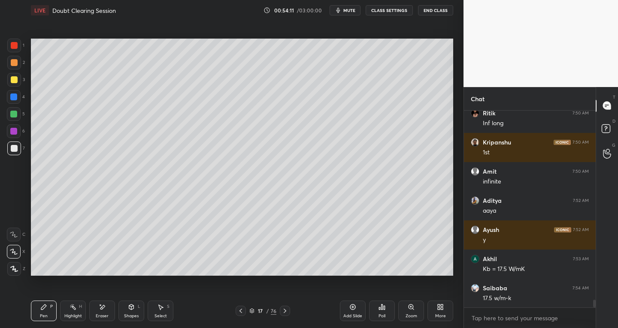
click at [241, 312] on icon at bounding box center [240, 311] width 7 height 7
click at [284, 310] on icon at bounding box center [285, 311] width 7 height 7
click at [107, 307] on div "Eraser" at bounding box center [102, 311] width 26 height 21
click at [41, 310] on icon at bounding box center [43, 307] width 7 height 7
click at [103, 311] on div "Eraser" at bounding box center [102, 311] width 26 height 21
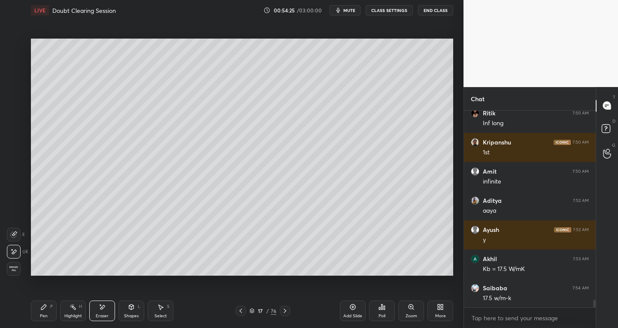
click at [47, 309] on icon at bounding box center [43, 307] width 7 height 7
click at [109, 308] on div "Eraser" at bounding box center [102, 311] width 26 height 21
click at [49, 310] on div "Pen P" at bounding box center [44, 311] width 26 height 21
click at [237, 312] on icon at bounding box center [240, 311] width 7 height 7
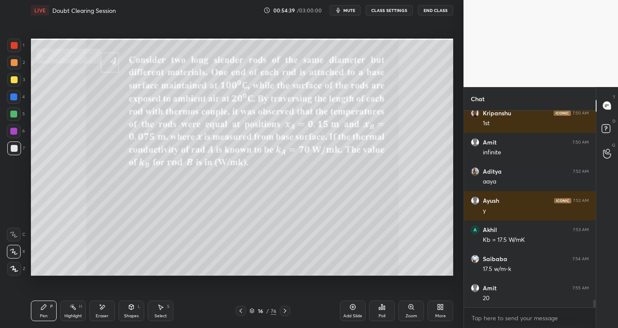
scroll to position [4870, 0]
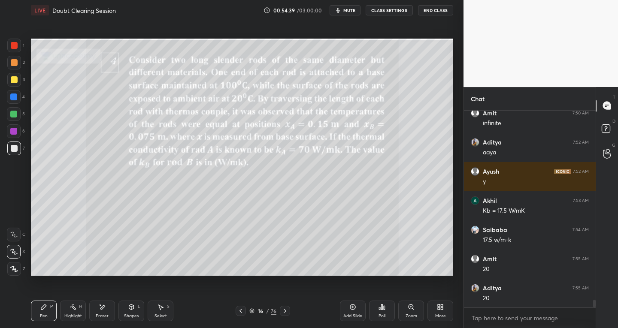
click at [282, 310] on icon at bounding box center [285, 311] width 7 height 7
click at [240, 311] on icon at bounding box center [241, 311] width 3 height 4
click at [282, 312] on icon at bounding box center [285, 311] width 7 height 7
click at [126, 314] on div "Shapes" at bounding box center [131, 316] width 15 height 4
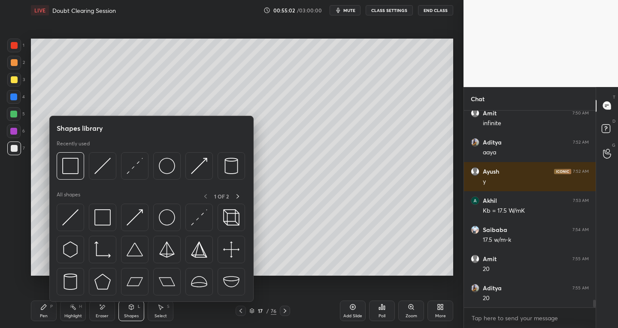
click at [197, 221] on img at bounding box center [199, 218] width 16 height 16
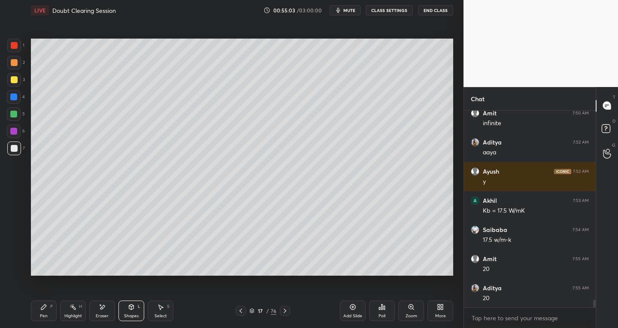
click at [10, 52] on div at bounding box center [14, 46] width 14 height 14
click at [44, 311] on div "Pen P" at bounding box center [44, 311] width 26 height 21
click at [13, 150] on div at bounding box center [14, 148] width 7 height 7
click at [241, 312] on icon at bounding box center [240, 311] width 7 height 7
click at [283, 311] on icon at bounding box center [285, 311] width 7 height 7
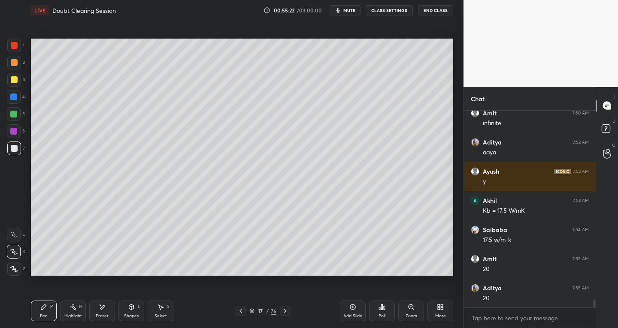
click at [100, 312] on div "Eraser" at bounding box center [102, 311] width 26 height 21
click at [13, 232] on icon at bounding box center [13, 234] width 7 height 7
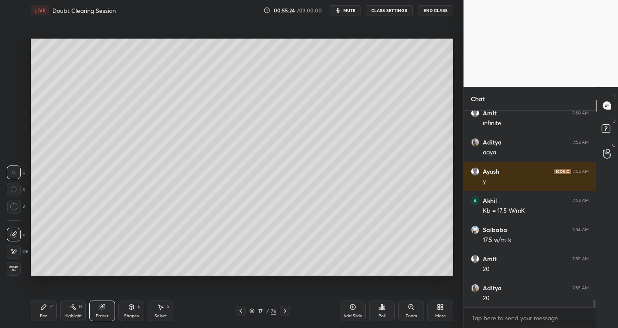
click at [242, 310] on icon at bounding box center [241, 311] width 3 height 4
click at [51, 313] on div "Pen P" at bounding box center [44, 311] width 26 height 21
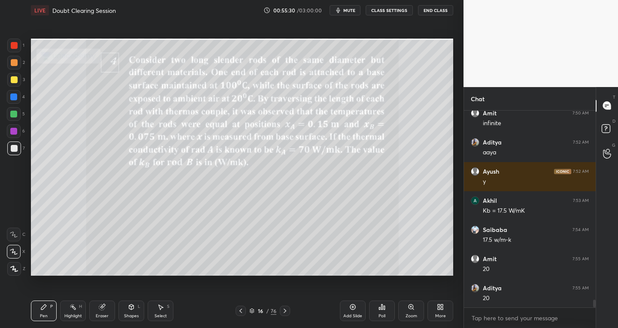
click at [266, 308] on div "16 / 76" at bounding box center [262, 311] width 27 height 8
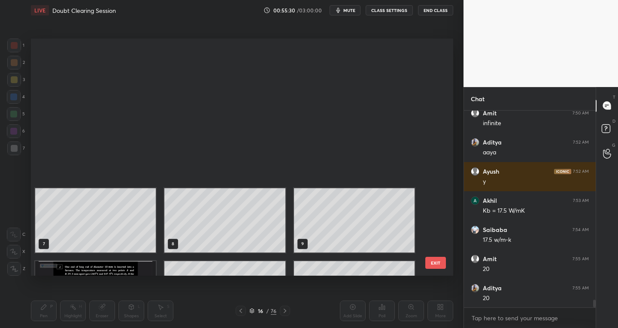
scroll to position [235, 418]
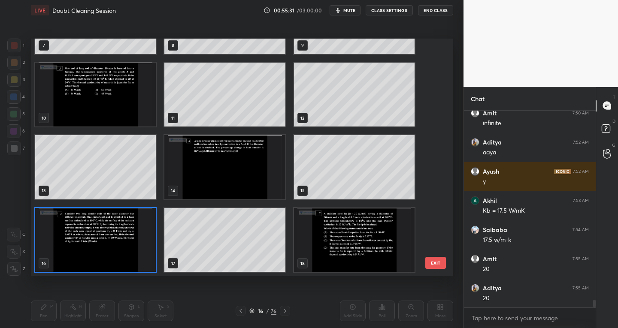
click at [432, 267] on button "EXIT" at bounding box center [435, 263] width 21 height 12
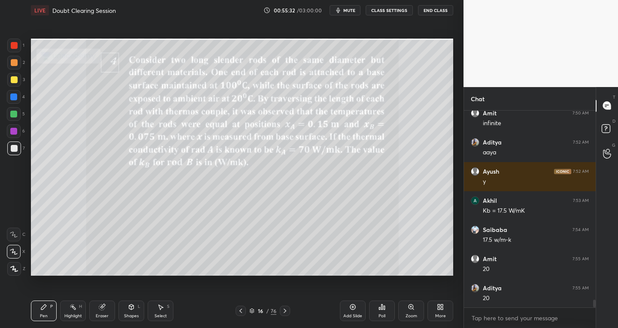
click at [286, 312] on icon at bounding box center [285, 311] width 7 height 7
click at [103, 310] on icon at bounding box center [102, 307] width 7 height 7
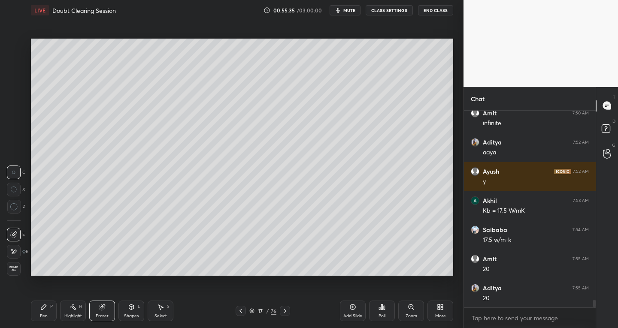
click at [50, 313] on div "Pen P" at bounding box center [44, 311] width 26 height 21
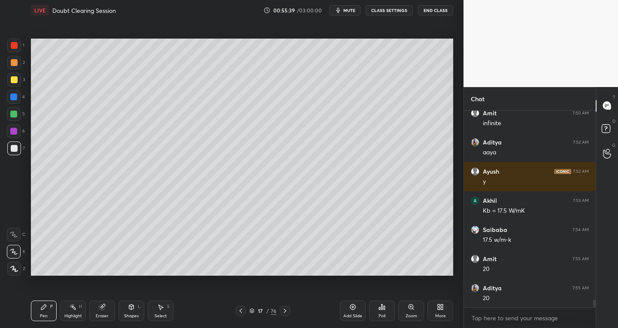
click at [130, 315] on div "Shapes" at bounding box center [131, 316] width 15 height 4
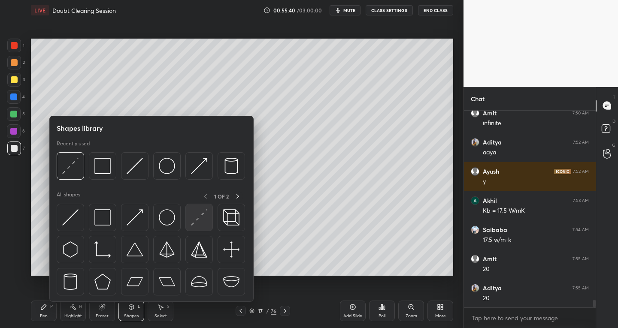
click at [195, 228] on div at bounding box center [198, 217] width 27 height 27
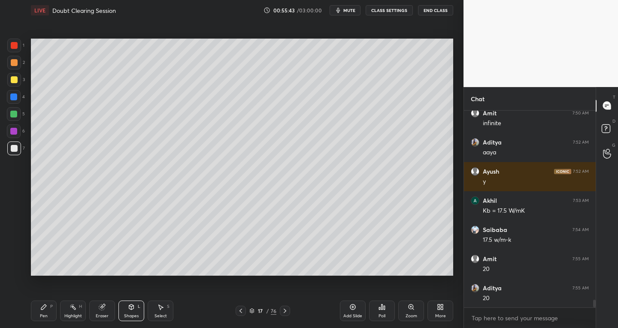
click at [12, 49] on div at bounding box center [14, 45] width 7 height 7
click at [45, 310] on icon at bounding box center [43, 307] width 7 height 7
click at [16, 155] on div at bounding box center [14, 149] width 14 height 14
click at [241, 308] on icon at bounding box center [240, 311] width 7 height 7
click at [287, 313] on icon at bounding box center [285, 311] width 7 height 7
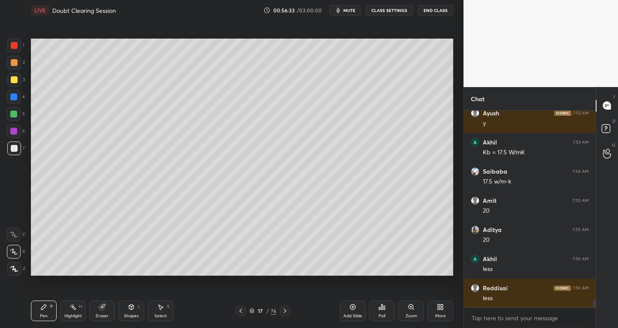
scroll to position [4958, 0]
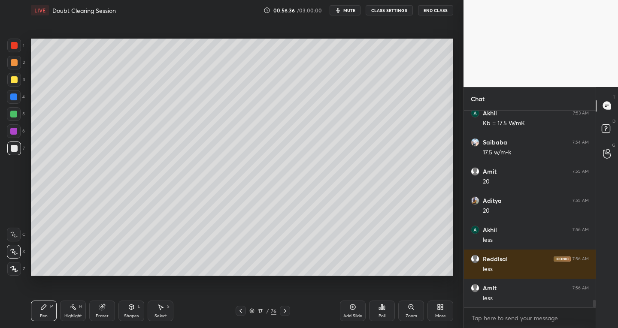
click at [53, 307] on div "Pen P" at bounding box center [44, 311] width 26 height 21
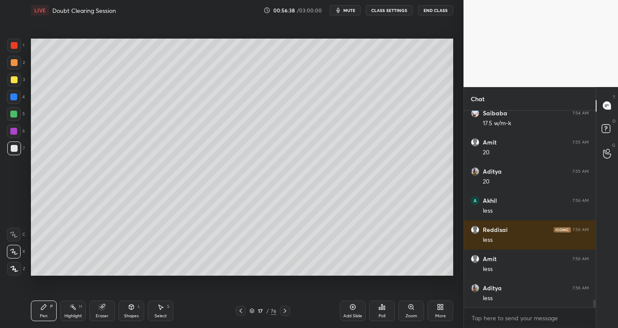
scroll to position [5016, 0]
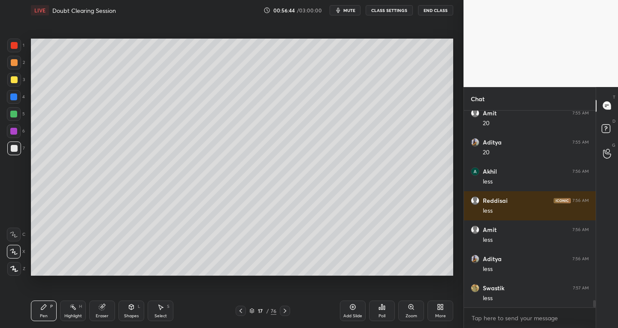
click at [128, 316] on div "Shapes" at bounding box center [131, 316] width 15 height 4
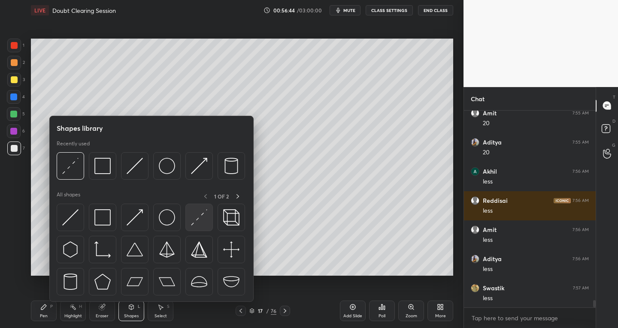
click at [198, 218] on img at bounding box center [199, 218] width 16 height 16
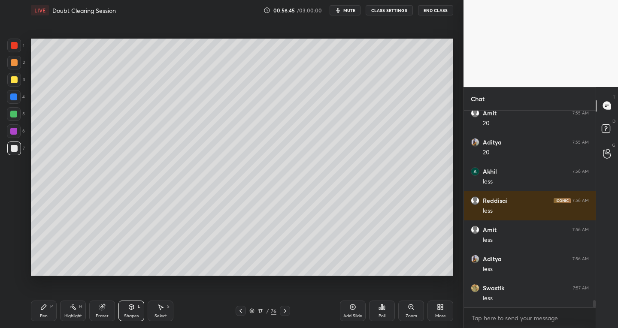
scroll to position [5045, 0]
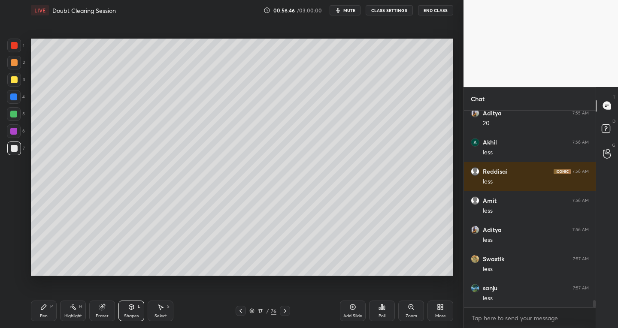
click at [15, 80] on div at bounding box center [14, 79] width 7 height 7
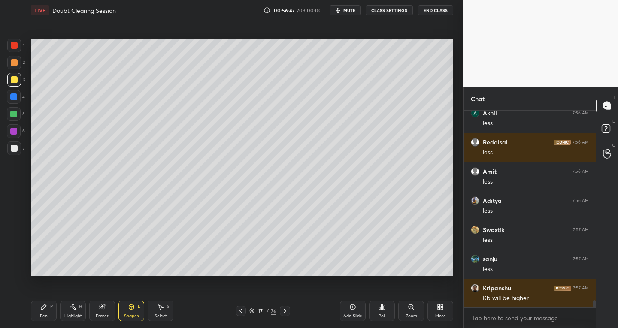
click at [15, 46] on div at bounding box center [14, 45] width 7 height 7
click at [39, 308] on div "Pen P" at bounding box center [44, 311] width 26 height 21
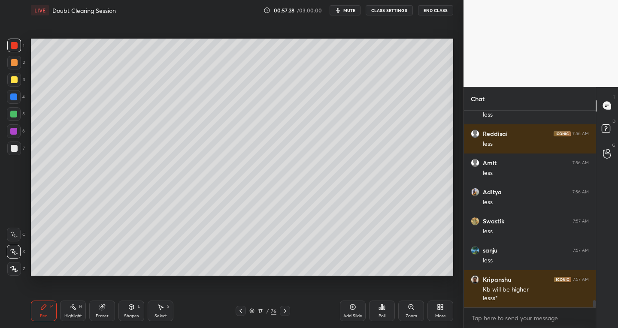
click at [109, 312] on div "Eraser" at bounding box center [102, 311] width 26 height 21
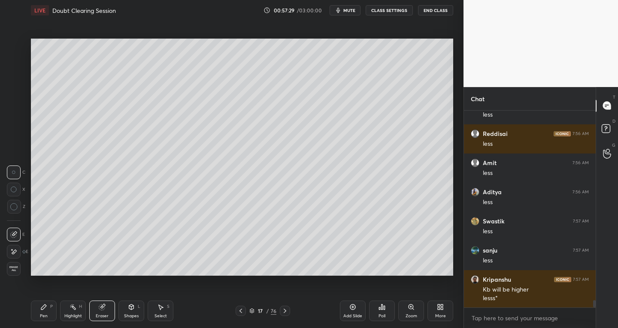
click at [21, 251] on div "E" at bounding box center [17, 252] width 21 height 14
click at [145, 276] on div "Setting up your live class Poll for secs No correct answer Start poll" at bounding box center [241, 157] width 429 height 273
click at [48, 317] on div "Pen P" at bounding box center [44, 311] width 26 height 21
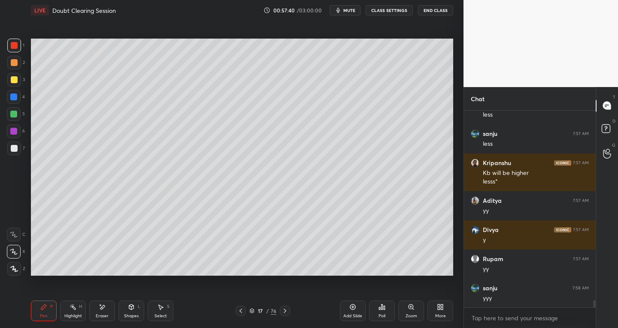
scroll to position [5229, 0]
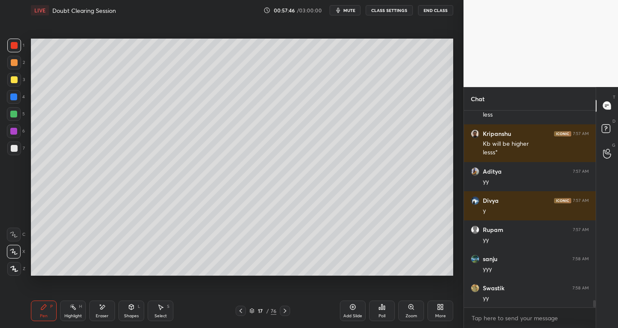
click at [11, 146] on div at bounding box center [14, 148] width 7 height 7
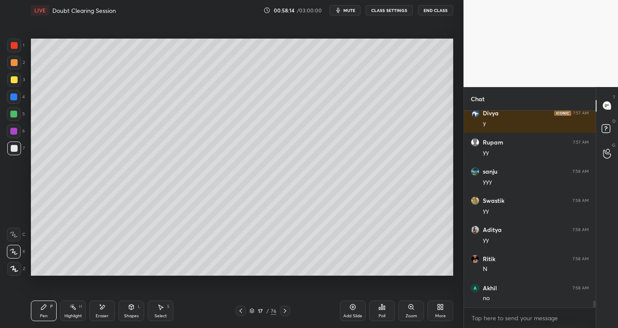
scroll to position [5346, 0]
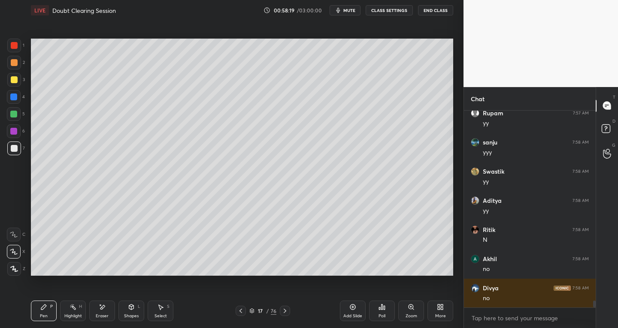
click at [97, 315] on div "Eraser" at bounding box center [102, 316] width 13 height 4
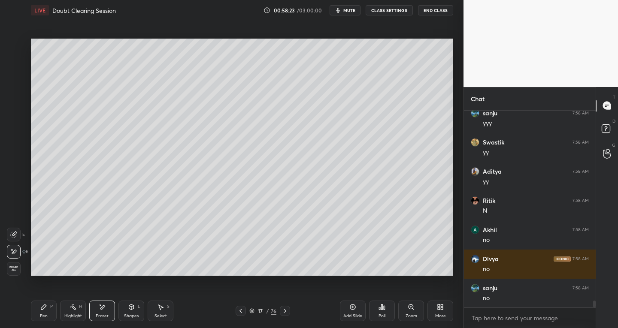
click at [44, 307] on icon at bounding box center [43, 307] width 5 height 5
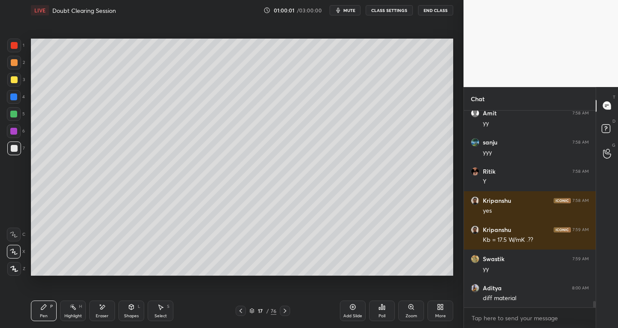
scroll to position [5667, 0]
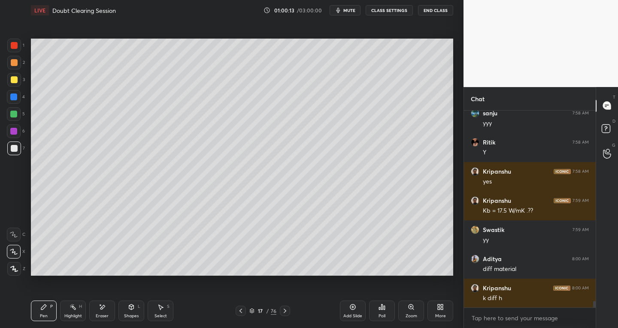
click at [110, 309] on div "Eraser" at bounding box center [102, 311] width 26 height 21
click at [49, 317] on div "Pen P" at bounding box center [44, 311] width 26 height 21
click at [165, 314] on div "Select" at bounding box center [161, 316] width 12 height 4
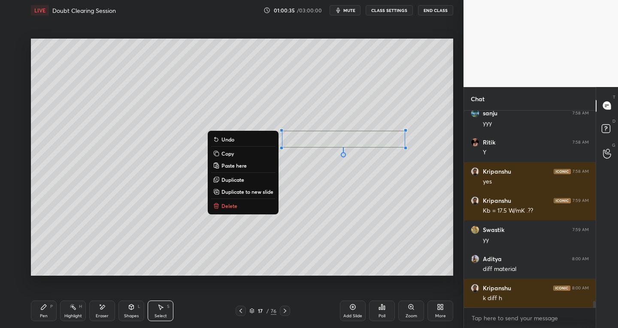
click at [49, 319] on div "Pen P" at bounding box center [44, 311] width 26 height 21
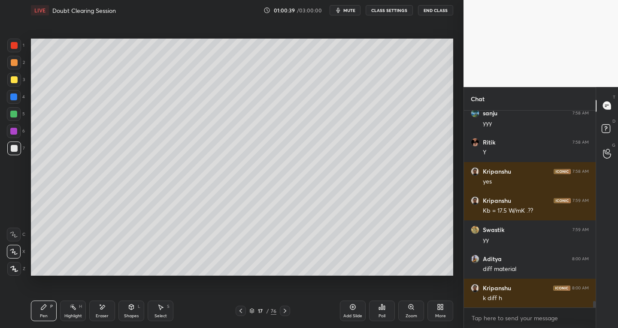
click at [13, 83] on div at bounding box center [14, 80] width 14 height 14
click at [12, 148] on div at bounding box center [14, 148] width 7 height 7
click at [106, 318] on div "Eraser" at bounding box center [102, 316] width 13 height 4
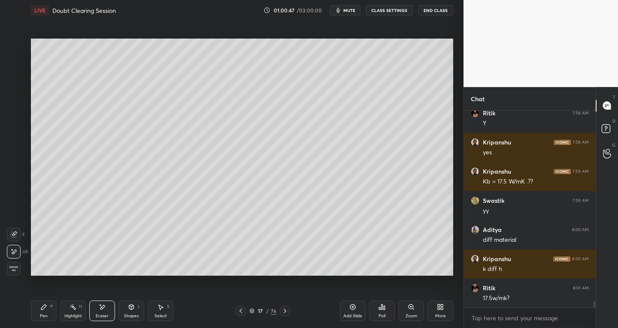
click at [40, 314] on div "Pen" at bounding box center [44, 316] width 8 height 4
click at [131, 311] on div "Shapes L" at bounding box center [131, 311] width 26 height 21
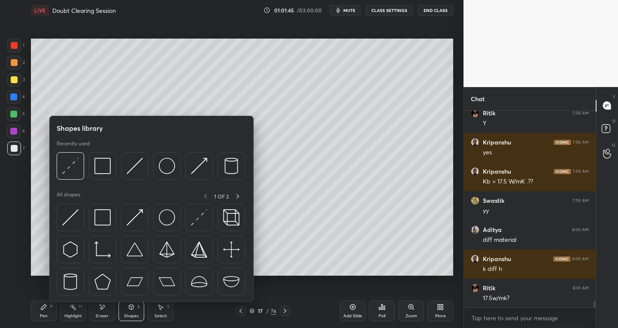
click at [104, 224] on img at bounding box center [102, 218] width 16 height 16
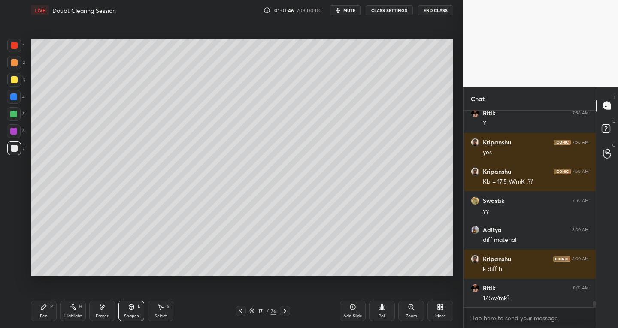
click at [24, 45] on div "1" at bounding box center [15, 46] width 17 height 14
click at [48, 310] on div "Pen P" at bounding box center [44, 311] width 26 height 21
click at [15, 152] on div at bounding box center [14, 149] width 14 height 14
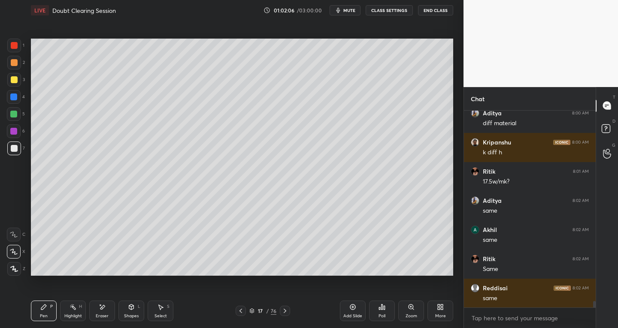
scroll to position [5842, 0]
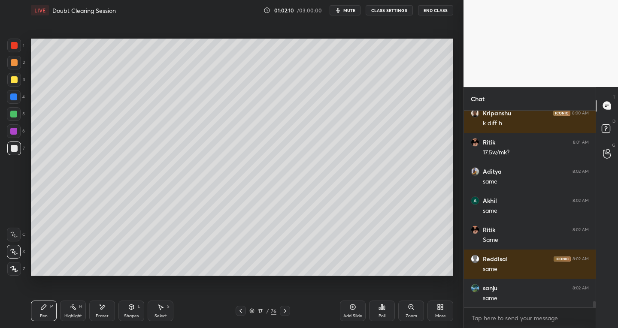
click at [289, 312] on div at bounding box center [285, 311] width 10 height 10
click at [242, 311] on icon at bounding box center [240, 311] width 7 height 7
click at [346, 304] on div "Add Slide" at bounding box center [353, 311] width 26 height 21
click at [241, 311] on icon at bounding box center [240, 311] width 7 height 7
click at [283, 313] on icon at bounding box center [284, 311] width 7 height 7
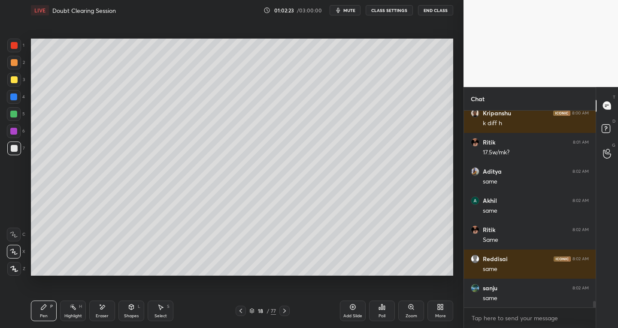
click at [243, 313] on icon at bounding box center [240, 311] width 7 height 7
click at [285, 313] on icon at bounding box center [284, 311] width 7 height 7
click at [240, 314] on icon at bounding box center [240, 311] width 7 height 7
click at [283, 311] on icon at bounding box center [284, 311] width 7 height 7
click at [239, 312] on icon at bounding box center [240, 311] width 7 height 7
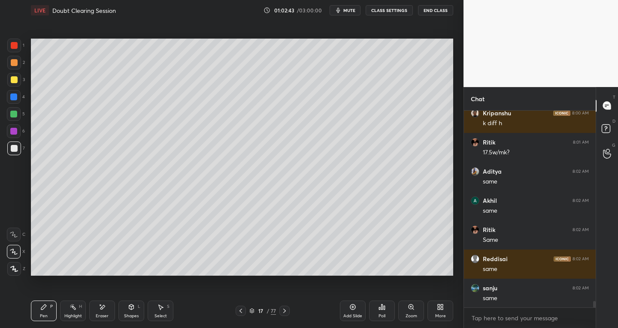
click at [286, 311] on icon at bounding box center [284, 311] width 7 height 7
click at [163, 306] on icon at bounding box center [160, 307] width 7 height 7
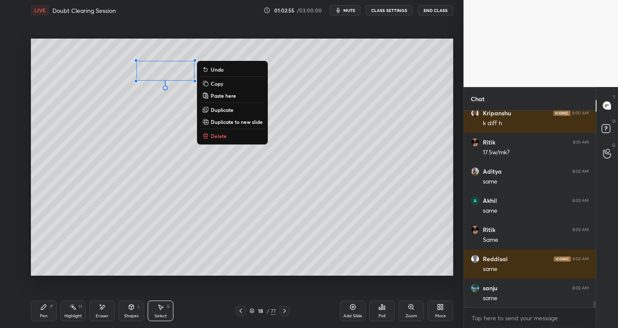
click at [219, 107] on p "Duplicate" at bounding box center [222, 109] width 23 height 7
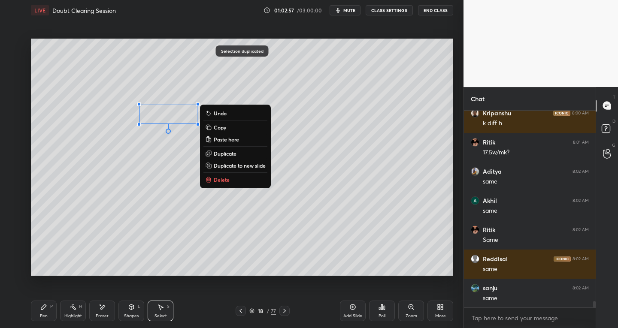
click at [43, 314] on div "Pen" at bounding box center [44, 316] width 8 height 4
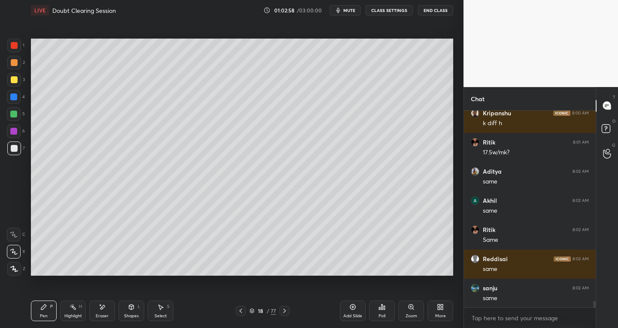
click at [170, 306] on div "Select S" at bounding box center [161, 311] width 26 height 21
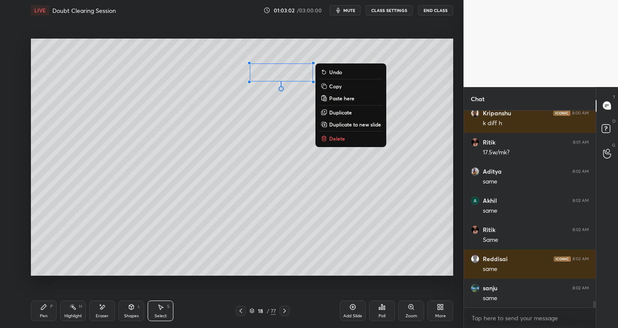
click at [337, 109] on p "Duplicate" at bounding box center [340, 112] width 23 height 7
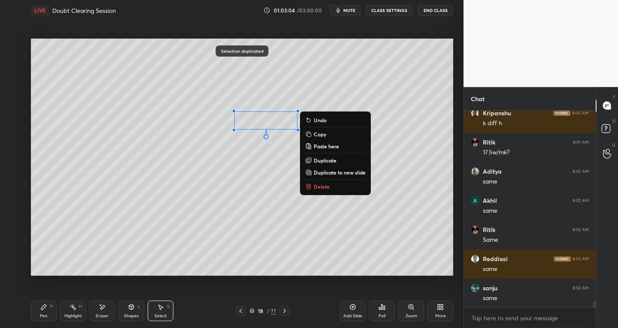
click at [45, 305] on icon at bounding box center [43, 307] width 5 height 5
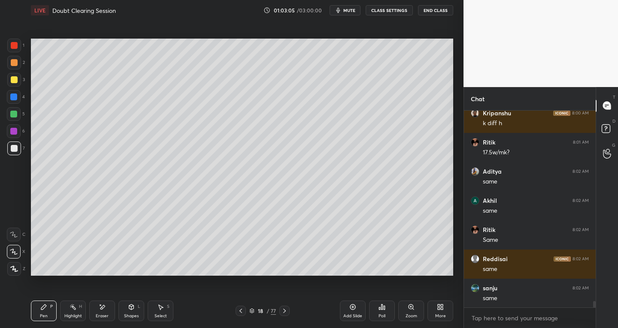
click at [103, 311] on icon at bounding box center [102, 307] width 7 height 7
click at [16, 230] on div at bounding box center [14, 235] width 14 height 14
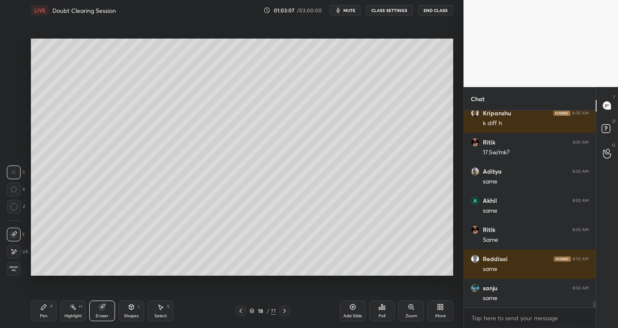
click at [48, 309] on div "Pen P" at bounding box center [44, 311] width 26 height 21
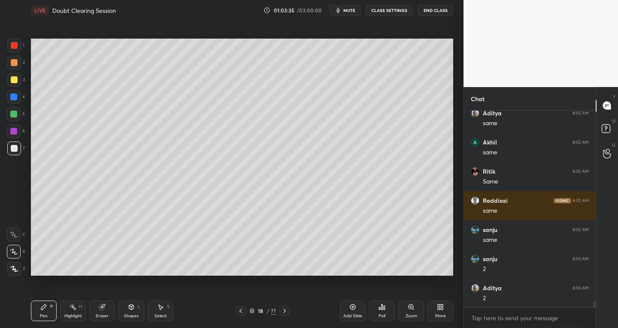
scroll to position [5930, 0]
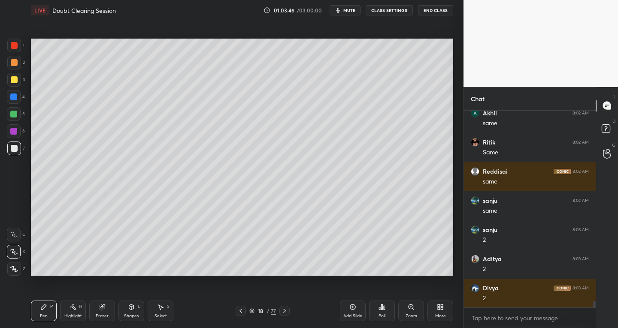
click at [240, 308] on icon at bounding box center [240, 311] width 7 height 7
click at [286, 310] on icon at bounding box center [284, 311] width 7 height 7
click at [243, 312] on icon at bounding box center [240, 311] width 7 height 7
click at [241, 310] on icon at bounding box center [241, 311] width 3 height 4
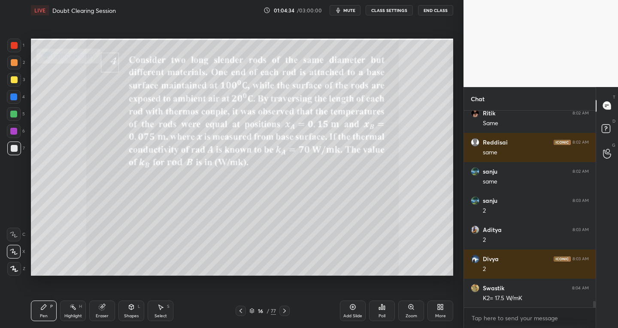
scroll to position [5988, 0]
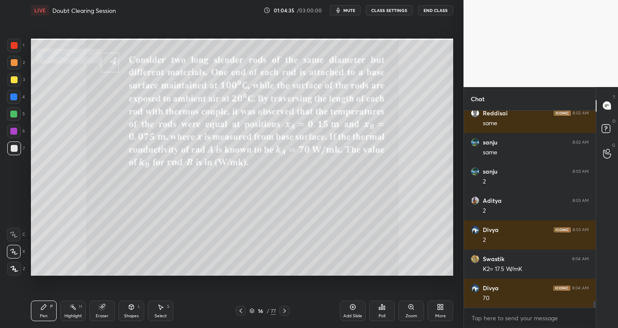
click at [286, 312] on icon at bounding box center [284, 311] width 7 height 7
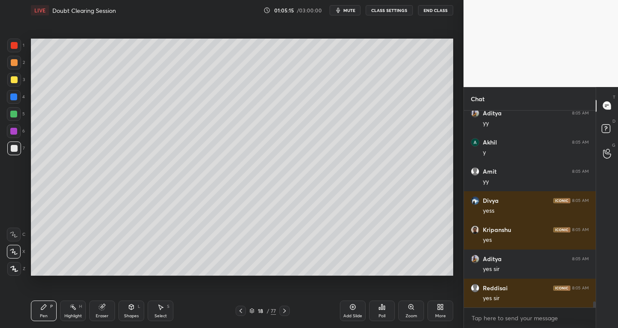
scroll to position [6347, 0]
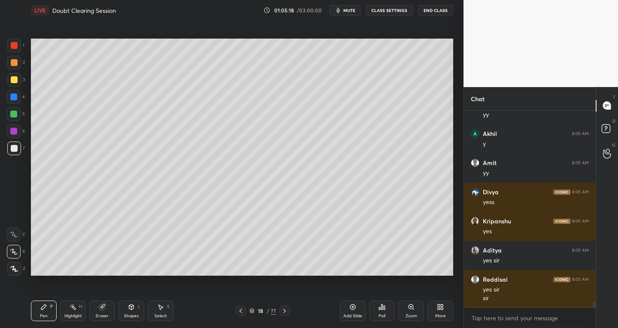
click at [286, 313] on icon at bounding box center [284, 311] width 7 height 7
click at [346, 309] on div "Add Slide" at bounding box center [353, 311] width 26 height 21
click at [237, 313] on icon at bounding box center [240, 311] width 7 height 7
click at [285, 314] on icon at bounding box center [285, 311] width 7 height 7
click at [131, 313] on div "Shapes L" at bounding box center [131, 311] width 26 height 21
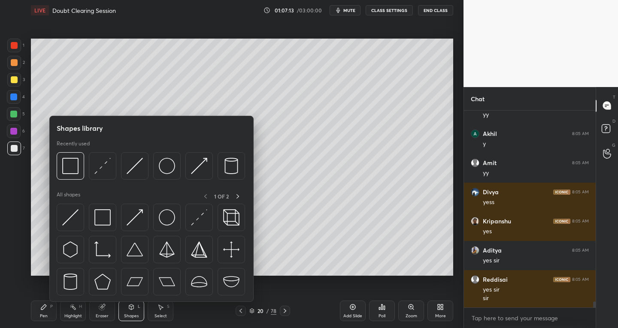
click at [66, 219] on img at bounding box center [70, 218] width 16 height 16
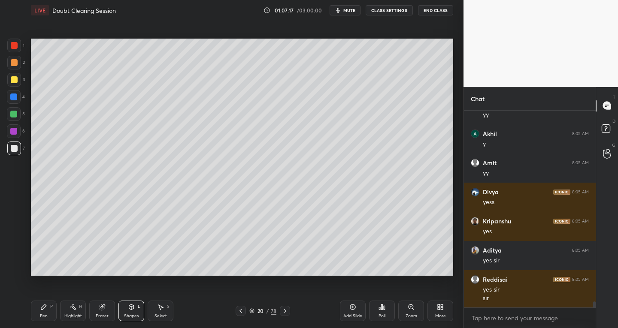
click at [128, 315] on div "Shapes" at bounding box center [131, 316] width 15 height 4
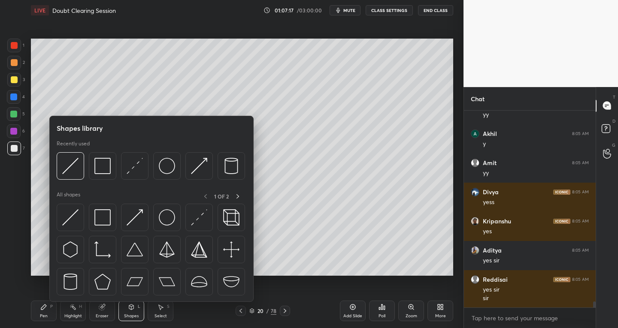
click at [104, 222] on img at bounding box center [102, 218] width 16 height 16
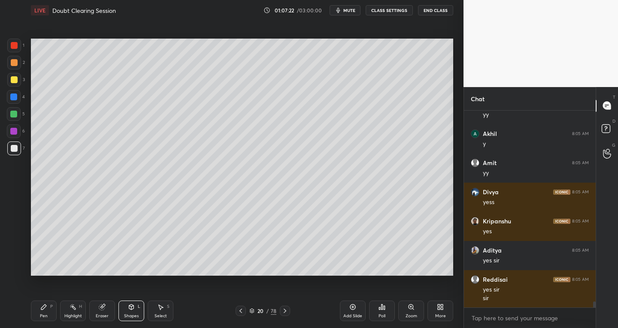
click at [40, 314] on div "Pen" at bounding box center [44, 316] width 8 height 4
click at [243, 314] on icon at bounding box center [240, 311] width 7 height 7
click at [284, 310] on icon at bounding box center [285, 311] width 7 height 7
click at [241, 313] on icon at bounding box center [240, 311] width 7 height 7
click at [287, 311] on icon at bounding box center [285, 311] width 7 height 7
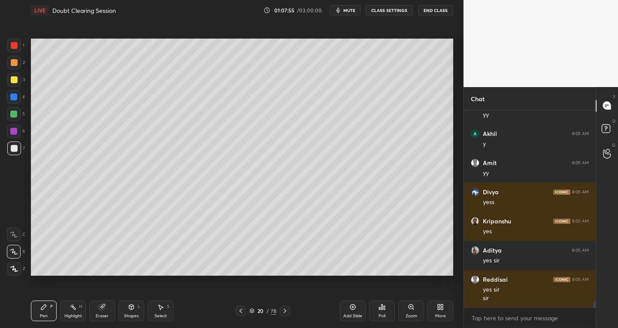
click at [246, 314] on div "20 / 78" at bounding box center [263, 311] width 55 height 10
click at [239, 311] on icon at bounding box center [240, 311] width 7 height 7
click at [286, 309] on icon at bounding box center [285, 311] width 7 height 7
click at [242, 313] on icon at bounding box center [240, 311] width 7 height 7
click at [285, 313] on icon at bounding box center [285, 311] width 7 height 7
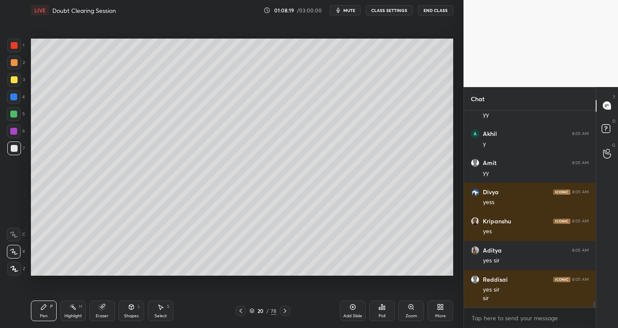
click at [242, 312] on icon at bounding box center [240, 311] width 7 height 7
click at [283, 310] on icon at bounding box center [285, 311] width 7 height 7
click at [240, 312] on icon at bounding box center [241, 311] width 3 height 4
click at [284, 310] on icon at bounding box center [285, 311] width 3 height 4
click at [241, 311] on icon at bounding box center [240, 311] width 7 height 7
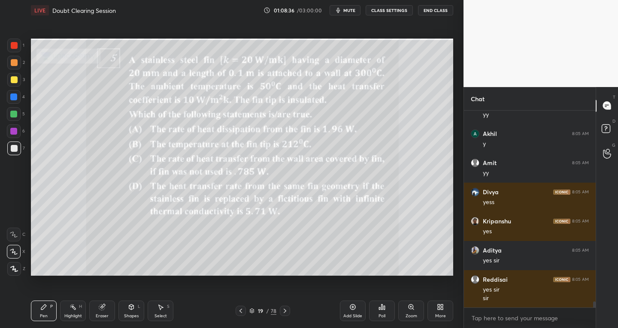
click at [282, 315] on div at bounding box center [285, 311] width 10 height 10
click at [241, 312] on icon at bounding box center [240, 311] width 7 height 7
click at [283, 309] on icon at bounding box center [285, 311] width 7 height 7
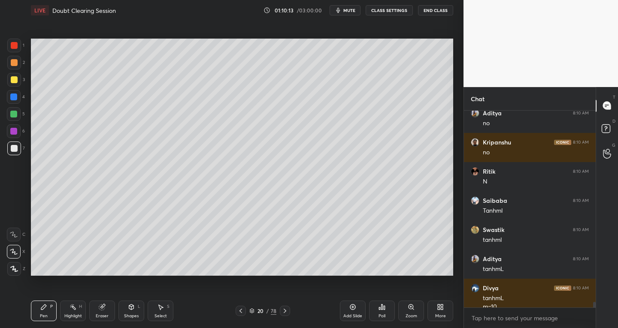
scroll to position [6589, 0]
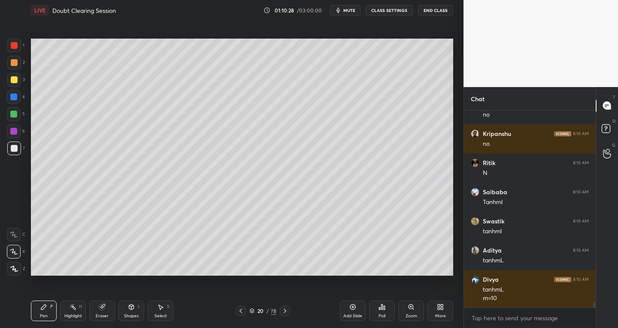
click at [17, 116] on div at bounding box center [14, 114] width 14 height 14
click at [11, 77] on div at bounding box center [14, 79] width 7 height 7
click at [18, 154] on div at bounding box center [14, 149] width 14 height 14
click at [13, 61] on div at bounding box center [14, 62] width 7 height 7
click at [15, 44] on div at bounding box center [14, 45] width 7 height 7
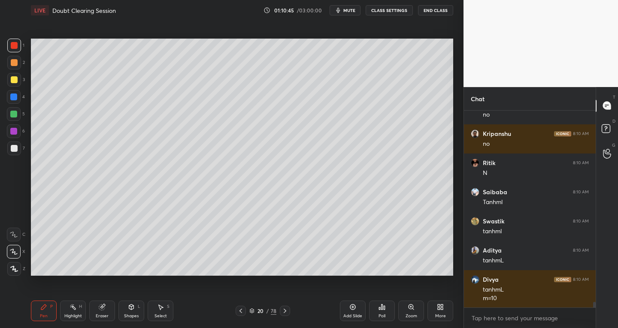
click at [21, 155] on div "7" at bounding box center [16, 149] width 18 height 14
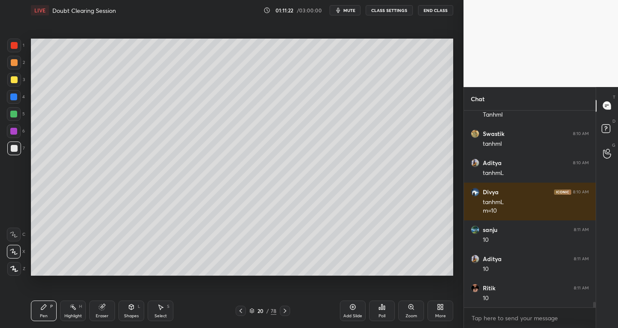
scroll to position [6706, 0]
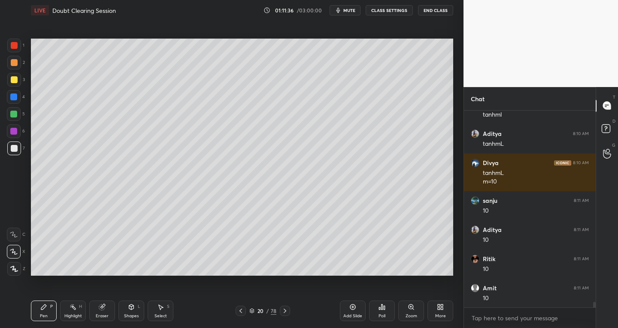
click at [166, 307] on div "Select S" at bounding box center [161, 311] width 26 height 21
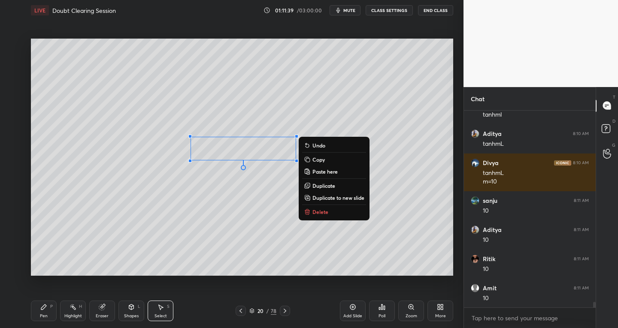
click at [56, 303] on div "Pen P" at bounding box center [44, 311] width 26 height 21
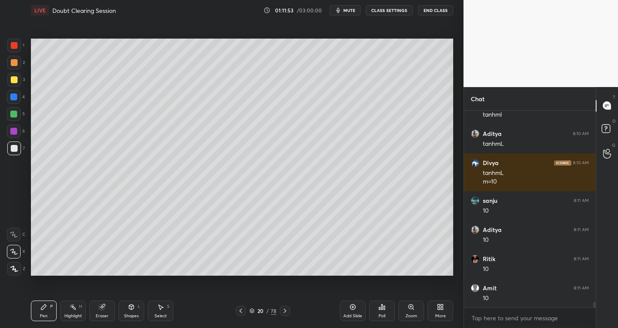
click at [163, 307] on icon at bounding box center [160, 307] width 7 height 7
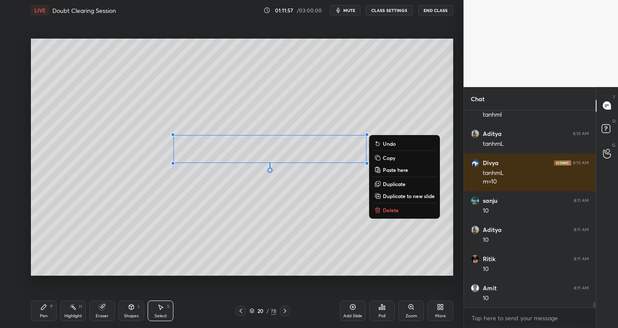
click at [43, 307] on icon at bounding box center [43, 307] width 5 height 5
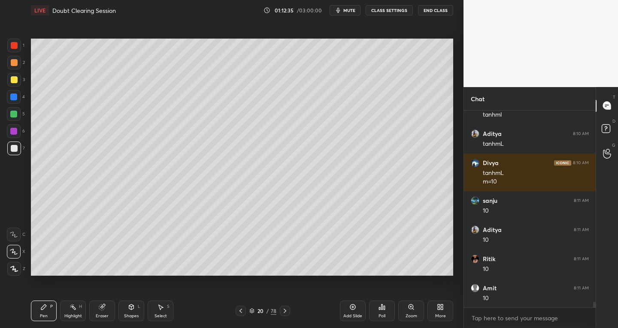
click at [97, 318] on div "Eraser" at bounding box center [102, 316] width 13 height 4
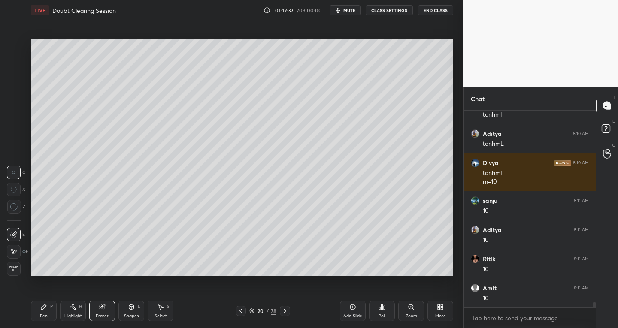
click at [103, 312] on div "Eraser" at bounding box center [102, 311] width 26 height 21
click at [40, 321] on div "Pen P" at bounding box center [44, 311] width 26 height 21
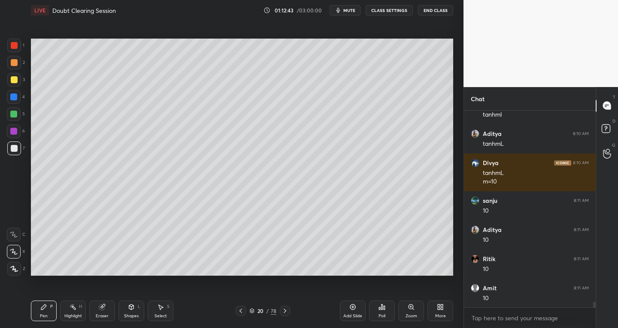
click at [163, 309] on icon at bounding box center [160, 307] width 7 height 7
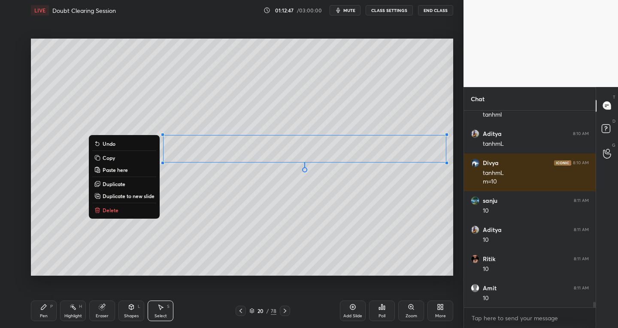
click at [49, 310] on div "Pen P" at bounding box center [44, 311] width 26 height 21
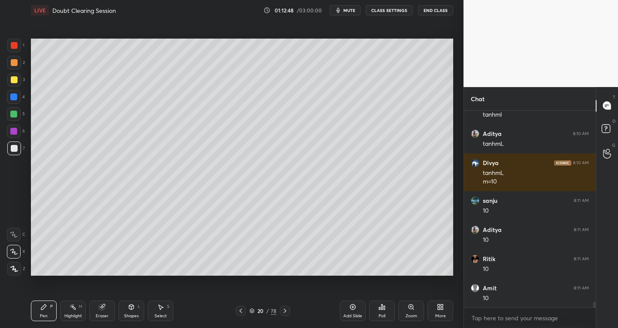
scroll to position [6743, 0]
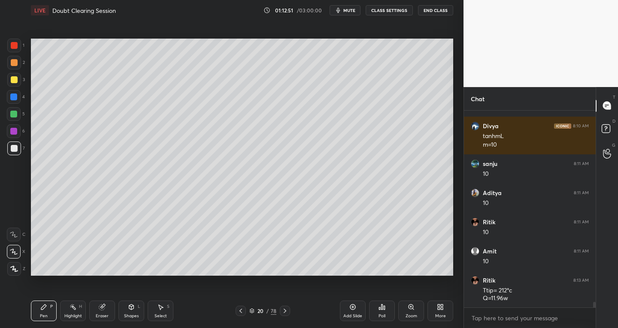
click at [110, 311] on div "Eraser" at bounding box center [102, 311] width 26 height 21
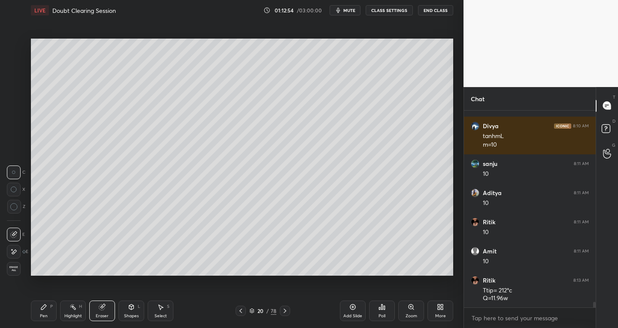
click at [46, 314] on div "Pen" at bounding box center [44, 316] width 8 height 4
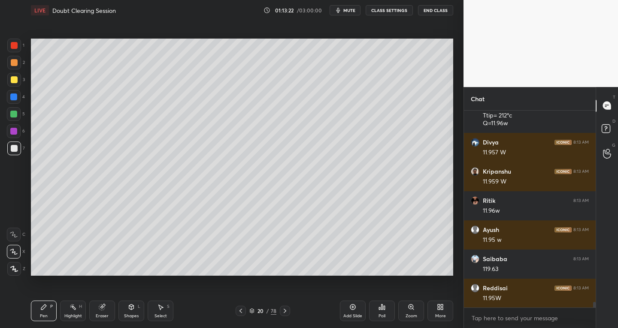
scroll to position [6947, 0]
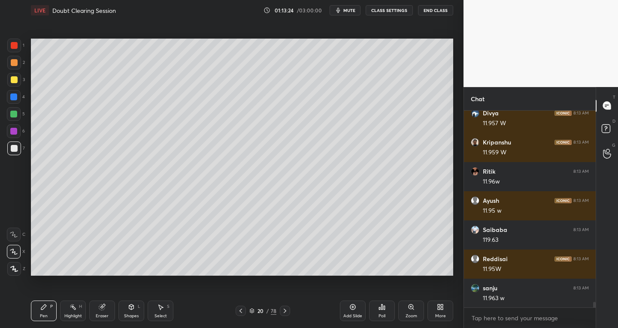
click at [243, 308] on icon at bounding box center [240, 311] width 7 height 7
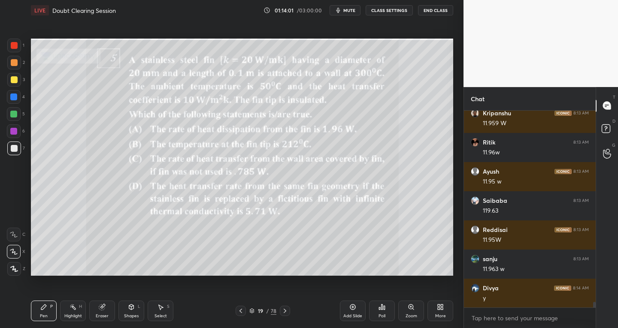
click at [285, 312] on icon at bounding box center [285, 311] width 7 height 7
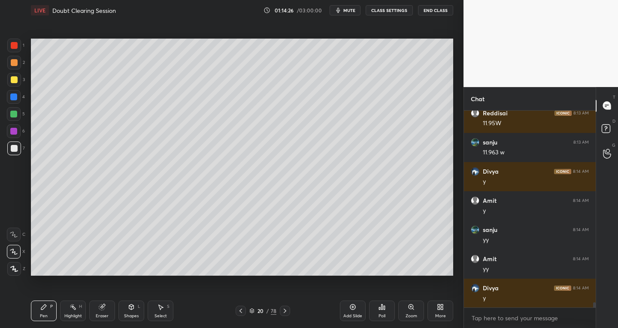
scroll to position [7122, 0]
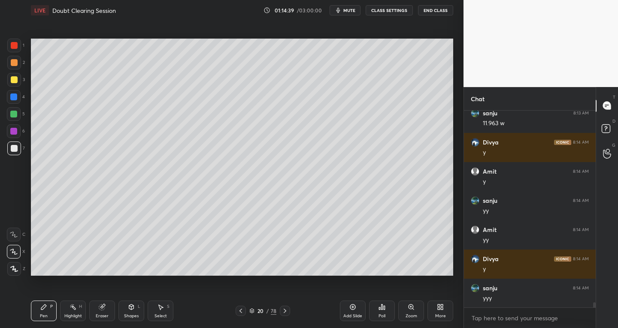
click at [166, 321] on div "Select S" at bounding box center [161, 311] width 26 height 21
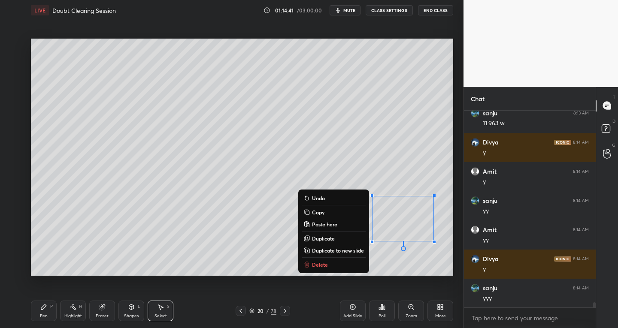
click at [320, 263] on p "Delete" at bounding box center [320, 264] width 16 height 7
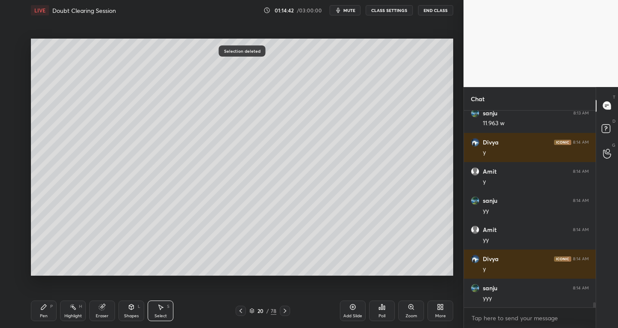
click at [49, 316] on div "Pen P" at bounding box center [44, 311] width 26 height 21
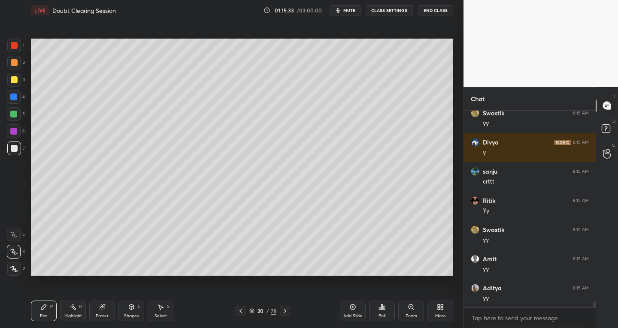
scroll to position [6391, 0]
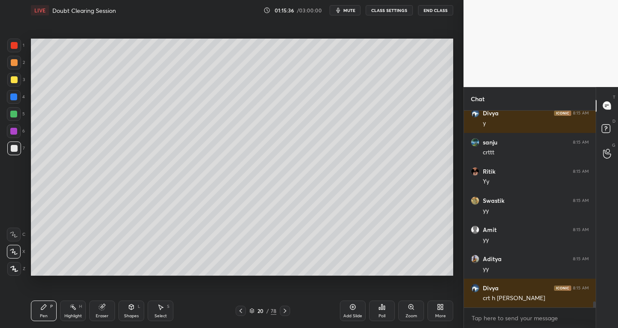
click at [241, 310] on icon at bounding box center [241, 311] width 3 height 4
click at [287, 314] on icon at bounding box center [285, 311] width 7 height 7
click at [351, 312] on div "Add Slide" at bounding box center [353, 311] width 26 height 21
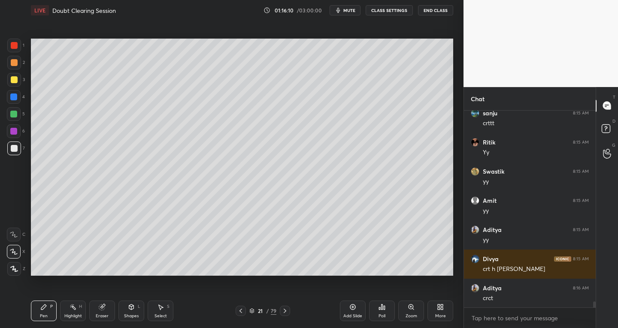
scroll to position [6449, 0]
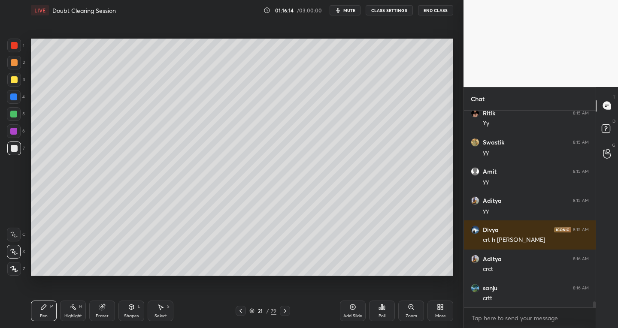
click at [106, 304] on div "Eraser" at bounding box center [102, 311] width 26 height 21
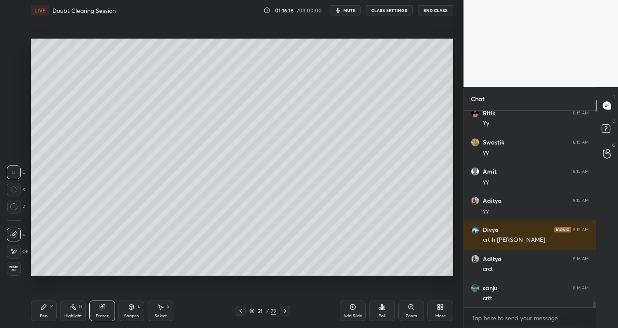
click at [46, 310] on icon at bounding box center [43, 307] width 7 height 7
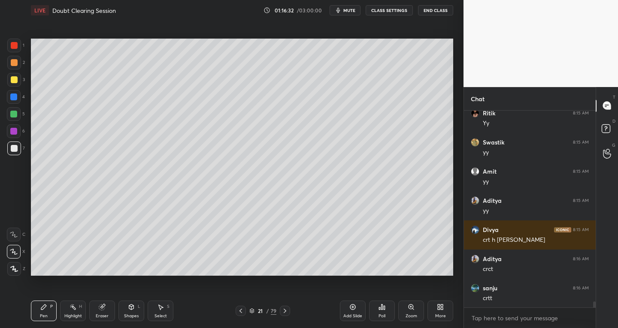
click at [159, 320] on div "Select S" at bounding box center [161, 311] width 26 height 21
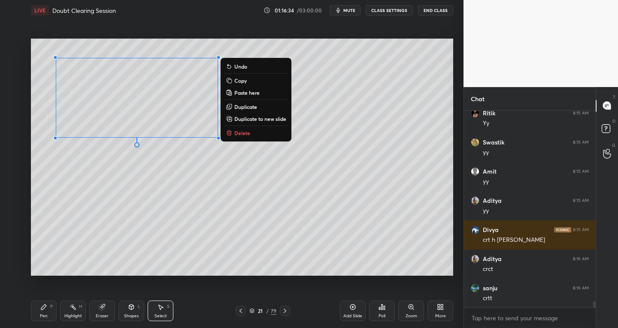
click at [46, 306] on icon at bounding box center [43, 307] width 5 height 5
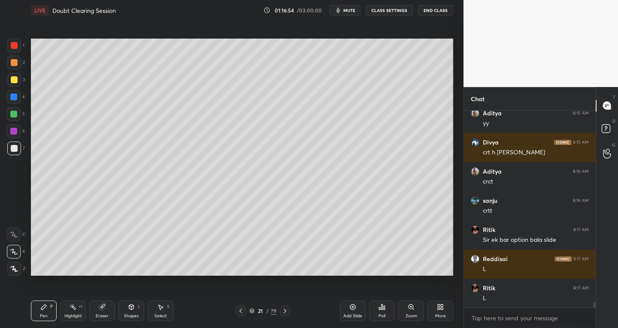
scroll to position [6566, 0]
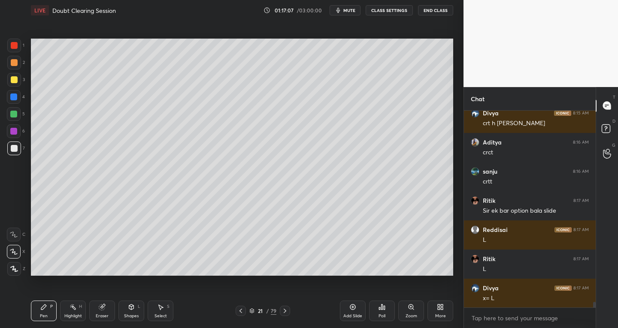
click at [242, 311] on icon at bounding box center [240, 311] width 7 height 7
click at [276, 313] on div "20 / 79" at bounding box center [263, 311] width 55 height 10
click at [286, 310] on icon at bounding box center [285, 311] width 7 height 7
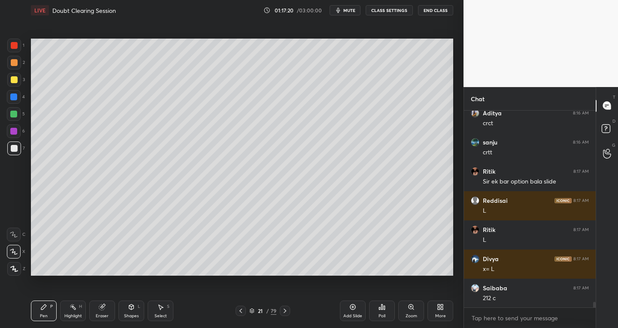
click at [243, 309] on icon at bounding box center [240, 311] width 7 height 7
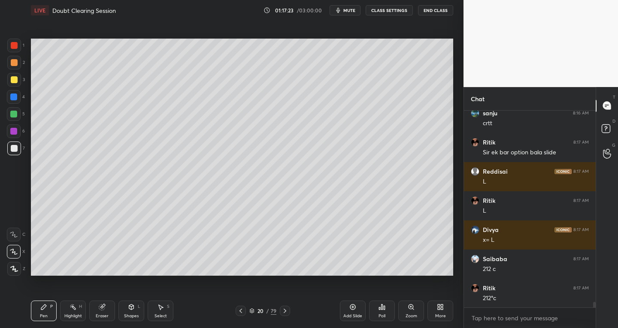
click at [285, 311] on icon at bounding box center [285, 311] width 3 height 4
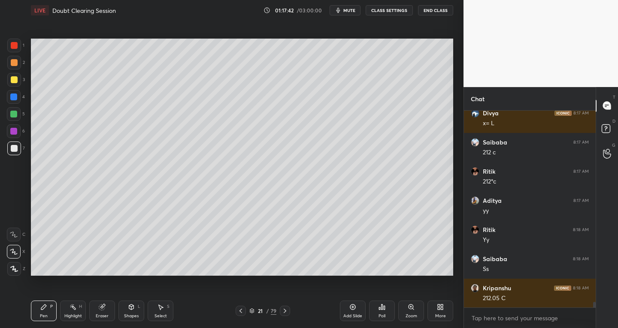
scroll to position [6770, 0]
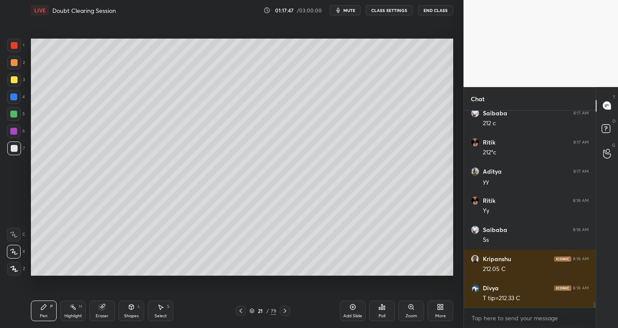
click at [108, 310] on div "Eraser" at bounding box center [102, 311] width 26 height 21
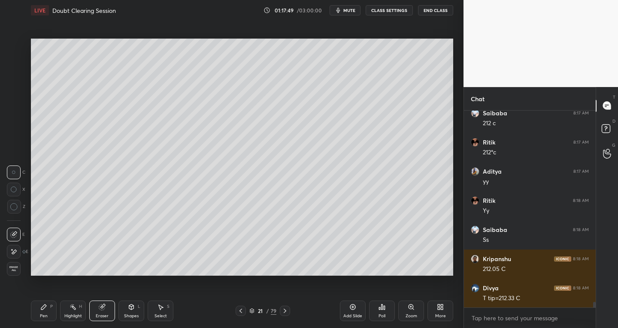
click at [48, 310] on div "Pen P" at bounding box center [44, 311] width 26 height 21
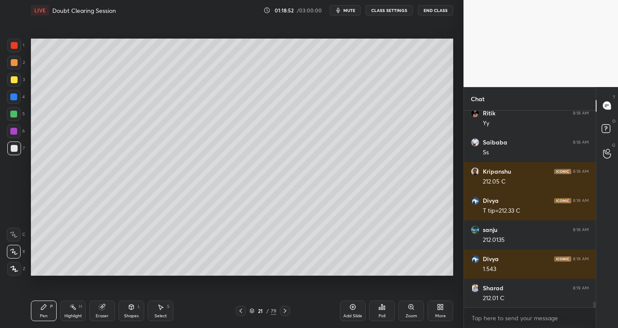
scroll to position [6887, 0]
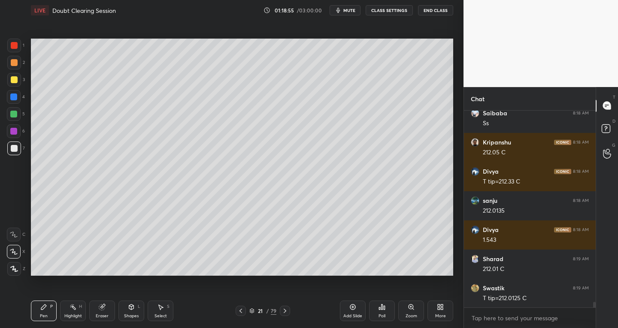
click at [241, 313] on icon at bounding box center [240, 311] width 7 height 7
click at [240, 313] on icon at bounding box center [240, 311] width 7 height 7
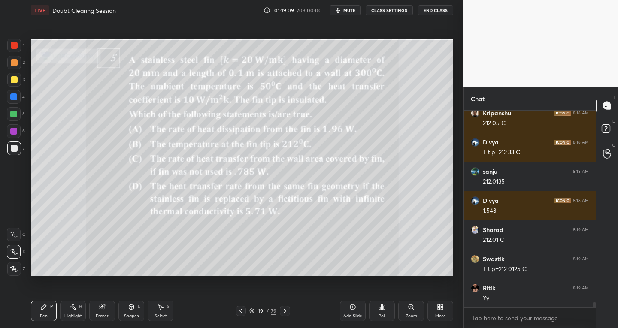
click at [283, 316] on div at bounding box center [285, 311] width 10 height 10
click at [289, 312] on div at bounding box center [285, 311] width 10 height 10
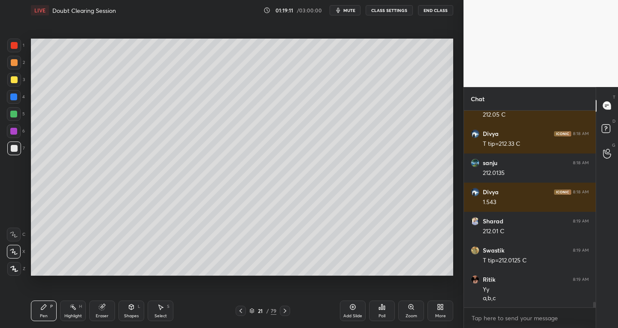
click at [346, 310] on div "Add Slide" at bounding box center [353, 311] width 26 height 21
click at [137, 308] on div "Shapes L" at bounding box center [131, 311] width 26 height 21
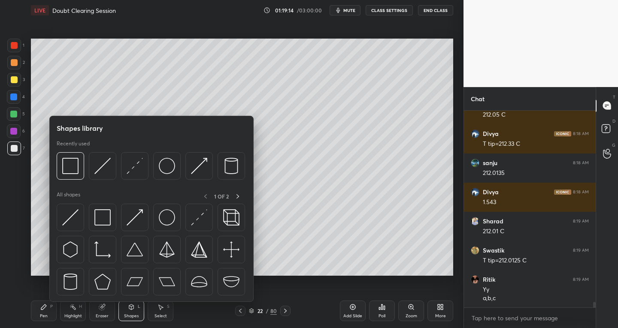
click at [73, 219] on img at bounding box center [70, 218] width 16 height 16
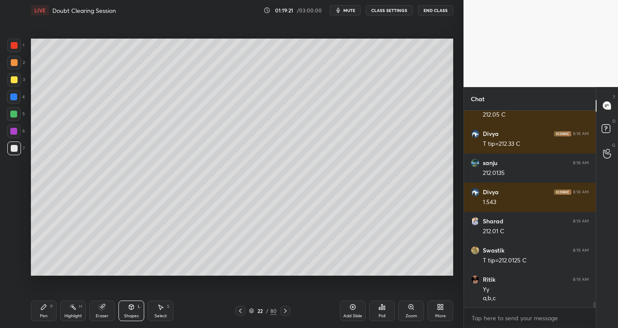
click at [132, 311] on div "Shapes L" at bounding box center [131, 311] width 26 height 21
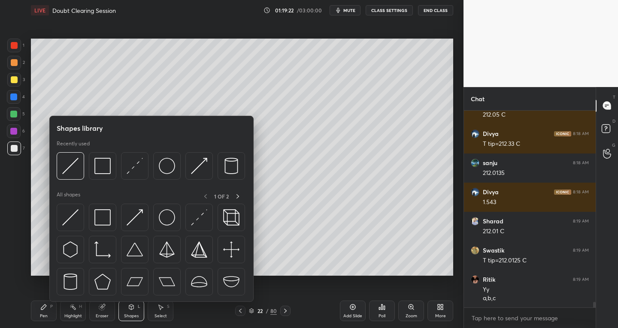
click at [100, 227] on div at bounding box center [102, 217] width 27 height 27
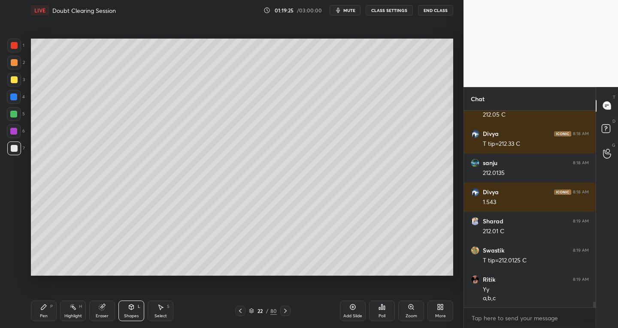
click at [132, 307] on icon at bounding box center [131, 307] width 5 height 5
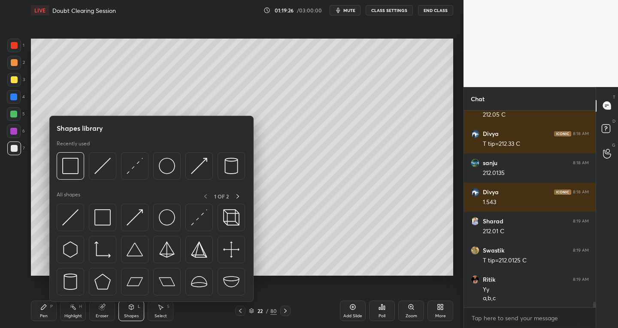
click at [170, 226] on div at bounding box center [166, 217] width 27 height 27
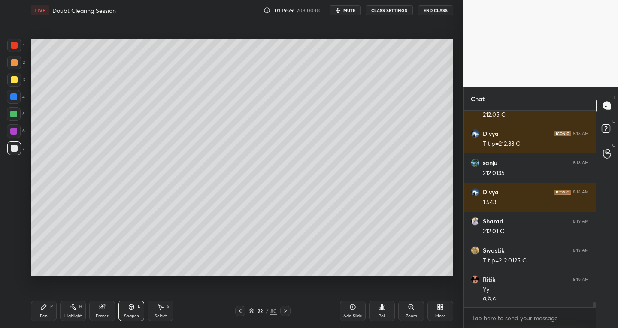
click at [98, 312] on div "Eraser" at bounding box center [102, 311] width 26 height 21
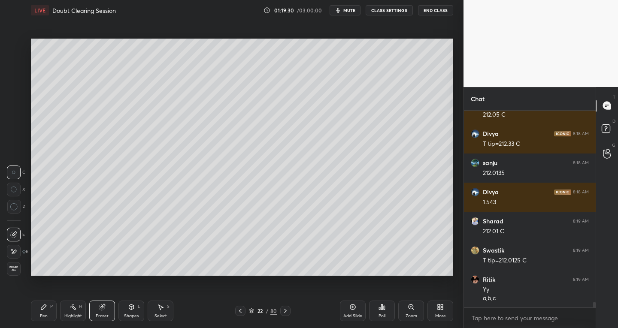
click at [15, 234] on icon at bounding box center [13, 234] width 7 height 7
click at [134, 310] on icon at bounding box center [131, 307] width 7 height 7
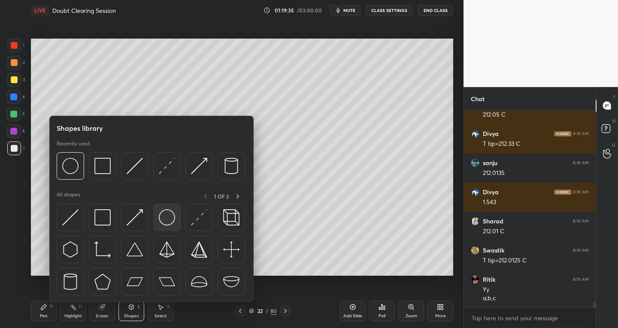
click at [164, 220] on img at bounding box center [167, 218] width 16 height 16
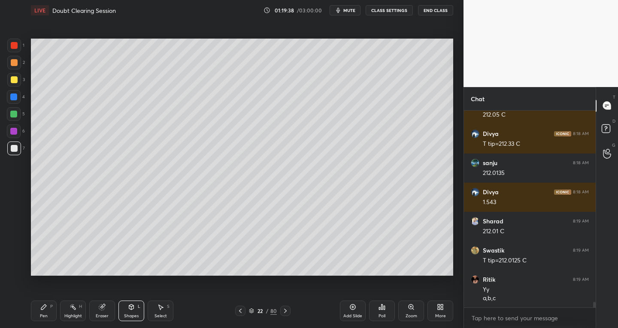
click at [103, 311] on div "Eraser" at bounding box center [102, 311] width 26 height 21
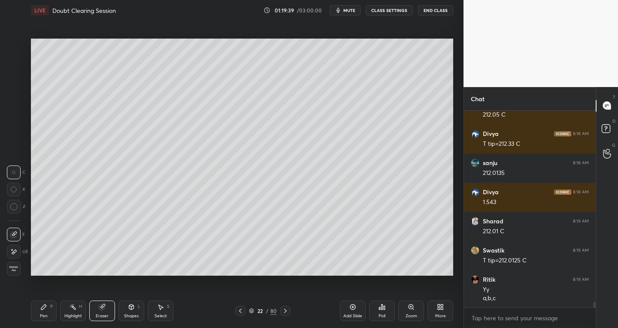
click at [15, 232] on icon at bounding box center [13, 234] width 7 height 7
click at [171, 310] on div "Select S" at bounding box center [161, 311] width 26 height 21
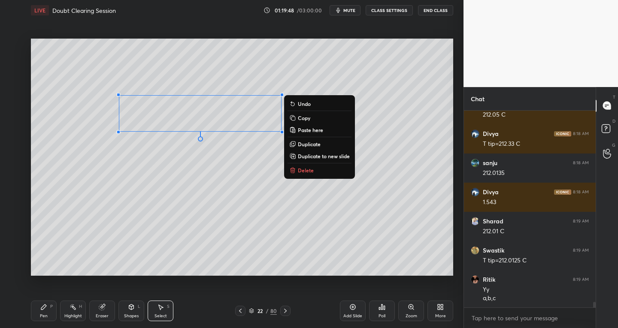
click at [184, 232] on div "0 ° Undo Copy Paste here Duplicate Duplicate to new slide Delete" at bounding box center [242, 158] width 422 height 238
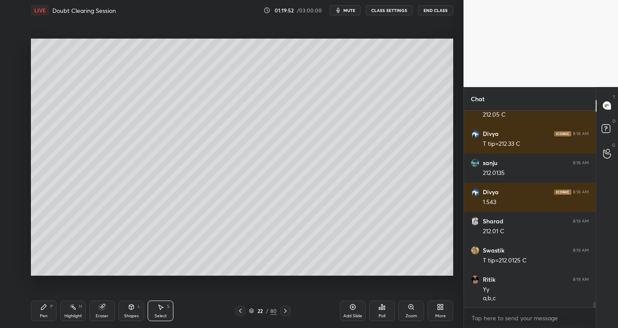
click at [44, 305] on icon at bounding box center [43, 307] width 7 height 7
click at [243, 311] on icon at bounding box center [240, 311] width 7 height 7
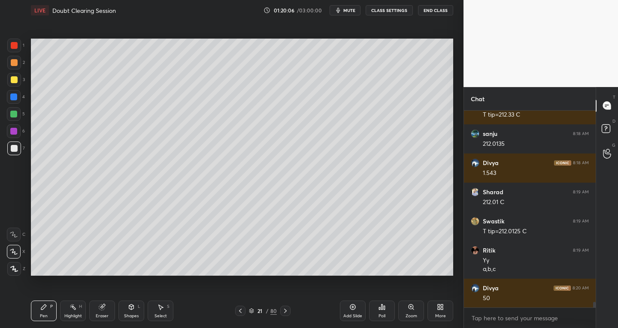
click at [286, 313] on icon at bounding box center [285, 311] width 7 height 7
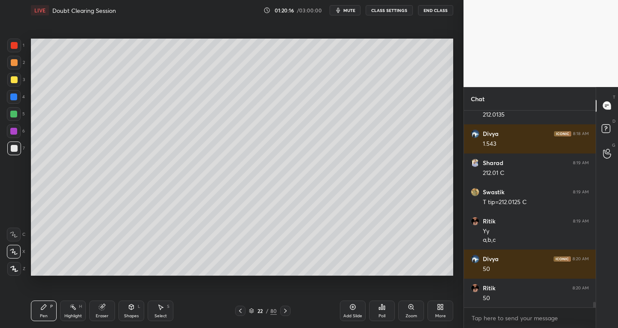
click at [239, 313] on icon at bounding box center [240, 311] width 7 height 7
click at [243, 313] on icon at bounding box center [240, 311] width 7 height 7
click at [244, 309] on div at bounding box center [240, 311] width 10 height 10
click at [286, 312] on icon at bounding box center [285, 311] width 7 height 7
click at [286, 309] on icon at bounding box center [285, 311] width 7 height 7
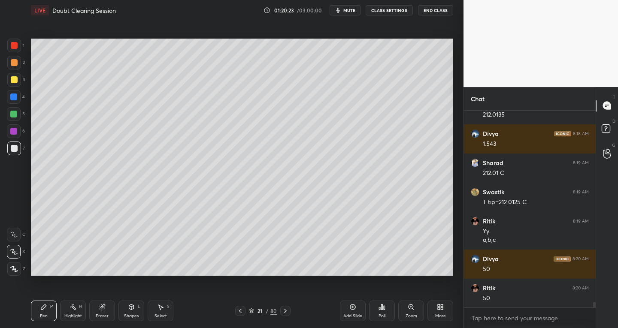
click at [284, 310] on icon at bounding box center [285, 311] width 7 height 7
click at [241, 312] on icon at bounding box center [240, 311] width 7 height 7
click at [243, 311] on icon at bounding box center [240, 311] width 7 height 7
click at [239, 312] on icon at bounding box center [240, 311] width 7 height 7
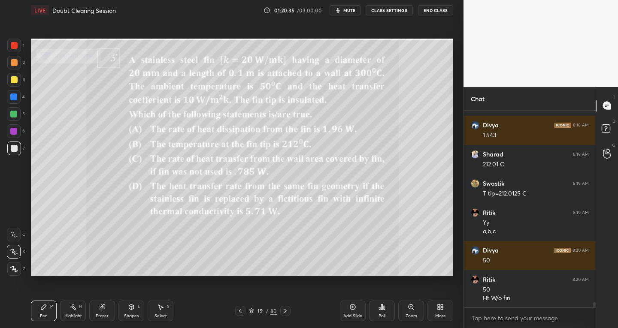
click at [283, 311] on icon at bounding box center [285, 311] width 7 height 7
click at [286, 310] on icon at bounding box center [285, 311] width 7 height 7
click at [285, 313] on icon at bounding box center [285, 311] width 3 height 4
click at [161, 306] on icon at bounding box center [160, 307] width 7 height 7
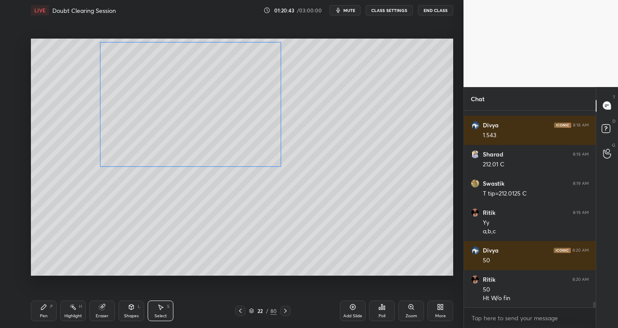
click at [204, 113] on div "0 ° Undo Copy Paste here Duplicate Duplicate to new slide Delete" at bounding box center [242, 158] width 422 height 238
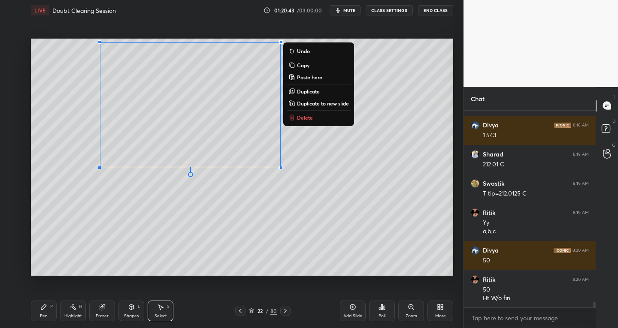
click at [305, 90] on p "Duplicate" at bounding box center [308, 91] width 23 height 7
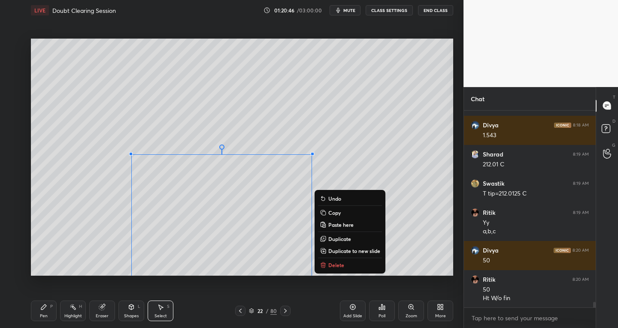
click at [80, 264] on div "0 ° Undo Copy Paste here Duplicate Duplicate to new slide Delete" at bounding box center [242, 158] width 422 height 238
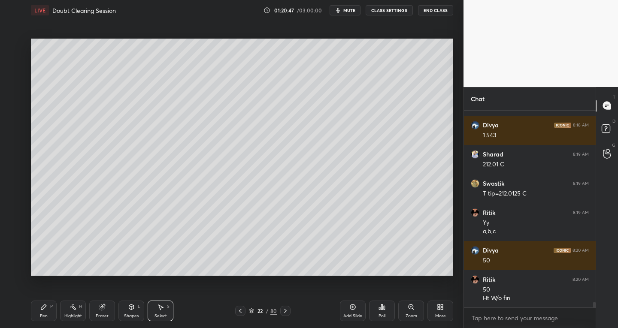
click at [103, 310] on icon at bounding box center [102, 308] width 6 height 6
click at [12, 253] on icon at bounding box center [14, 252] width 5 height 4
click at [165, 304] on div "Select S" at bounding box center [161, 311] width 26 height 21
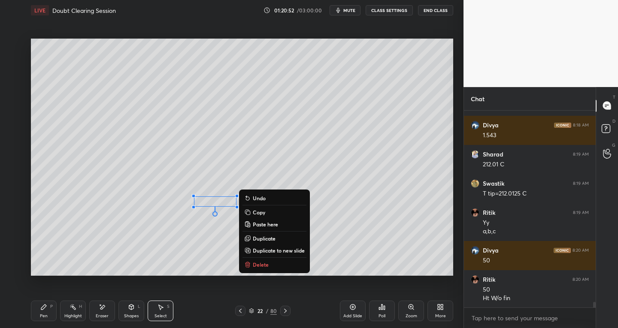
click at [48, 310] on div "Pen P" at bounding box center [44, 311] width 26 height 21
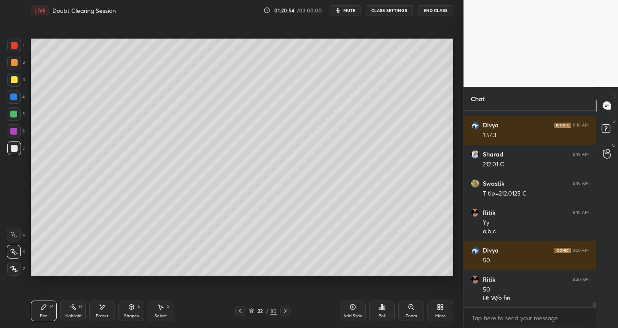
click at [100, 322] on div "Pen P Highlight H Eraser Shapes L Select S 22 / 80 Add Slide Poll Zoom More" at bounding box center [242, 311] width 422 height 34
click at [73, 321] on div "Highlight H" at bounding box center [73, 311] width 26 height 21
click at [13, 80] on div at bounding box center [14, 79] width 7 height 7
click at [14, 269] on icon at bounding box center [13, 269] width 7 height 7
click at [38, 318] on div "Pen P" at bounding box center [44, 311] width 26 height 21
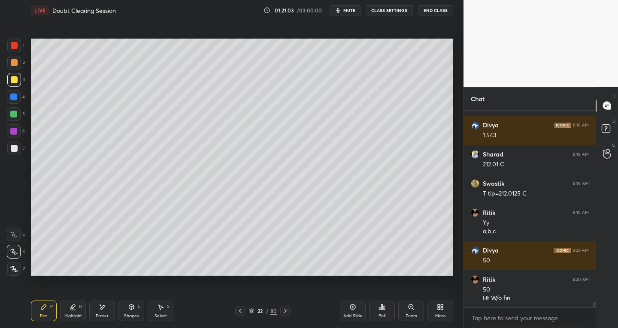
click at [12, 49] on div at bounding box center [14, 46] width 14 height 14
click at [11, 155] on div at bounding box center [14, 149] width 14 height 14
click at [14, 152] on div at bounding box center [14, 148] width 7 height 7
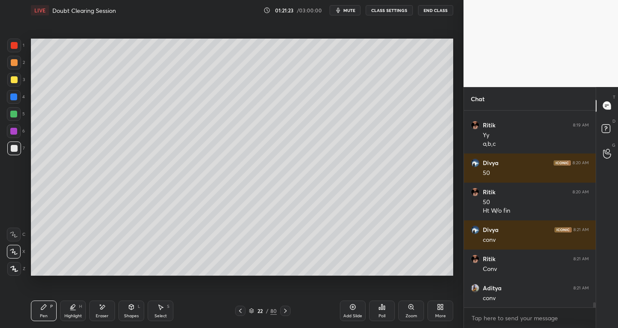
scroll to position [7108, 0]
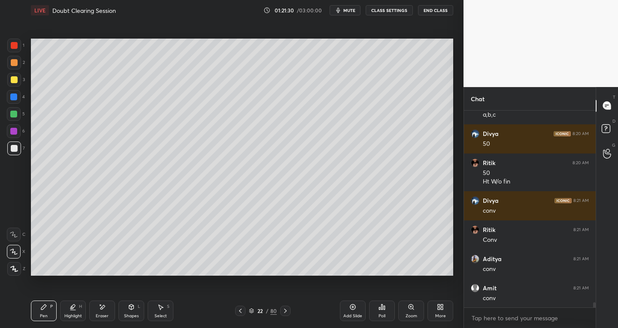
click at [242, 309] on icon at bounding box center [240, 311] width 7 height 7
click at [243, 310] on icon at bounding box center [240, 311] width 7 height 7
click at [286, 310] on icon at bounding box center [285, 311] width 7 height 7
click at [285, 313] on icon at bounding box center [285, 311] width 3 height 4
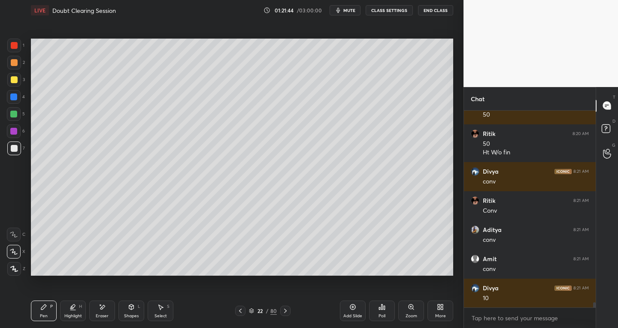
click at [241, 311] on icon at bounding box center [240, 311] width 7 height 7
click at [238, 311] on icon at bounding box center [240, 311] width 7 height 7
click at [286, 311] on icon at bounding box center [285, 311] width 3 height 4
click at [286, 312] on icon at bounding box center [285, 311] width 3 height 4
click at [167, 316] on div "Select S" at bounding box center [161, 311] width 26 height 21
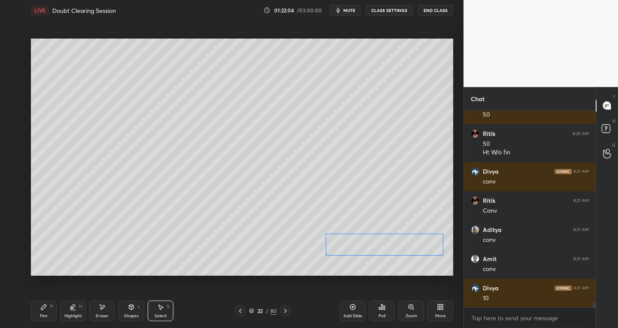
scroll to position [7167, 0]
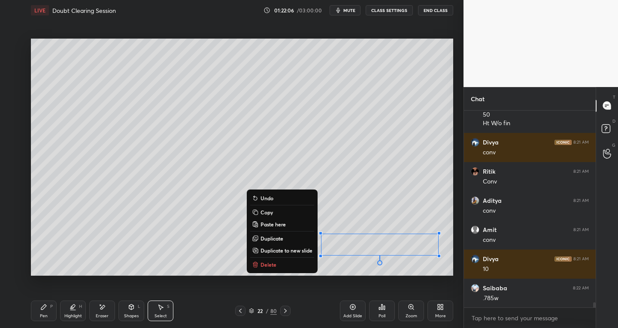
click at [49, 316] on div "Pen P" at bounding box center [44, 311] width 26 height 21
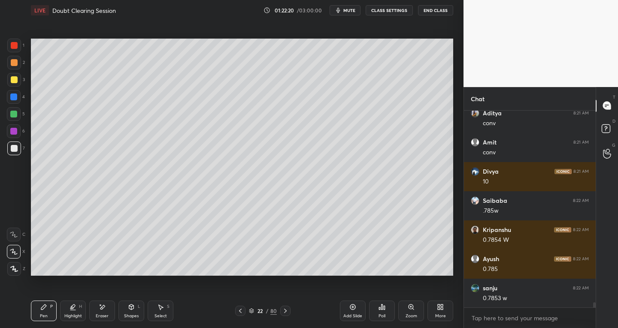
scroll to position [7284, 0]
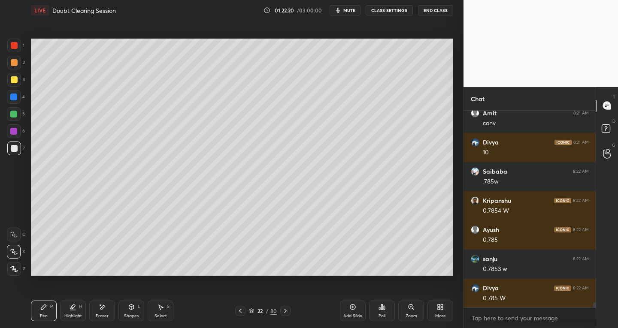
click at [241, 315] on div at bounding box center [240, 311] width 10 height 10
click at [242, 314] on icon at bounding box center [240, 311] width 7 height 7
click at [245, 311] on div at bounding box center [240, 311] width 10 height 10
click at [283, 313] on icon at bounding box center [285, 311] width 7 height 7
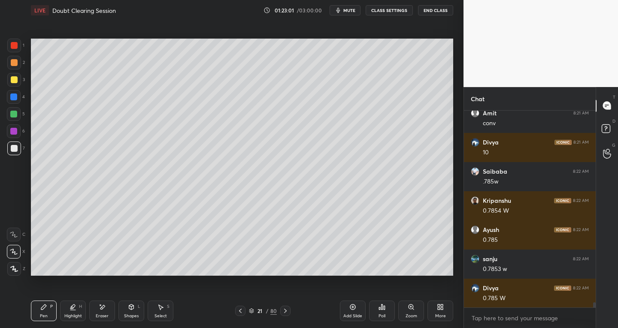
click at [239, 314] on icon at bounding box center [240, 311] width 7 height 7
click at [242, 314] on icon at bounding box center [240, 311] width 7 height 7
click at [285, 310] on icon at bounding box center [285, 311] width 3 height 4
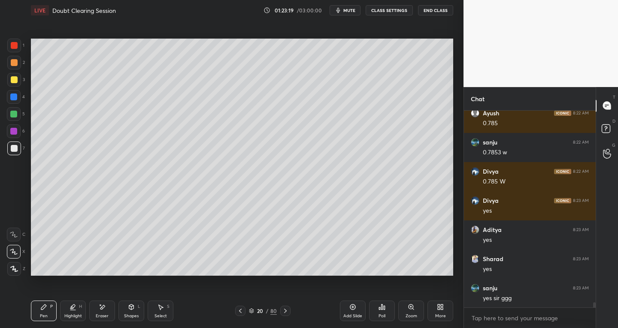
scroll to position [7430, 0]
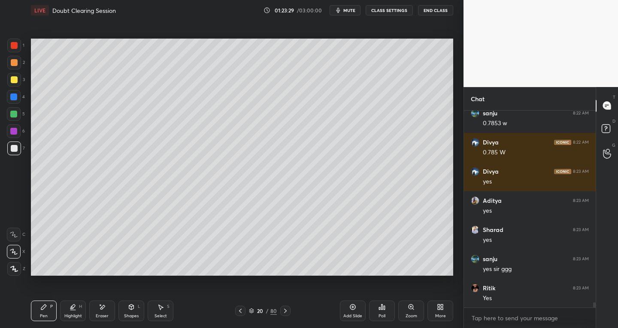
click at [241, 314] on icon at bounding box center [240, 311] width 7 height 7
click at [283, 312] on icon at bounding box center [285, 311] width 7 height 7
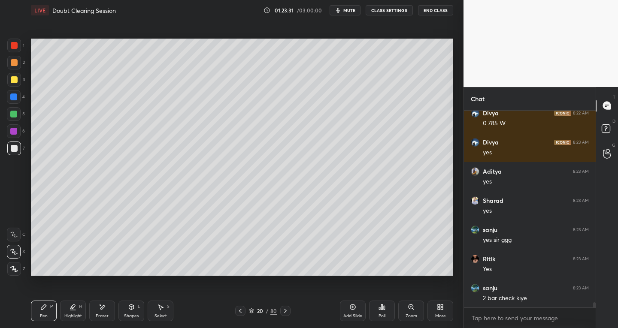
click at [280, 313] on div at bounding box center [285, 311] width 10 height 10
click at [287, 314] on icon at bounding box center [285, 311] width 7 height 7
click at [287, 313] on icon at bounding box center [285, 311] width 7 height 7
click at [243, 309] on icon at bounding box center [240, 311] width 7 height 7
click at [351, 312] on div "Add Slide" at bounding box center [353, 311] width 26 height 21
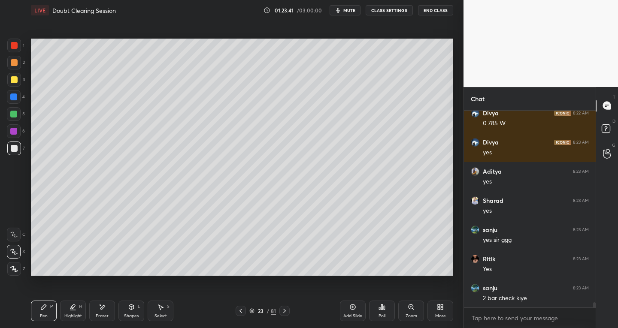
click at [241, 311] on icon at bounding box center [240, 311] width 7 height 7
click at [242, 310] on icon at bounding box center [240, 311] width 7 height 7
click at [241, 311] on icon at bounding box center [240, 311] width 7 height 7
click at [241, 310] on icon at bounding box center [240, 311] width 7 height 7
click at [282, 309] on icon at bounding box center [284, 311] width 7 height 7
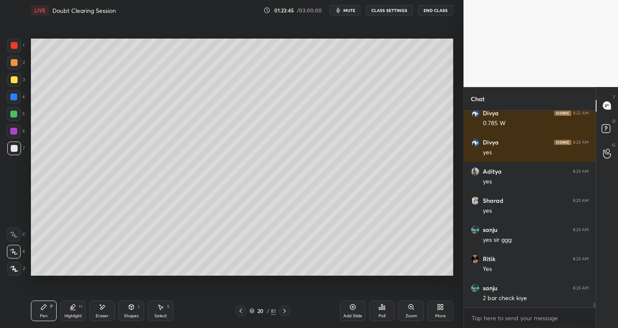
click at [168, 311] on div "Select S" at bounding box center [161, 311] width 26 height 21
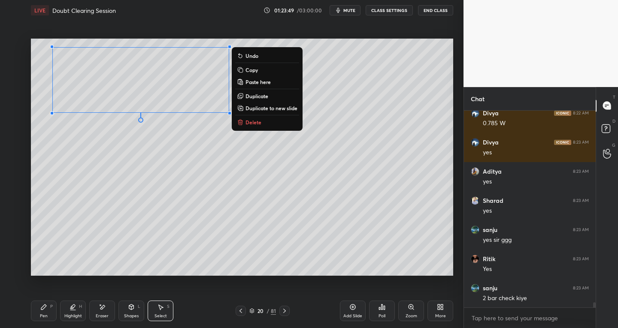
click at [49, 234] on div "0 ° Undo Copy Paste here Duplicate Duplicate to new slide Delete" at bounding box center [242, 158] width 422 height 238
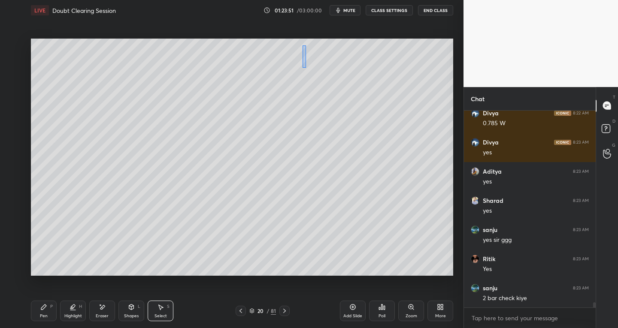
scroll to position [7542, 0]
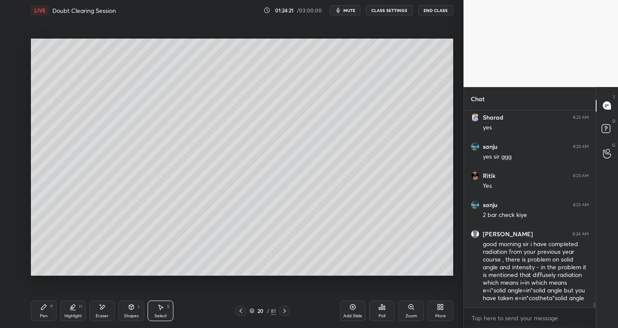
click at [164, 309] on div "Select S" at bounding box center [161, 311] width 26 height 21
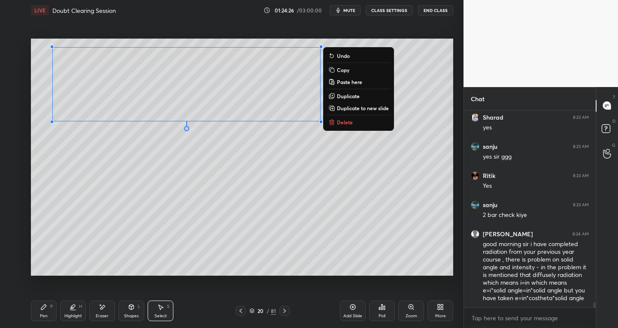
click at [341, 67] on p "Copy" at bounding box center [343, 70] width 12 height 7
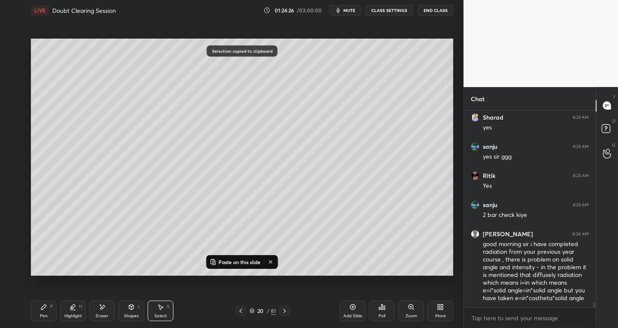
click at [286, 316] on div at bounding box center [284, 311] width 10 height 10
click at [285, 314] on icon at bounding box center [284, 311] width 7 height 7
click at [286, 314] on icon at bounding box center [284, 311] width 7 height 7
click at [229, 261] on p "Paste on this slide" at bounding box center [240, 262] width 42 height 7
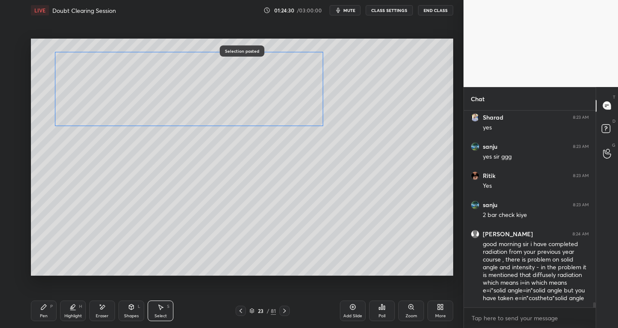
click at [240, 106] on div "0 ° Undo Copy Paste here Duplicate Duplicate to new slide Delete" at bounding box center [242, 158] width 422 height 238
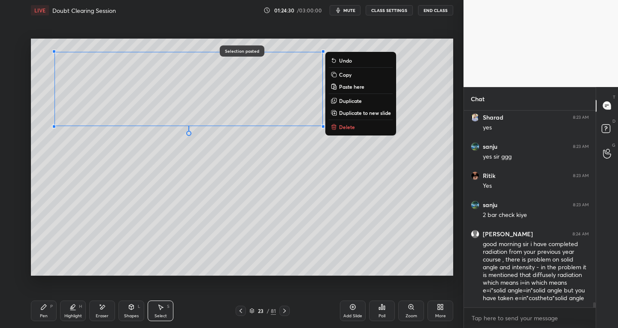
click at [173, 212] on div "0 ° Undo Copy Paste here Duplicate Duplicate to new slide Delete" at bounding box center [242, 158] width 422 height 238
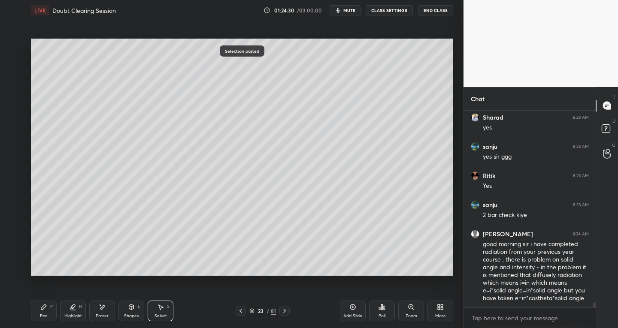
click at [98, 310] on div "Eraser" at bounding box center [102, 311] width 26 height 21
click at [157, 316] on div "Select" at bounding box center [161, 316] width 12 height 4
click at [102, 308] on icon at bounding box center [102, 307] width 5 height 4
click at [40, 316] on div "Pen" at bounding box center [44, 316] width 8 height 4
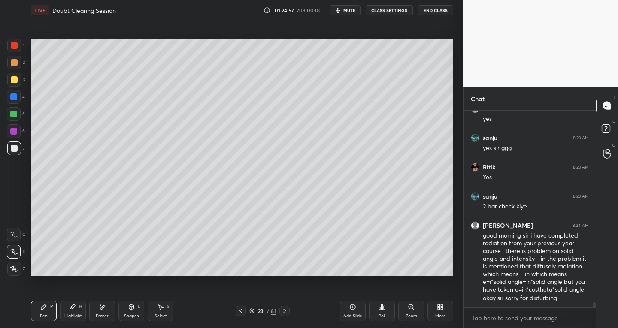
scroll to position [7580, 0]
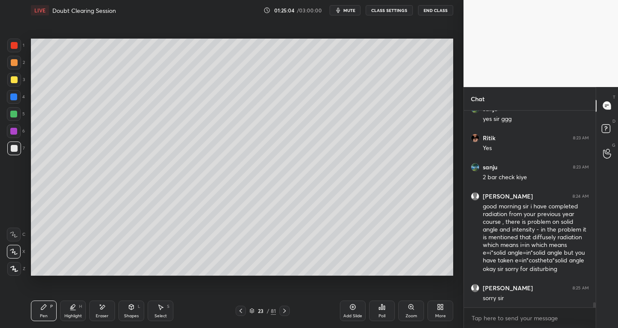
click at [105, 314] on div "Eraser" at bounding box center [102, 316] width 13 height 4
click at [16, 233] on icon at bounding box center [13, 234] width 7 height 7
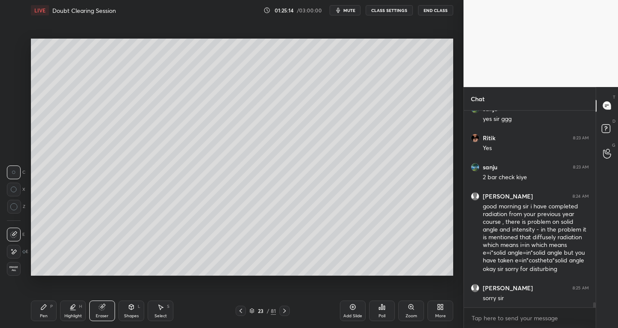
click at [36, 307] on div "Pen P" at bounding box center [44, 311] width 26 height 21
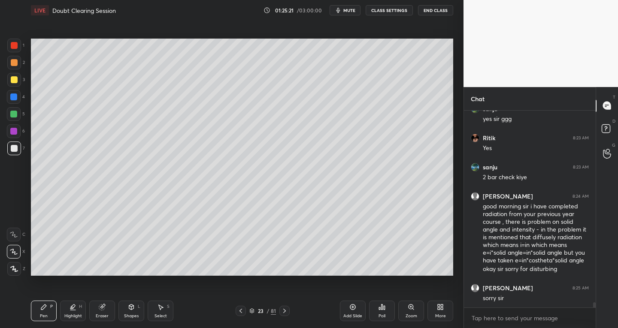
click at [239, 316] on div "Pen P Highlight H Eraser Shapes L Select S 23 / 81 Add Slide Poll Zoom More" at bounding box center [242, 311] width 422 height 34
click at [241, 313] on icon at bounding box center [240, 311] width 7 height 7
click at [240, 315] on div at bounding box center [241, 311] width 10 height 10
click at [242, 314] on icon at bounding box center [240, 311] width 7 height 7
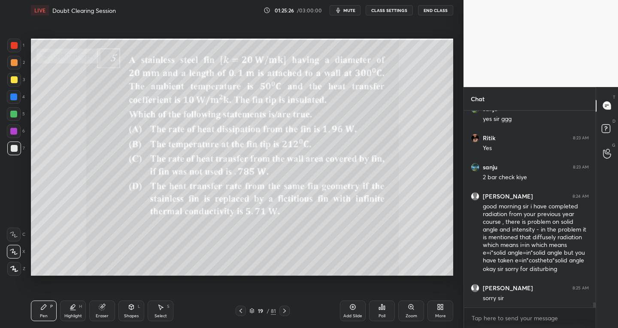
scroll to position [7609, 0]
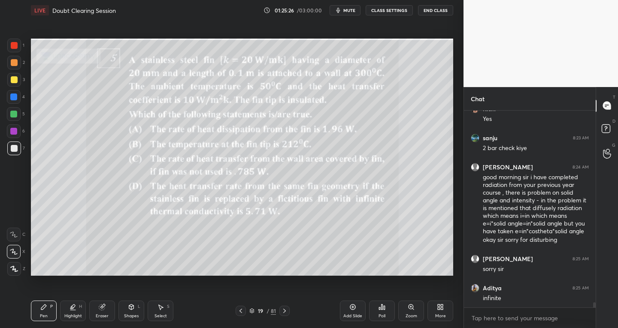
click at [285, 310] on icon at bounding box center [284, 311] width 3 height 4
click at [286, 310] on icon at bounding box center [284, 311] width 7 height 7
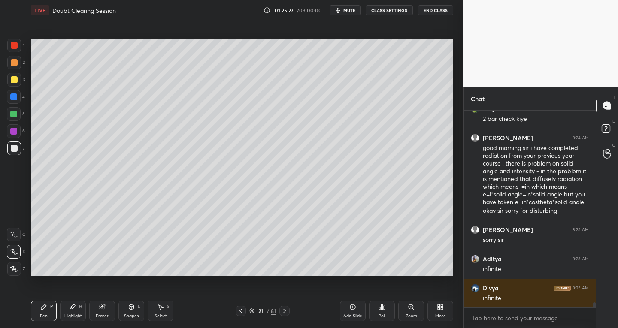
click at [285, 311] on icon at bounding box center [284, 311] width 3 height 4
click at [283, 311] on icon at bounding box center [284, 311] width 7 height 7
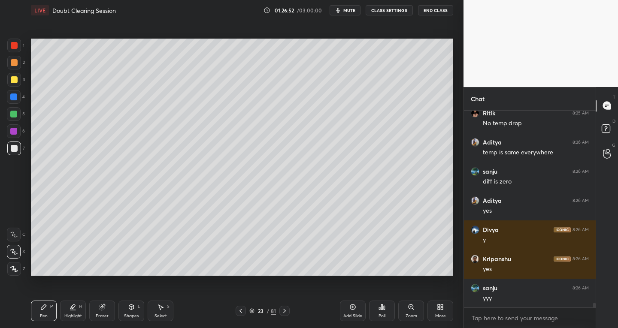
scroll to position [7903, 0]
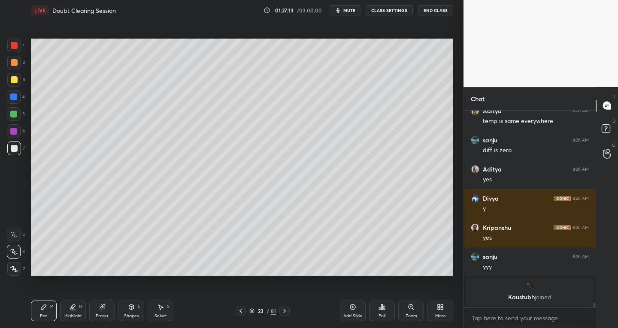
click at [103, 315] on div "Eraser" at bounding box center [102, 316] width 13 height 4
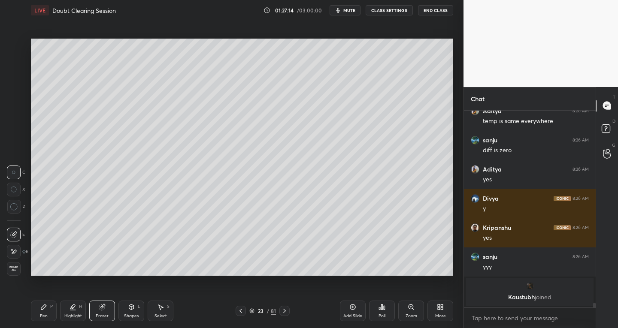
click at [44, 314] on div "Pen" at bounding box center [44, 316] width 8 height 4
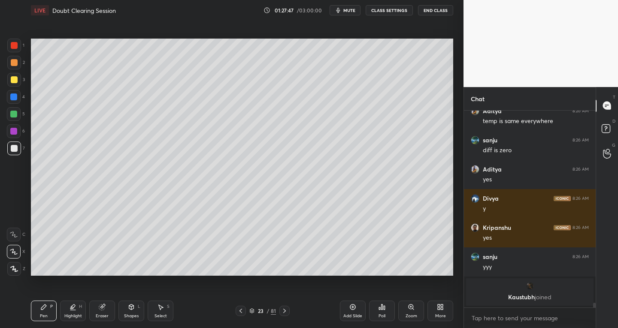
scroll to position [7473, 0]
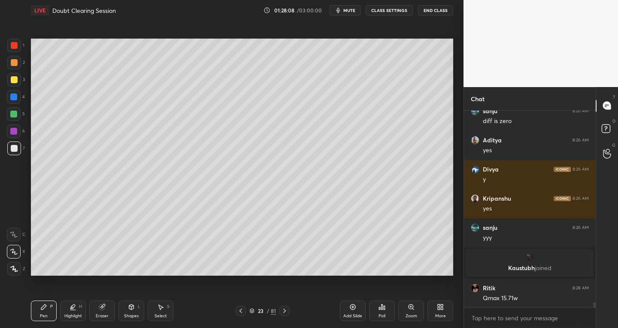
click at [243, 311] on icon at bounding box center [240, 311] width 7 height 7
click at [241, 312] on icon at bounding box center [240, 311] width 7 height 7
click at [241, 311] on icon at bounding box center [240, 311] width 7 height 7
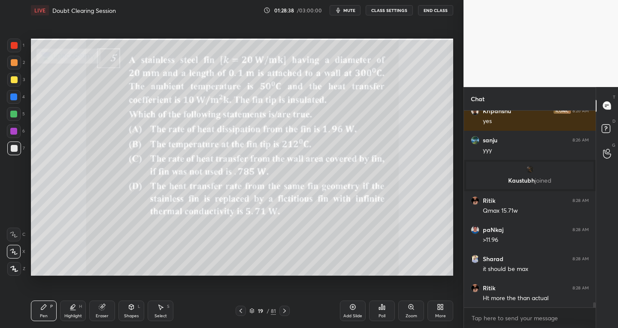
scroll to position [7589, 0]
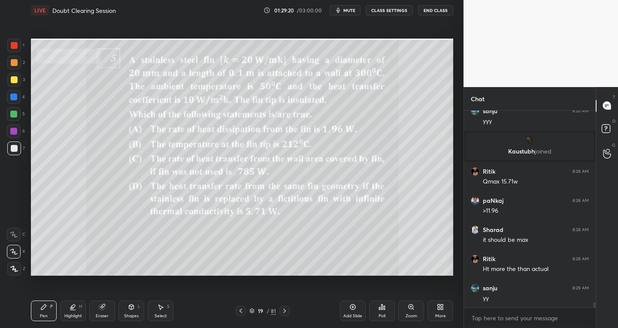
click at [285, 310] on icon at bounding box center [284, 311] width 3 height 4
click at [284, 310] on icon at bounding box center [284, 311] width 7 height 7
click at [284, 311] on icon at bounding box center [284, 311] width 7 height 7
click at [284, 310] on icon at bounding box center [284, 311] width 7 height 7
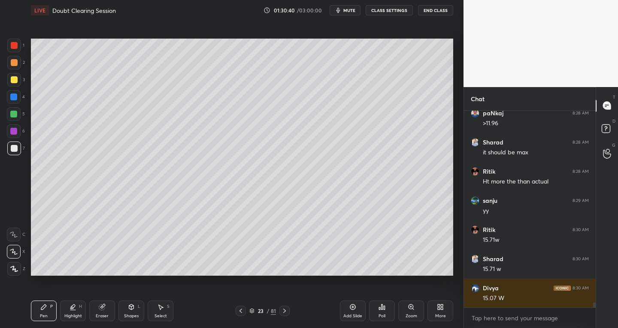
scroll to position [7706, 0]
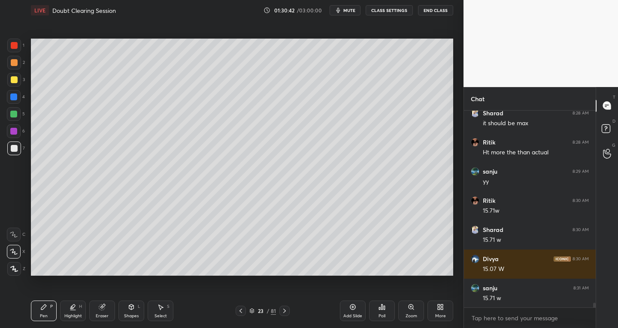
click at [240, 314] on icon at bounding box center [240, 311] width 7 height 7
click at [243, 312] on icon at bounding box center [240, 311] width 7 height 7
click at [243, 313] on icon at bounding box center [240, 311] width 7 height 7
click at [244, 313] on icon at bounding box center [240, 311] width 7 height 7
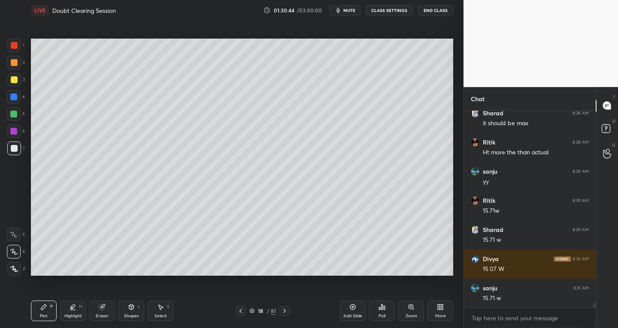
click at [286, 315] on div at bounding box center [284, 311] width 10 height 10
click at [289, 311] on div at bounding box center [284, 311] width 10 height 10
click at [289, 310] on div at bounding box center [284, 311] width 10 height 10
click at [288, 314] on div at bounding box center [284, 311] width 10 height 10
click at [349, 310] on div "Add Slide" at bounding box center [353, 311] width 26 height 21
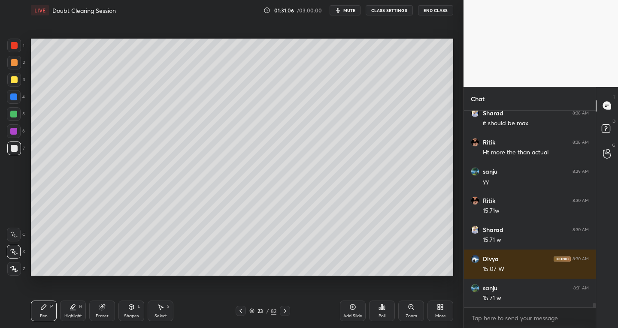
click at [242, 314] on icon at bounding box center [240, 311] width 7 height 7
click at [286, 313] on icon at bounding box center [285, 311] width 7 height 7
click at [103, 310] on icon at bounding box center [102, 308] width 6 height 6
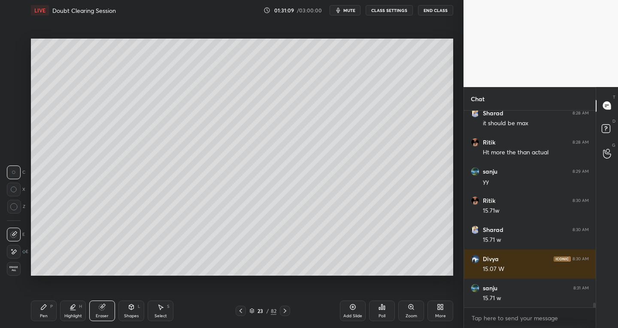
scroll to position [7735, 0]
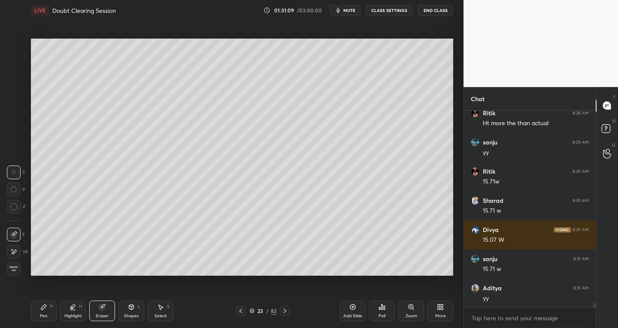
click at [16, 249] on icon at bounding box center [13, 252] width 7 height 7
click at [284, 309] on icon at bounding box center [285, 311] width 7 height 7
click at [290, 308] on div at bounding box center [285, 311] width 10 height 10
click at [243, 312] on icon at bounding box center [240, 311] width 7 height 7
click at [50, 316] on div "Pen P" at bounding box center [44, 311] width 26 height 21
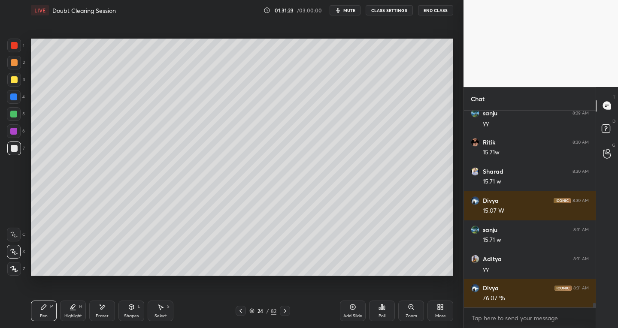
scroll to position [7794, 0]
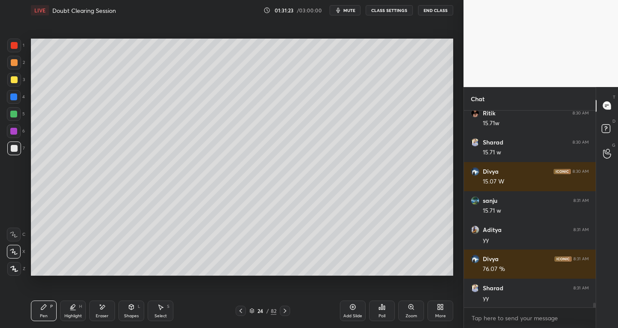
click at [346, 309] on div "Add Slide" at bounding box center [353, 311] width 26 height 21
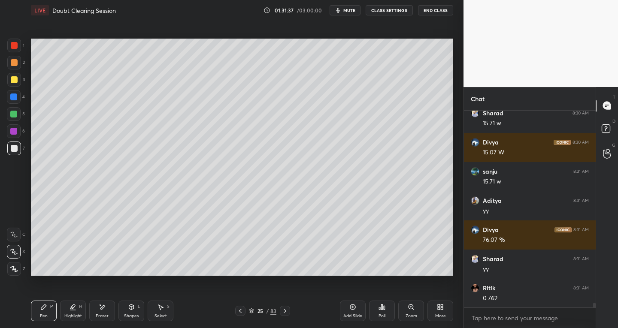
click at [241, 314] on icon at bounding box center [240, 311] width 7 height 7
click at [243, 312] on icon at bounding box center [240, 311] width 7 height 7
click at [245, 313] on div at bounding box center [240, 311] width 10 height 10
click at [242, 310] on icon at bounding box center [240, 311] width 7 height 7
click at [241, 313] on icon at bounding box center [240, 311] width 7 height 7
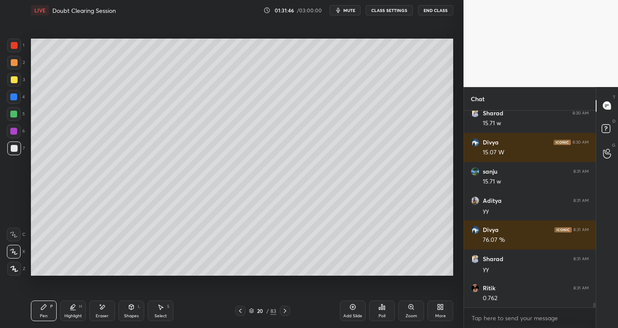
click at [286, 310] on icon at bounding box center [285, 311] width 7 height 7
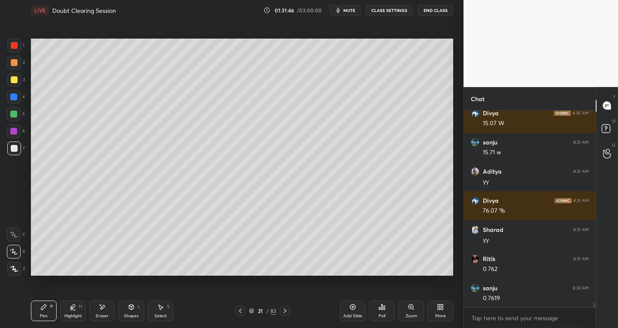
click at [286, 310] on icon at bounding box center [285, 311] width 7 height 7
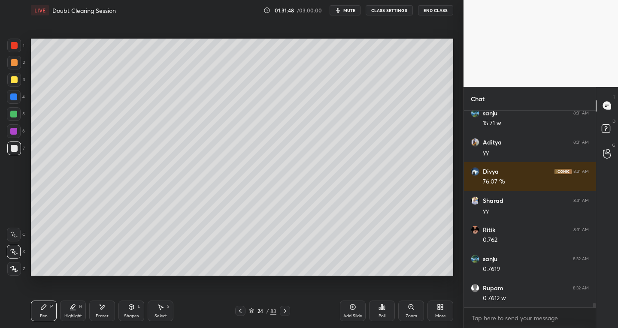
click at [243, 310] on icon at bounding box center [240, 311] width 7 height 7
click at [283, 312] on icon at bounding box center [285, 311] width 7 height 7
click at [285, 311] on icon at bounding box center [285, 311] width 7 height 7
click at [286, 310] on icon at bounding box center [285, 311] width 7 height 7
click at [242, 311] on icon at bounding box center [240, 311] width 7 height 7
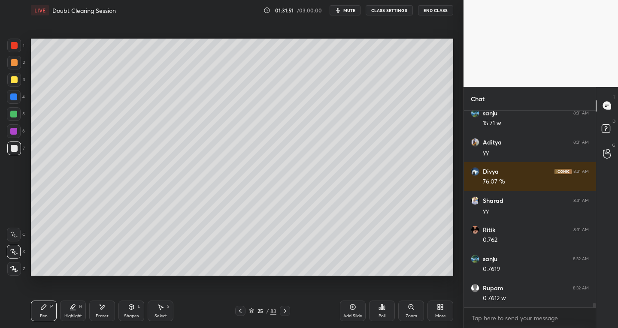
scroll to position [7910, 0]
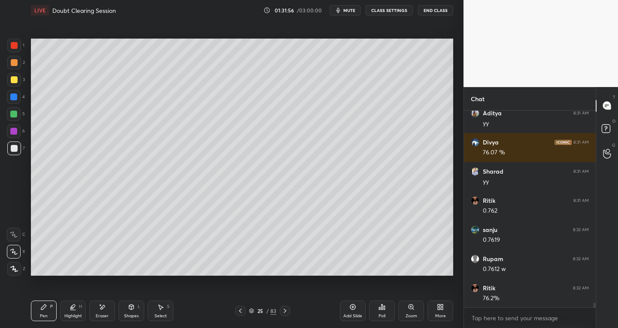
click at [240, 311] on icon at bounding box center [240, 311] width 3 height 4
click at [284, 311] on icon at bounding box center [285, 311] width 7 height 7
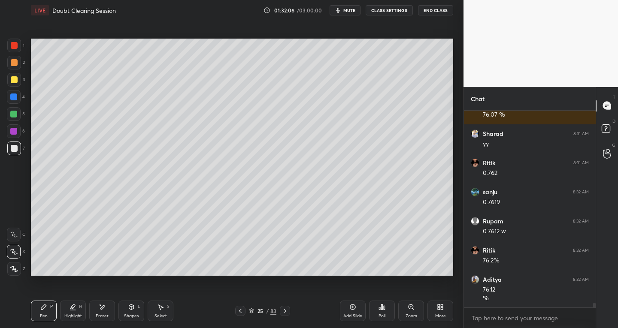
scroll to position [7977, 0]
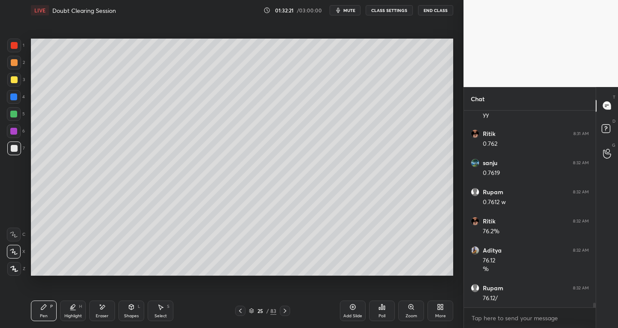
click at [242, 312] on icon at bounding box center [240, 311] width 7 height 7
click at [243, 310] on icon at bounding box center [240, 311] width 7 height 7
click at [244, 308] on div at bounding box center [240, 311] width 10 height 10
click at [284, 313] on icon at bounding box center [285, 311] width 7 height 7
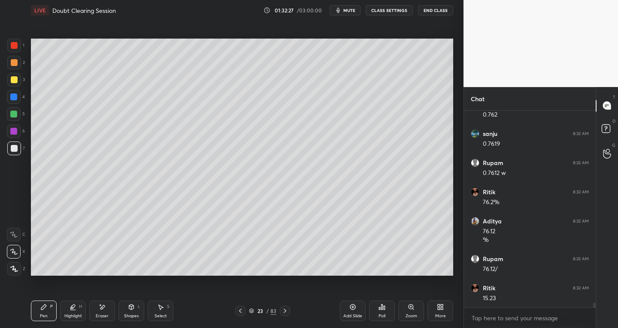
click at [286, 312] on icon at bounding box center [285, 311] width 7 height 7
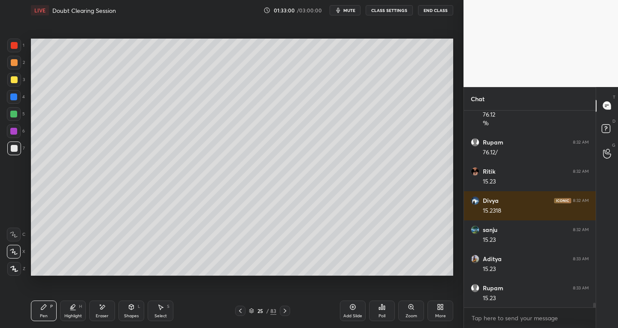
scroll to position [8153, 0]
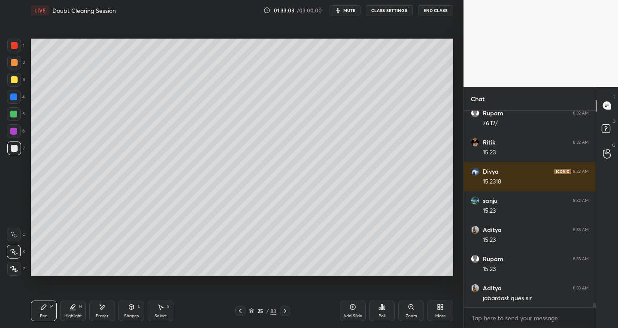
click at [241, 310] on icon at bounding box center [240, 311] width 3 height 4
click at [243, 310] on icon at bounding box center [240, 311] width 7 height 7
click at [242, 310] on icon at bounding box center [240, 311] width 7 height 7
click at [243, 311] on icon at bounding box center [240, 311] width 7 height 7
click at [243, 310] on icon at bounding box center [240, 311] width 7 height 7
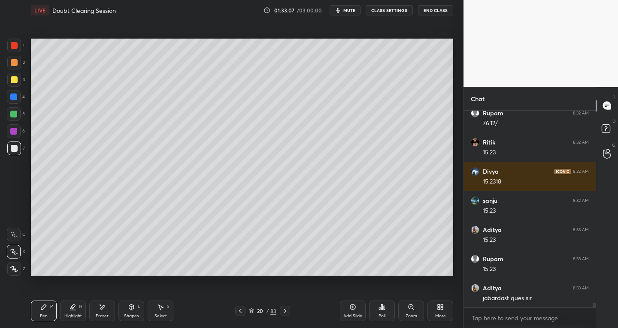
click at [243, 309] on icon at bounding box center [240, 311] width 7 height 7
click at [284, 310] on icon at bounding box center [285, 311] width 7 height 7
click at [284, 312] on icon at bounding box center [285, 311] width 7 height 7
click at [286, 311] on icon at bounding box center [285, 311] width 3 height 4
click at [286, 310] on icon at bounding box center [285, 311] width 7 height 7
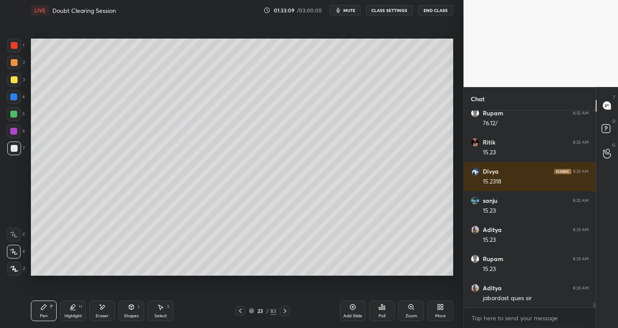
click at [287, 310] on icon at bounding box center [285, 311] width 7 height 7
click at [289, 313] on div at bounding box center [285, 311] width 10 height 10
click at [288, 313] on icon at bounding box center [285, 311] width 7 height 7
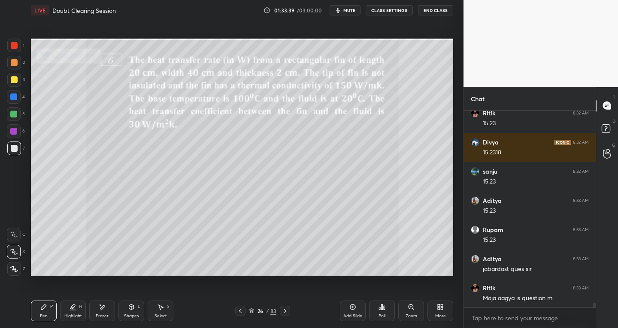
click at [130, 311] on div "Shapes L" at bounding box center [131, 311] width 26 height 21
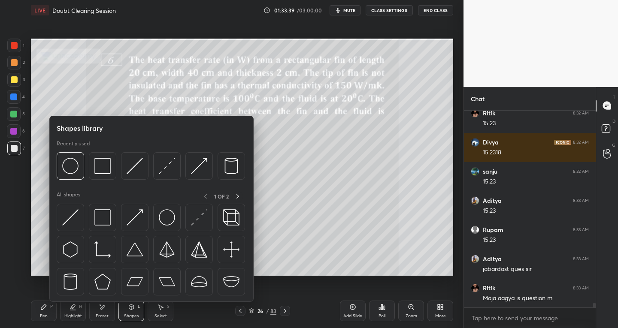
click at [106, 220] on img at bounding box center [102, 218] width 16 height 16
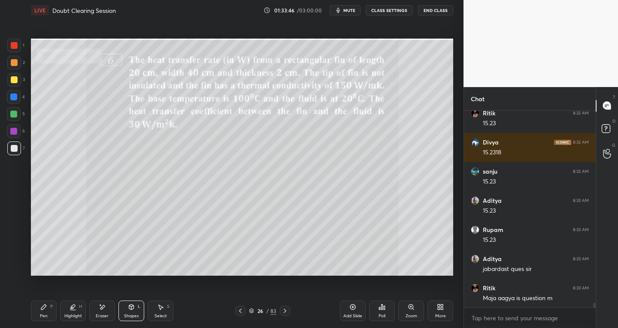
click at [163, 308] on icon at bounding box center [160, 307] width 7 height 7
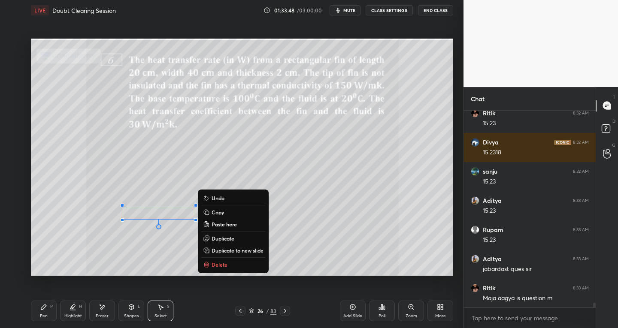
click at [288, 265] on div "0 ° Undo Copy Paste here Duplicate Duplicate to new slide Delete" at bounding box center [242, 158] width 422 height 238
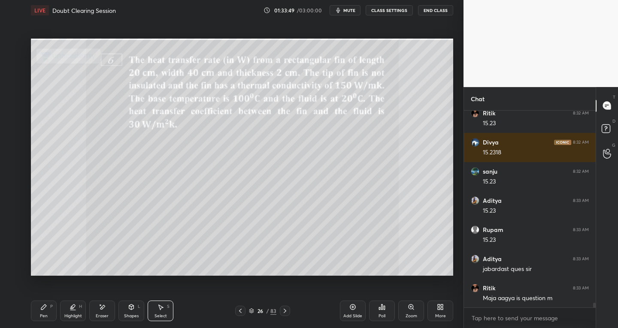
click at [129, 314] on div "Shapes" at bounding box center [131, 316] width 15 height 4
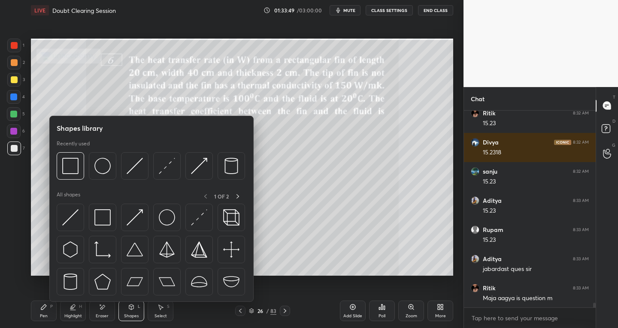
click at [67, 222] on img at bounding box center [70, 218] width 16 height 16
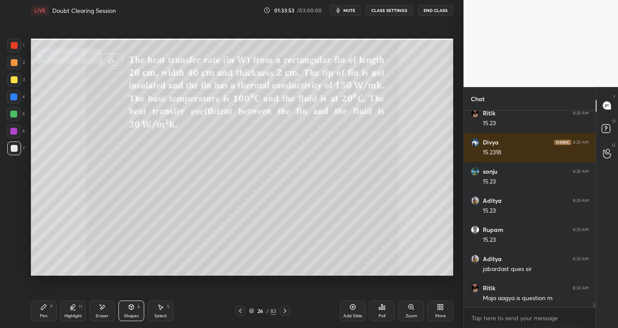
click at [165, 307] on div "Select S" at bounding box center [161, 311] width 26 height 21
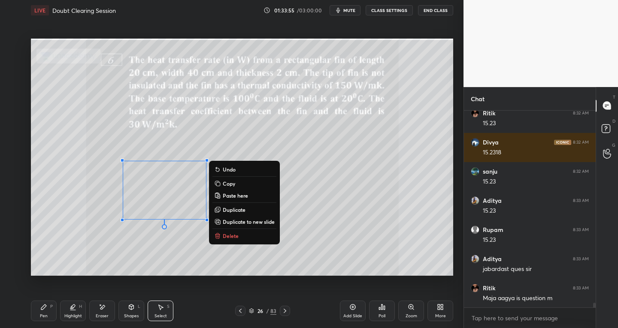
click at [229, 208] on p "Duplicate" at bounding box center [234, 210] width 23 height 7
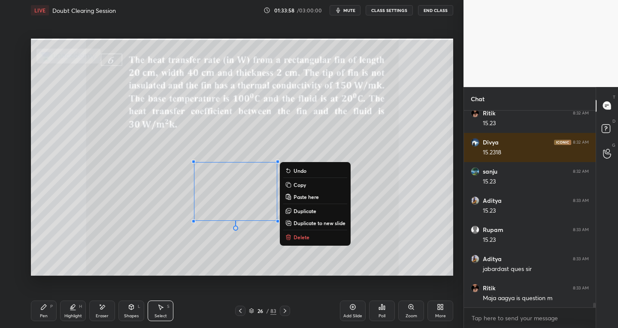
click at [190, 262] on div "0 ° Undo Copy Paste here Duplicate Duplicate to new slide Delete" at bounding box center [242, 158] width 422 height 238
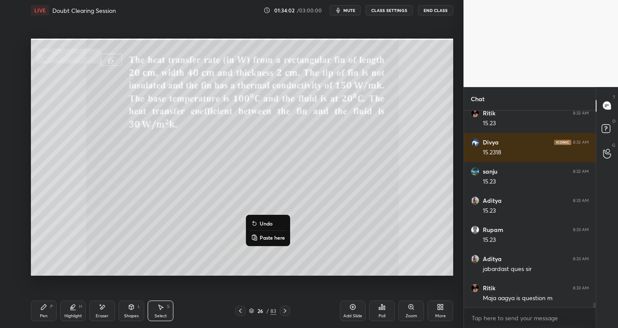
click at [189, 263] on div "0 ° Undo Copy Paste here Duplicate Duplicate to new slide Delete" at bounding box center [242, 158] width 422 height 238
click at [102, 315] on div "Eraser" at bounding box center [102, 316] width 13 height 4
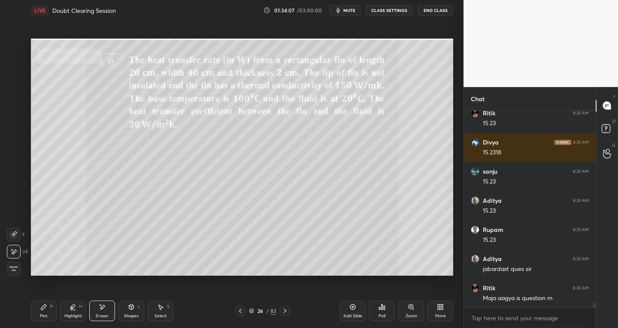
click at [128, 312] on div "Shapes L" at bounding box center [131, 311] width 26 height 21
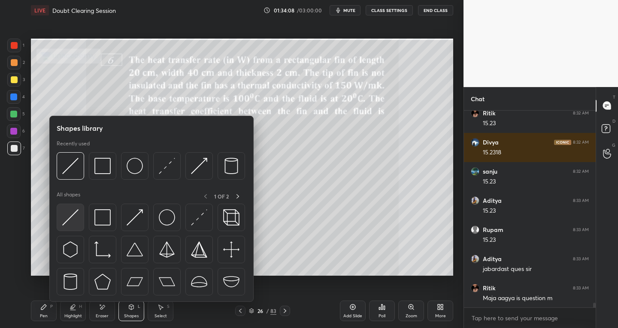
click at [65, 222] on img at bounding box center [70, 218] width 16 height 16
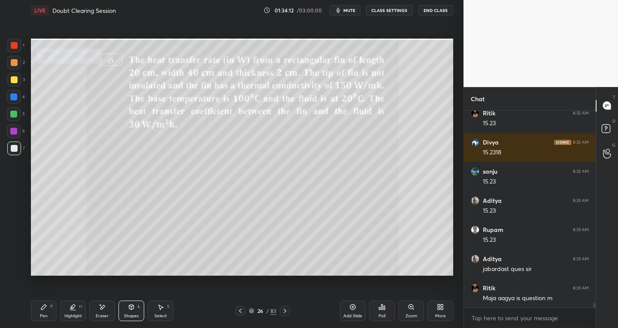
click at [164, 312] on div "Select S" at bounding box center [161, 311] width 26 height 21
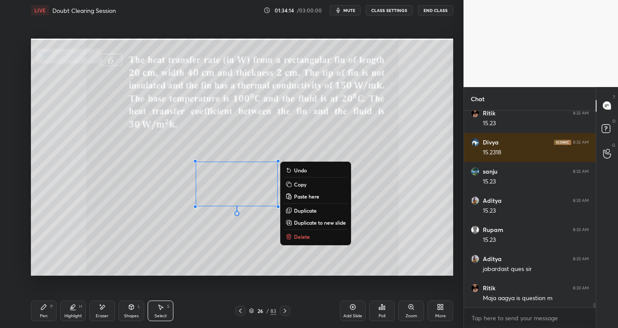
click at [304, 210] on p "Duplicate" at bounding box center [305, 210] width 23 height 7
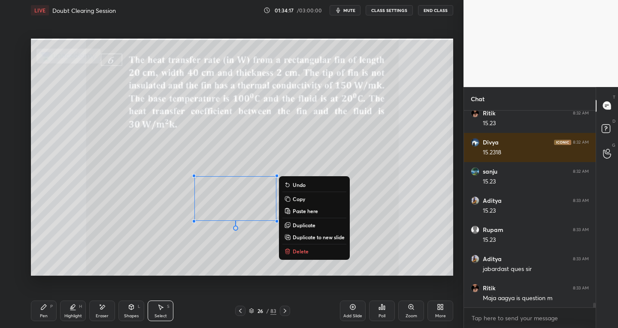
click at [129, 312] on div "Shapes L" at bounding box center [131, 311] width 26 height 21
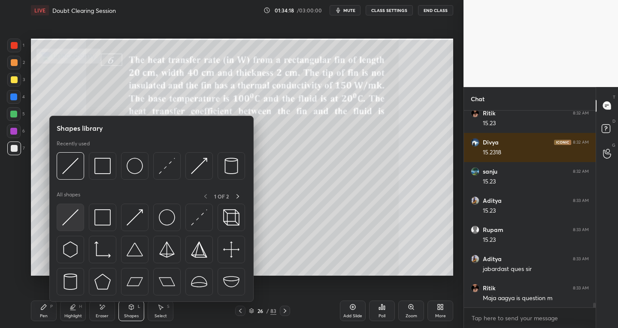
click at [67, 221] on img at bounding box center [70, 218] width 16 height 16
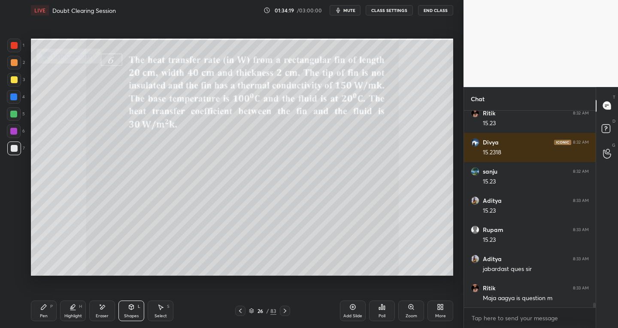
click at [123, 311] on div "Shapes L" at bounding box center [131, 311] width 26 height 21
click at [96, 315] on div "Eraser" at bounding box center [102, 316] width 13 height 4
click at [131, 312] on div "Shapes L" at bounding box center [131, 311] width 26 height 21
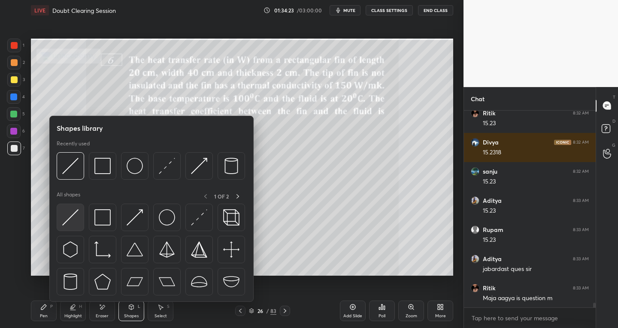
click at [68, 225] on img at bounding box center [70, 218] width 16 height 16
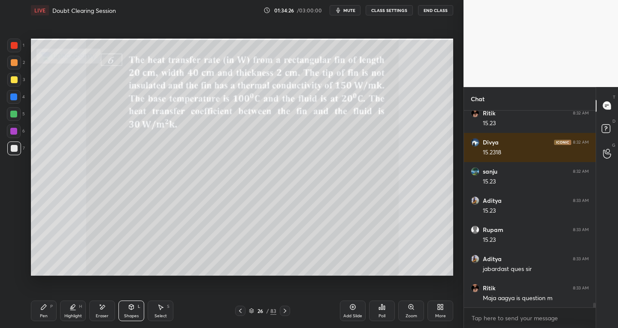
click at [128, 316] on div "Shapes" at bounding box center [131, 316] width 15 height 4
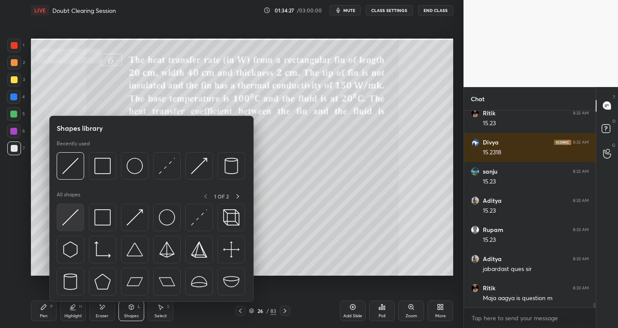
click at [71, 219] on img at bounding box center [70, 218] width 16 height 16
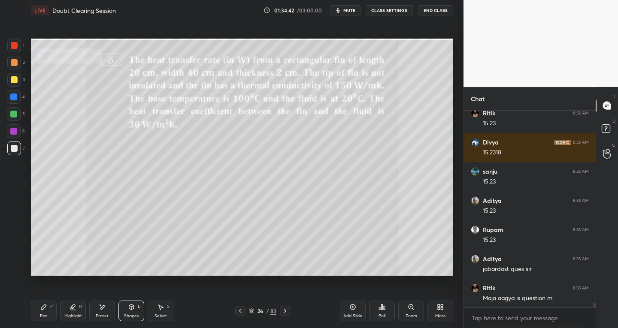
click at [45, 310] on icon at bounding box center [43, 307] width 7 height 7
click at [133, 309] on icon at bounding box center [131, 307] width 5 height 5
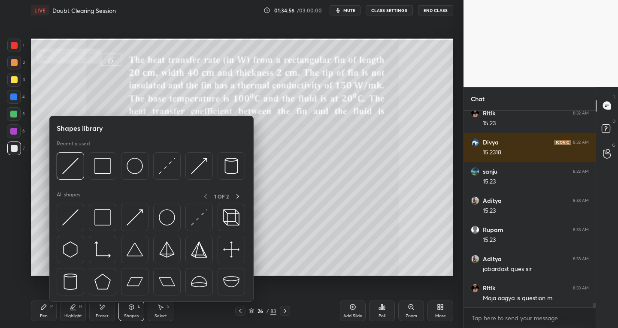
click at [198, 219] on img at bounding box center [199, 218] width 16 height 16
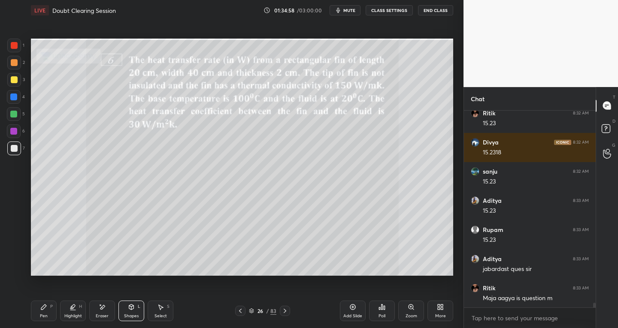
click at [10, 47] on div at bounding box center [14, 46] width 14 height 14
click at [50, 314] on div "Pen P" at bounding box center [44, 311] width 26 height 21
click at [18, 147] on div at bounding box center [14, 149] width 14 height 14
click at [15, 82] on div at bounding box center [14, 79] width 7 height 7
click at [15, 115] on div at bounding box center [13, 114] width 7 height 7
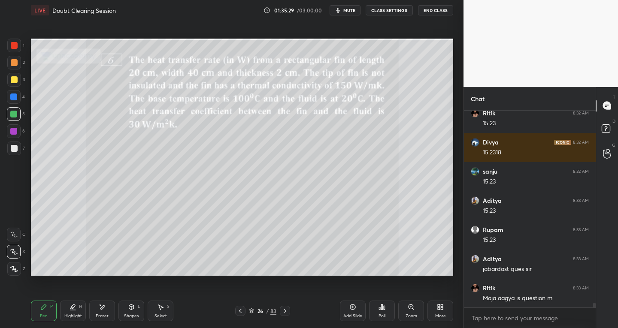
click at [18, 149] on div at bounding box center [14, 149] width 14 height 14
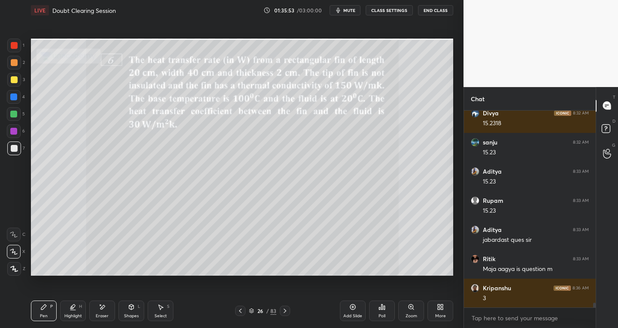
scroll to position [8269, 0]
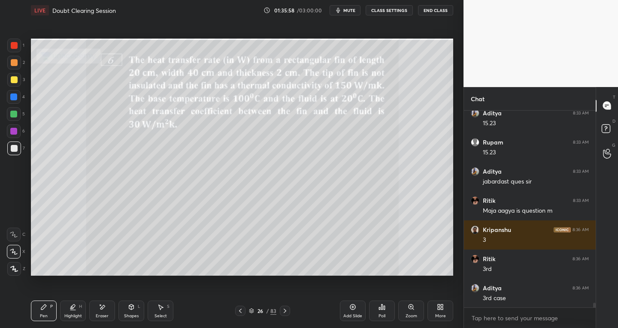
click at [14, 63] on div at bounding box center [14, 62] width 7 height 7
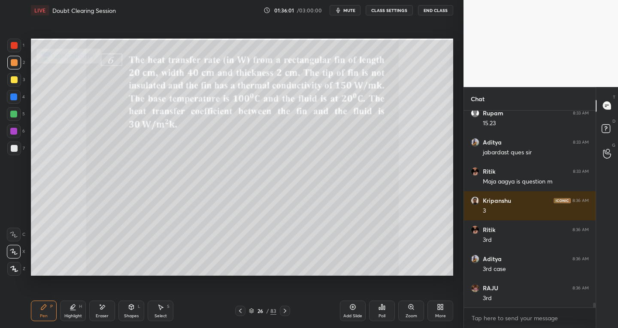
scroll to position [8328, 0]
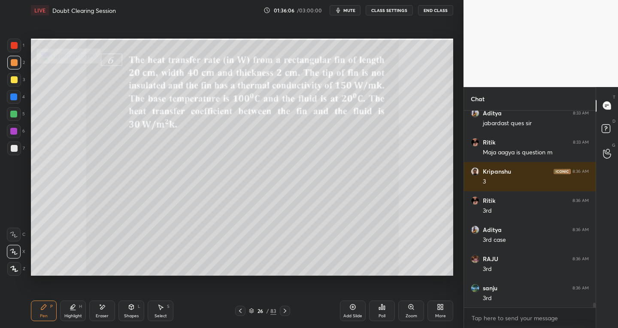
click at [18, 155] on div at bounding box center [14, 149] width 14 height 14
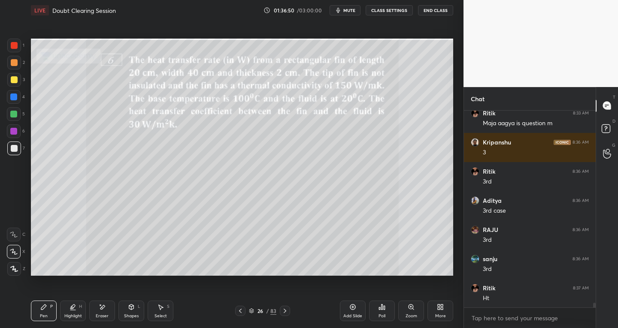
click at [162, 315] on div "Select" at bounding box center [161, 316] width 12 height 4
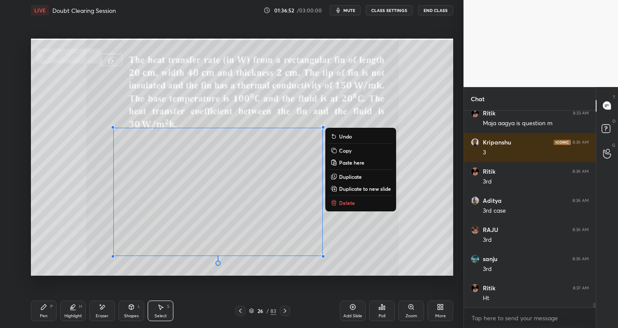
click at [353, 185] on p "Duplicate to new slide" at bounding box center [365, 188] width 52 height 7
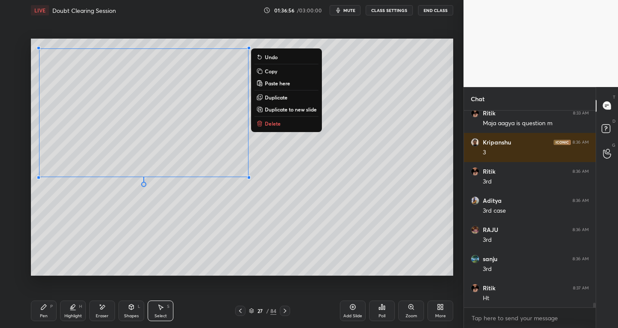
click at [39, 310] on div "Pen P" at bounding box center [44, 311] width 26 height 21
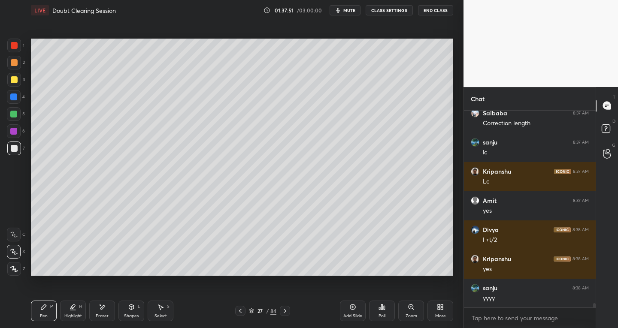
scroll to position [8620, 0]
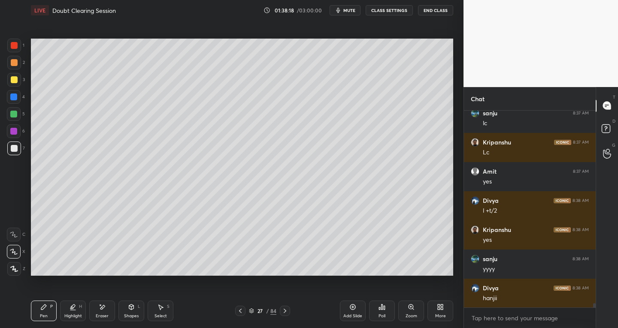
click at [243, 310] on icon at bounding box center [240, 311] width 7 height 7
click at [285, 313] on icon at bounding box center [285, 311] width 7 height 7
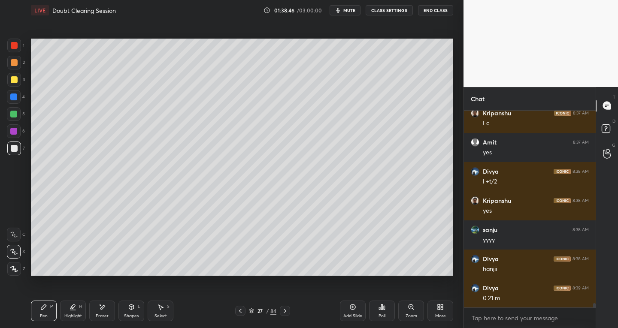
scroll to position [8678, 0]
click at [104, 316] on div "Eraser" at bounding box center [102, 316] width 13 height 4
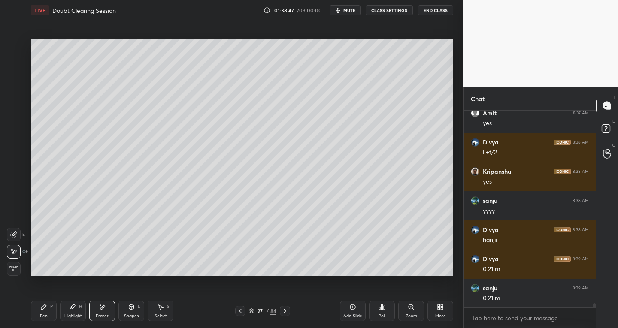
click at [52, 313] on div "Pen P" at bounding box center [44, 311] width 26 height 21
click at [18, 61] on div at bounding box center [14, 63] width 14 height 14
click at [79, 318] on div "Highlight" at bounding box center [73, 316] width 18 height 4
click at [16, 255] on div at bounding box center [14, 252] width 14 height 14
click at [46, 312] on div "Pen P" at bounding box center [44, 311] width 26 height 21
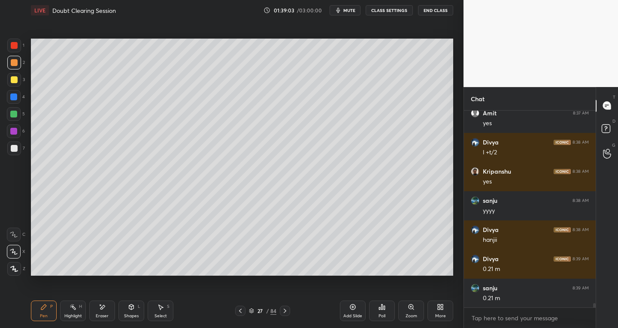
click at [20, 149] on div at bounding box center [14, 149] width 14 height 14
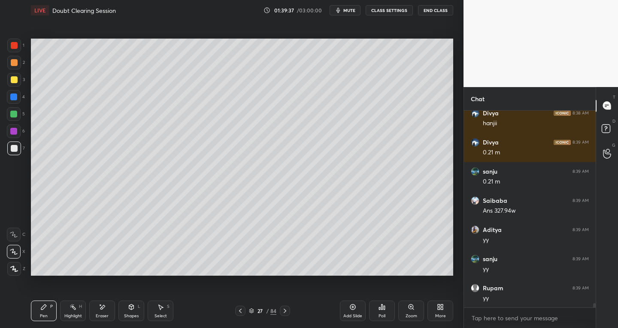
scroll to position [8853, 0]
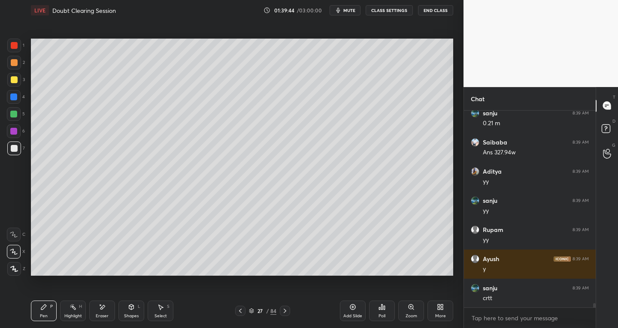
click at [107, 312] on div "Eraser" at bounding box center [102, 311] width 26 height 21
click at [55, 305] on div "Pen P" at bounding box center [44, 311] width 26 height 21
click at [100, 310] on icon at bounding box center [102, 307] width 7 height 7
click at [53, 316] on div "Pen P" at bounding box center [44, 311] width 26 height 21
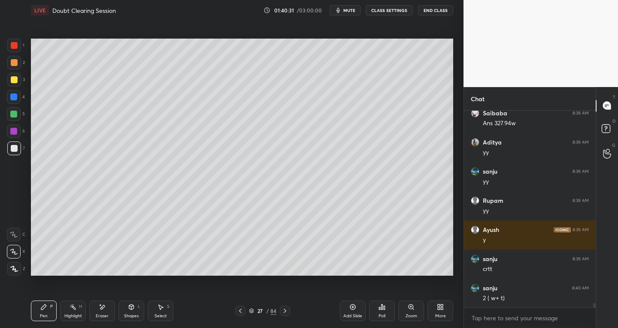
scroll to position [8912, 0]
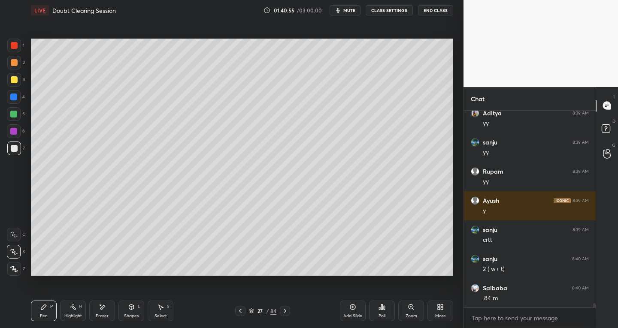
click at [167, 310] on div "Select S" at bounding box center [161, 311] width 26 height 21
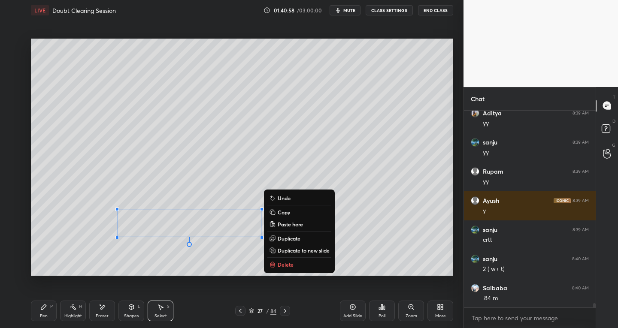
click at [49, 313] on div "Pen P" at bounding box center [44, 311] width 26 height 21
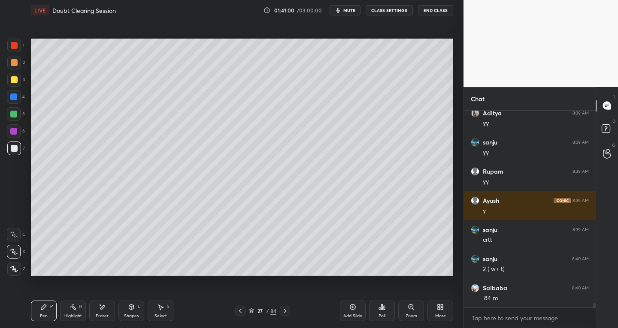
click at [128, 313] on div "Shapes L" at bounding box center [131, 311] width 26 height 21
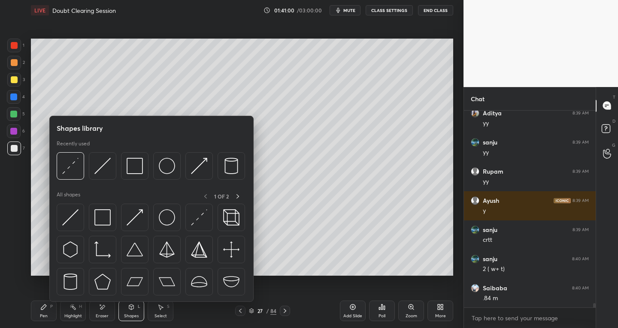
click at [103, 314] on div "Eraser" at bounding box center [102, 316] width 13 height 4
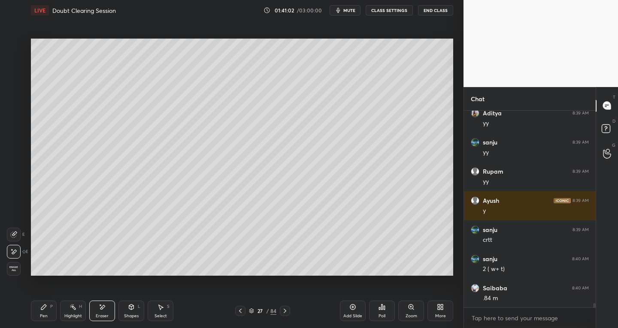
click at [52, 318] on div "Pen P" at bounding box center [44, 311] width 26 height 21
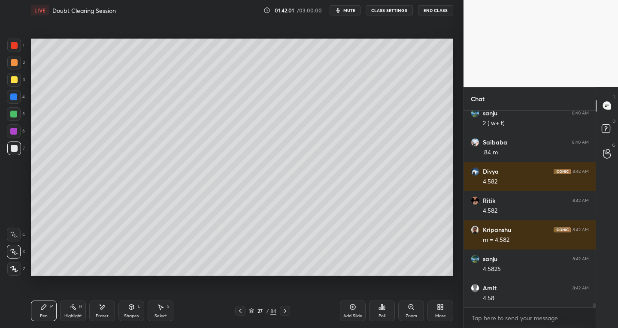
scroll to position [9087, 0]
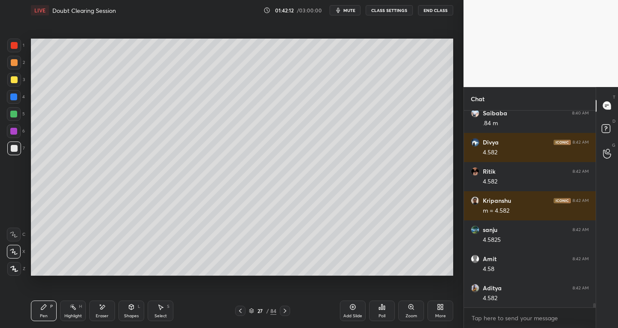
click at [164, 308] on div "Select S" at bounding box center [161, 311] width 26 height 21
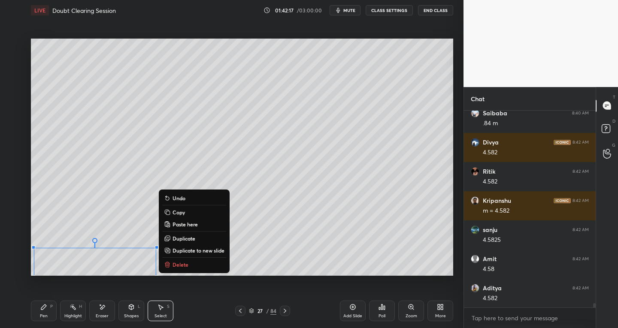
click at [35, 311] on div "Pen P" at bounding box center [44, 311] width 26 height 21
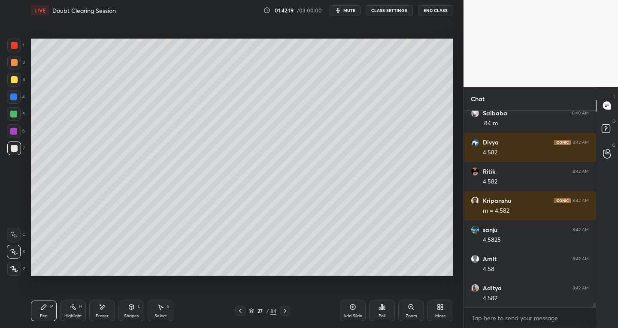
click at [99, 305] on icon at bounding box center [102, 307] width 7 height 7
click at [161, 309] on icon at bounding box center [161, 307] width 5 height 5
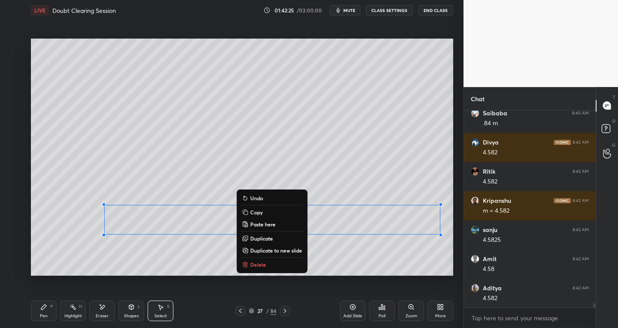
click at [43, 315] on div "Pen" at bounding box center [44, 316] width 8 height 4
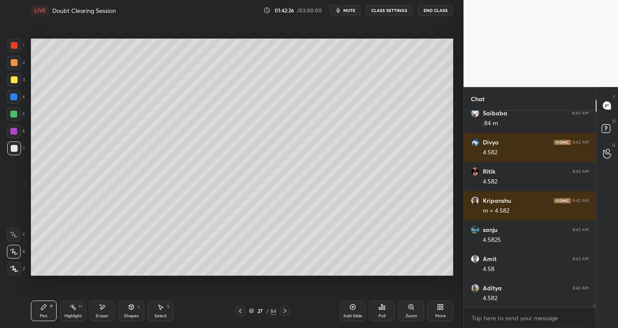
click at [108, 313] on div "Eraser" at bounding box center [102, 311] width 26 height 21
click at [42, 314] on div "Pen" at bounding box center [44, 316] width 8 height 4
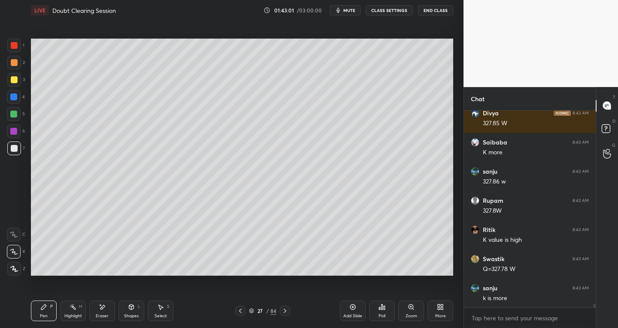
scroll to position [9437, 0]
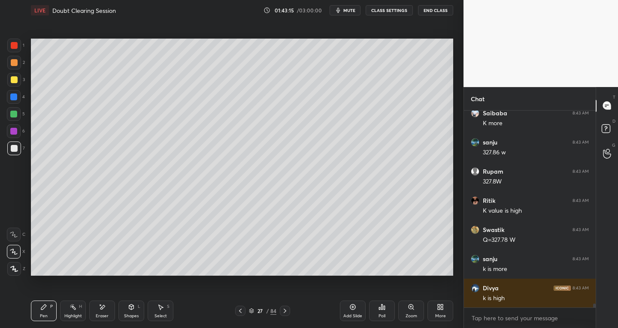
click at [289, 316] on div "Pen P Highlight H Eraser Shapes L Select S 27 / 84 Add Slide Poll Zoom More" at bounding box center [242, 311] width 422 height 34
click at [284, 312] on icon at bounding box center [285, 311] width 7 height 7
click at [242, 311] on icon at bounding box center [240, 311] width 7 height 7
click at [349, 310] on div "Add Slide" at bounding box center [353, 311] width 26 height 21
click at [243, 308] on icon at bounding box center [240, 311] width 7 height 7
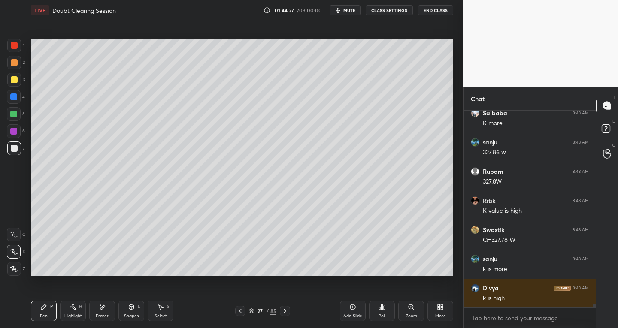
click at [278, 310] on div "27 / 85" at bounding box center [262, 311] width 55 height 10
click at [286, 312] on icon at bounding box center [285, 311] width 7 height 7
click at [238, 308] on icon at bounding box center [240, 311] width 7 height 7
click at [286, 311] on icon at bounding box center [285, 311] width 3 height 4
click at [240, 310] on icon at bounding box center [240, 311] width 7 height 7
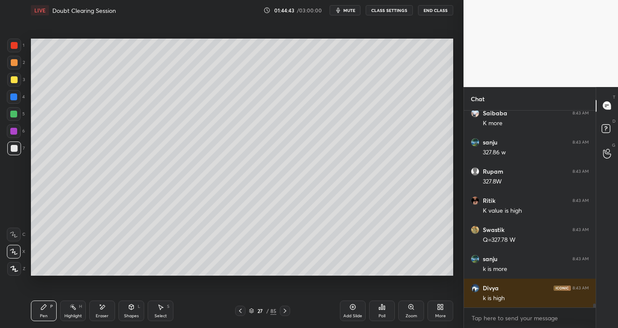
click at [286, 313] on icon at bounding box center [285, 311] width 7 height 7
click at [240, 312] on icon at bounding box center [240, 311] width 3 height 4
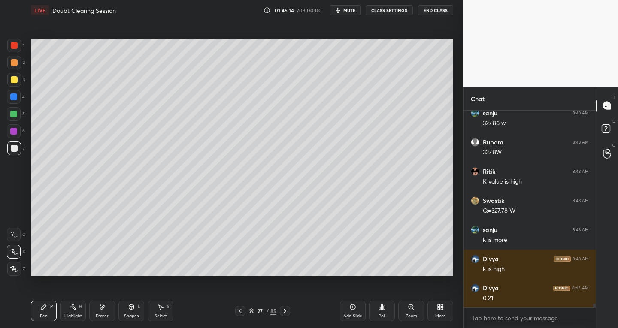
scroll to position [9496, 0]
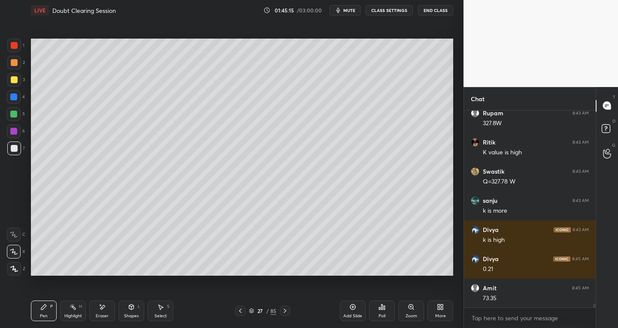
click at [288, 312] on icon at bounding box center [285, 311] width 7 height 7
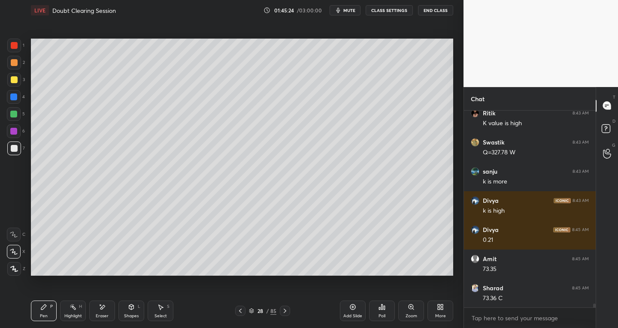
click at [244, 314] on div at bounding box center [240, 311] width 10 height 10
click at [287, 311] on icon at bounding box center [285, 311] width 7 height 7
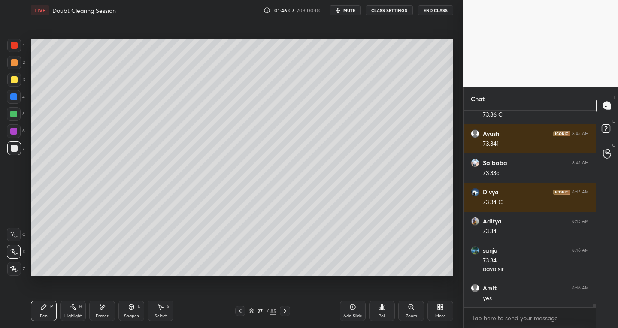
scroll to position [9738, 0]
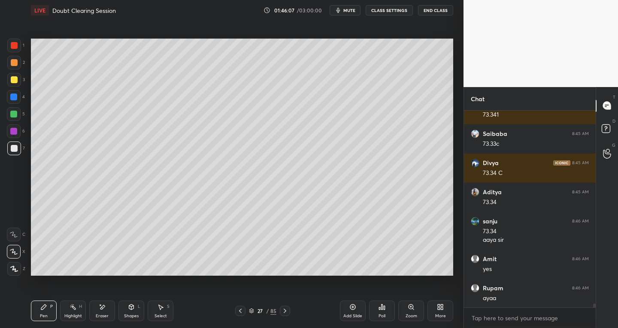
click at [284, 312] on icon at bounding box center [285, 311] width 7 height 7
click at [284, 313] on icon at bounding box center [285, 311] width 3 height 4
click at [239, 313] on icon at bounding box center [240, 311] width 7 height 7
click at [240, 311] on icon at bounding box center [240, 311] width 7 height 7
click at [241, 312] on icon at bounding box center [240, 311] width 7 height 7
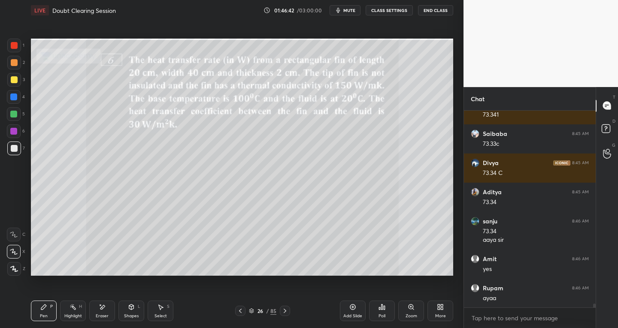
click at [240, 312] on icon at bounding box center [240, 311] width 7 height 7
click at [239, 314] on icon at bounding box center [240, 311] width 7 height 7
click at [240, 313] on icon at bounding box center [240, 311] width 7 height 7
click at [242, 313] on icon at bounding box center [240, 311] width 7 height 7
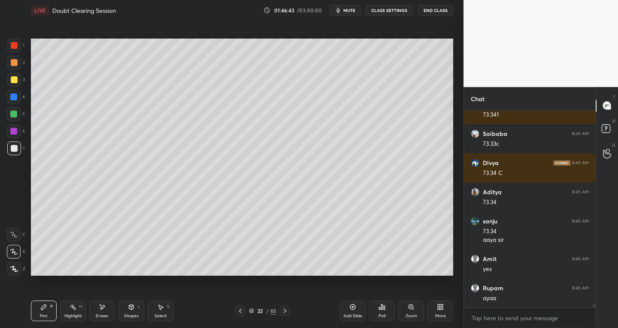
click at [242, 313] on icon at bounding box center [240, 311] width 7 height 7
click at [240, 314] on icon at bounding box center [240, 311] width 7 height 7
click at [240, 315] on div at bounding box center [240, 311] width 10 height 10
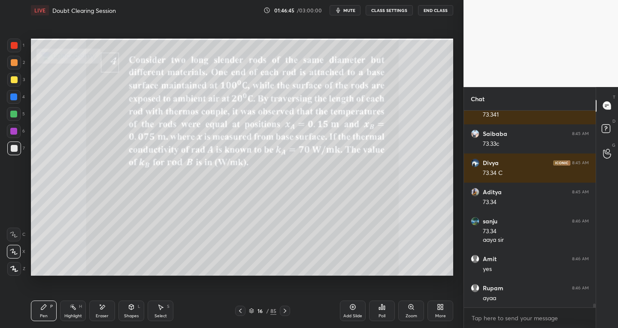
click at [239, 315] on div at bounding box center [240, 311] width 10 height 10
click at [240, 313] on icon at bounding box center [240, 311] width 3 height 4
click at [241, 313] on icon at bounding box center [240, 311] width 3 height 4
click at [241, 312] on icon at bounding box center [240, 311] width 7 height 7
click at [240, 313] on icon at bounding box center [240, 311] width 7 height 7
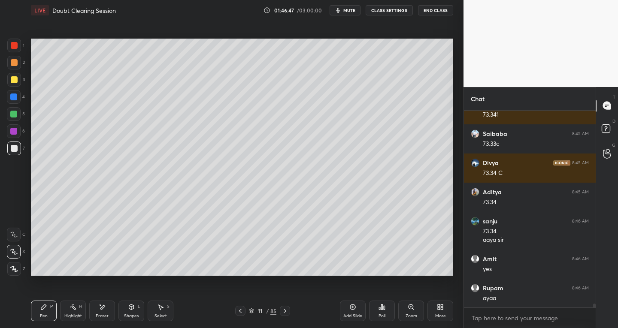
click at [242, 314] on icon at bounding box center [240, 311] width 7 height 7
click at [243, 313] on icon at bounding box center [240, 311] width 7 height 7
click at [247, 313] on div "9 / 85" at bounding box center [262, 311] width 55 height 10
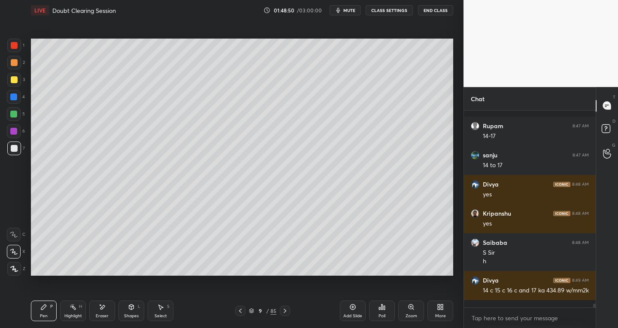
scroll to position [10340, 0]
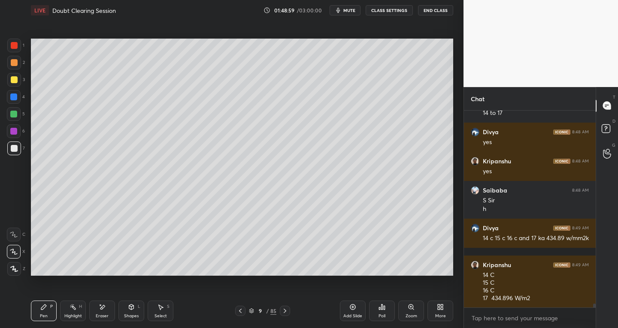
click at [101, 314] on div "Eraser" at bounding box center [102, 316] width 13 height 4
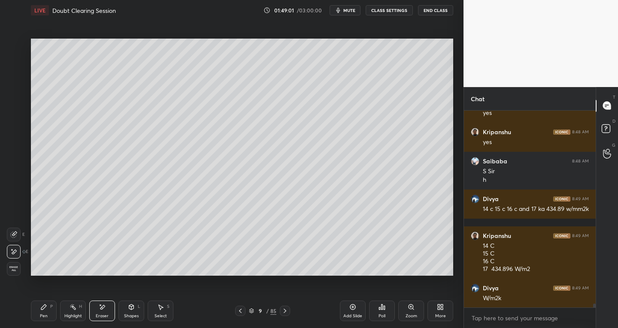
click at [44, 312] on div "Pen P" at bounding box center [44, 311] width 26 height 21
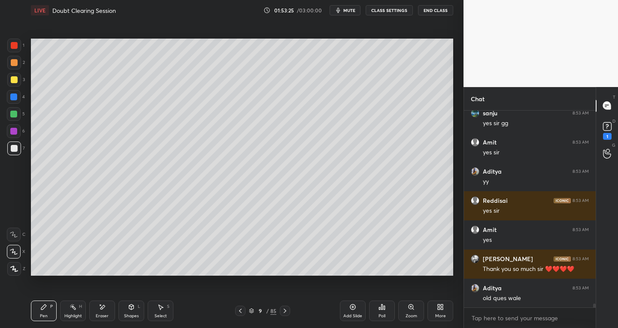
scroll to position [10102, 0]
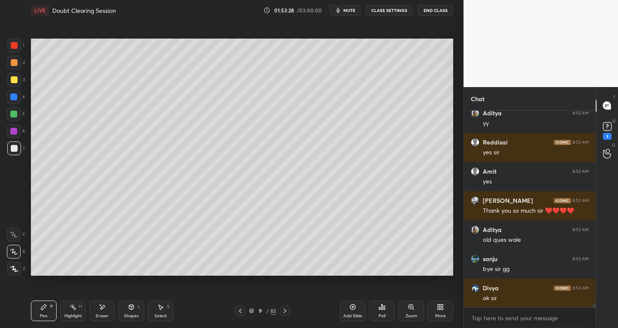
click at [434, 11] on button "End Class" at bounding box center [435, 10] width 35 height 10
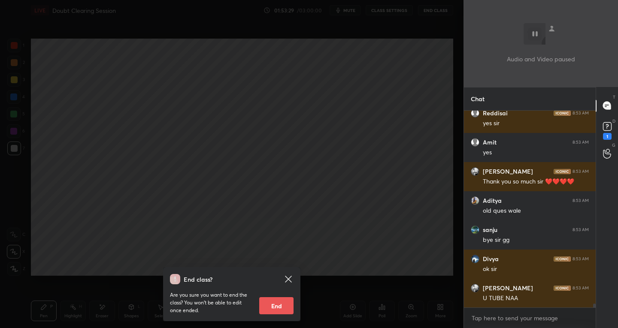
scroll to position [10190, 0]
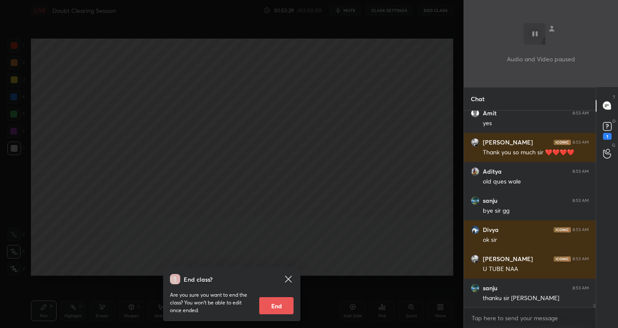
click at [274, 308] on button "End" at bounding box center [276, 306] width 34 height 17
type textarea "x"
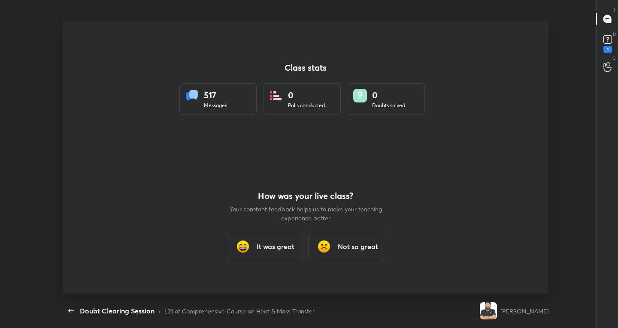
scroll to position [0, 0]
click at [269, 248] on h3 "It was great" at bounding box center [276, 247] width 38 height 10
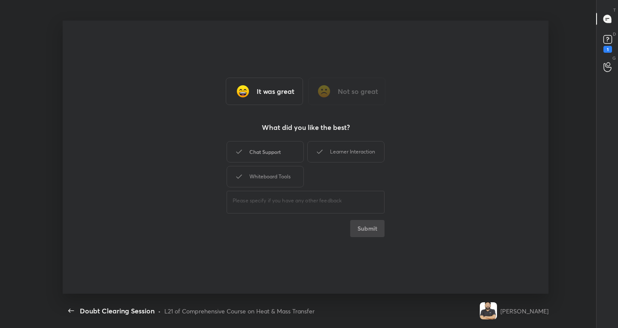
click at [261, 156] on div "Chat Support" at bounding box center [265, 151] width 77 height 21
click at [261, 180] on div "Whiteboard Tools" at bounding box center [265, 176] width 77 height 21
click at [342, 147] on div "Learner Interaction" at bounding box center [345, 151] width 77 height 21
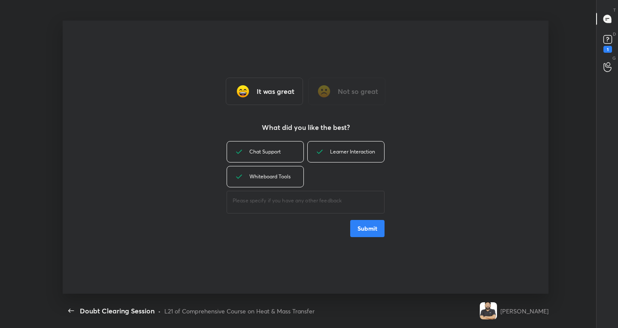
click at [372, 229] on button "Submit" at bounding box center [367, 228] width 34 height 17
